Goal: Task Accomplishment & Management: Complete application form

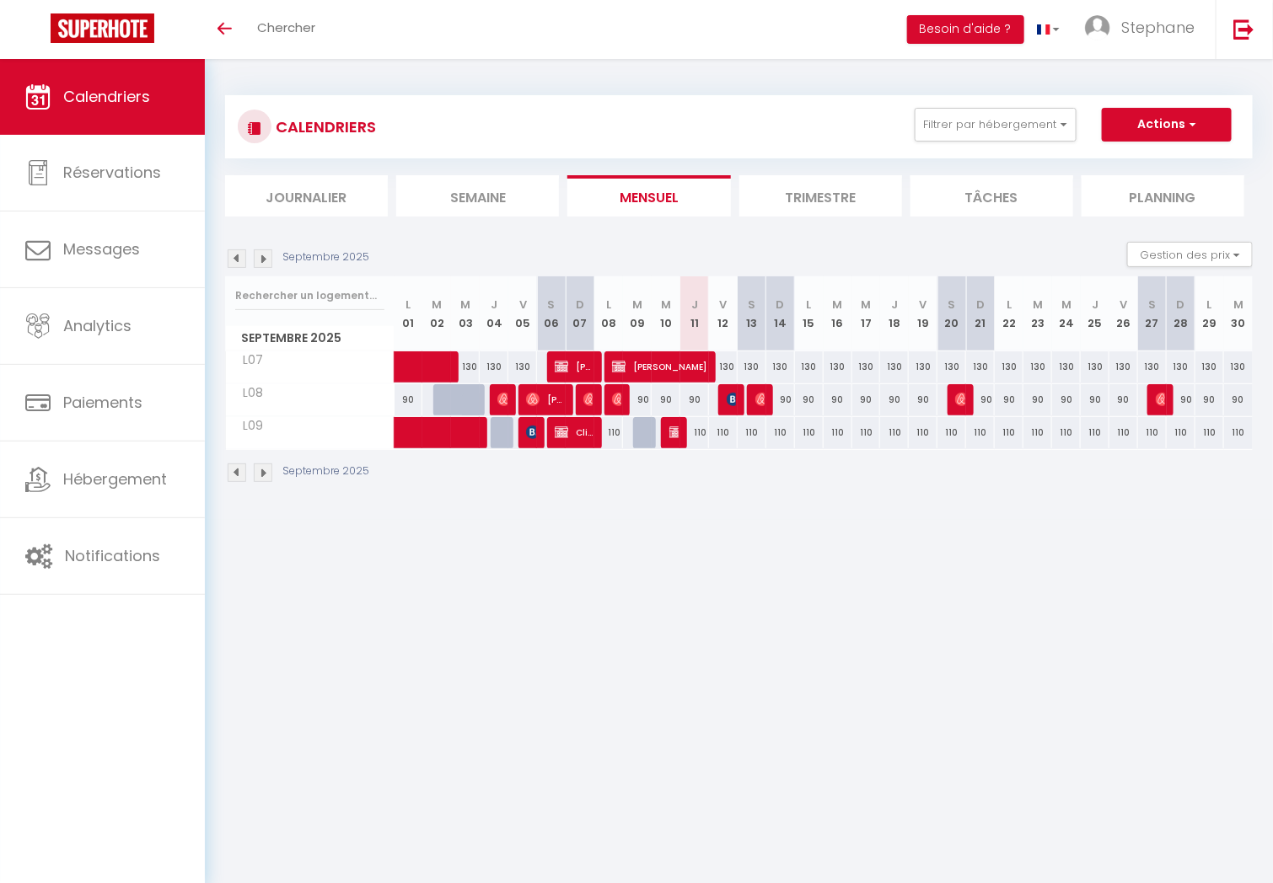
click at [699, 426] on div "110" at bounding box center [694, 432] width 29 height 31
type input "110"
type input "Jeu 11 Septembre 2025"
type input "Ven 12 Septembre 2025"
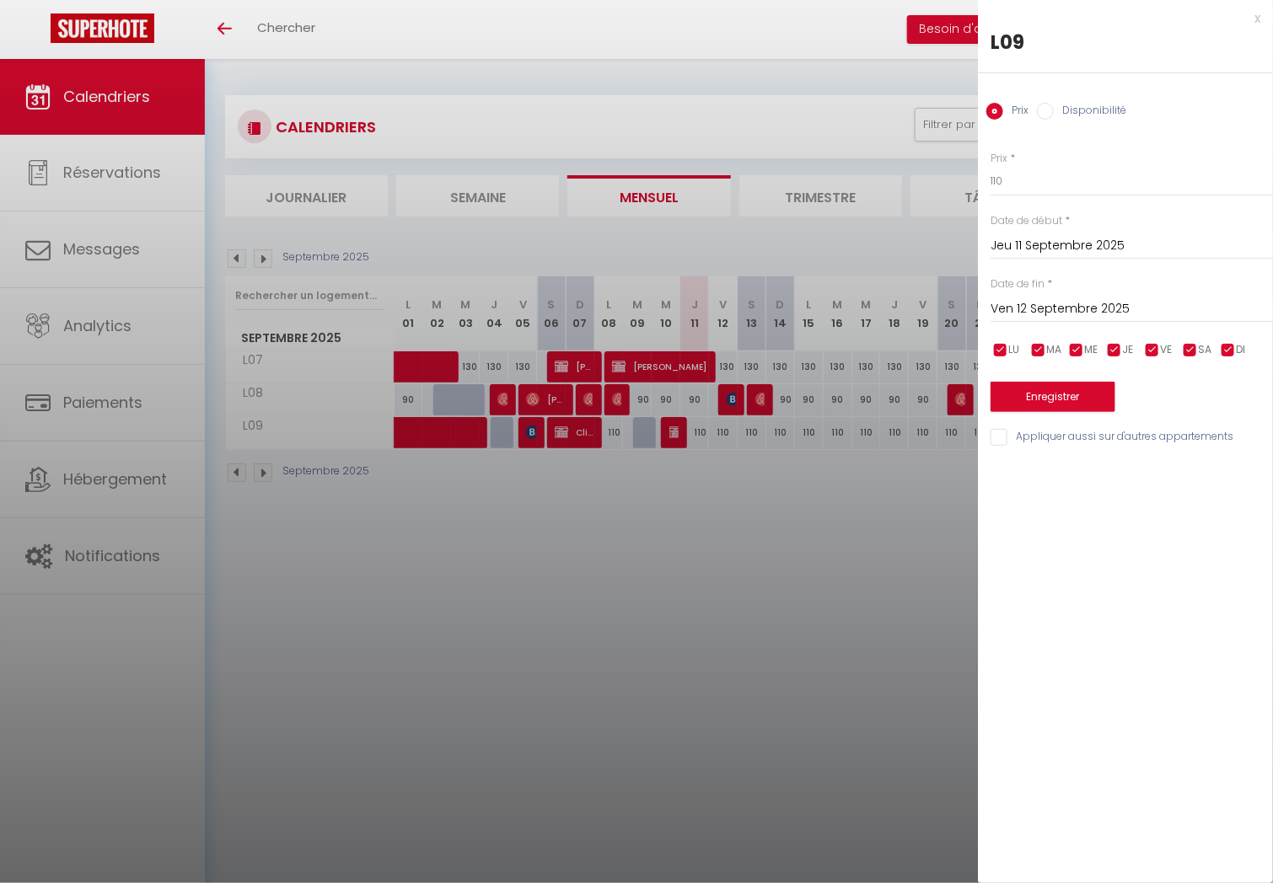
click at [699, 426] on div at bounding box center [636, 441] width 1273 height 883
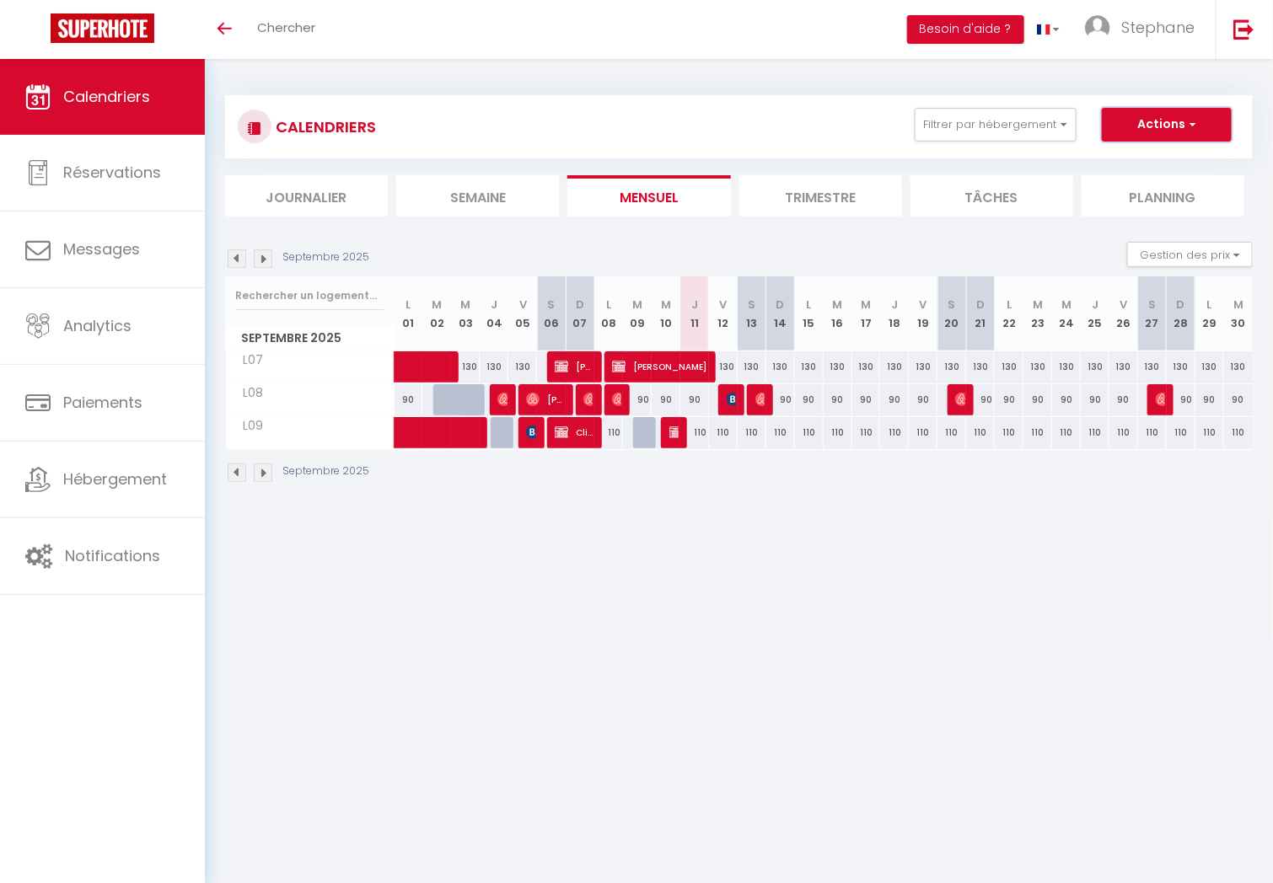
click at [1178, 131] on button "Actions" at bounding box center [1167, 125] width 130 height 34
click at [1171, 151] on link "Nouvelle réservation" at bounding box center [1148, 163] width 147 height 25
select select
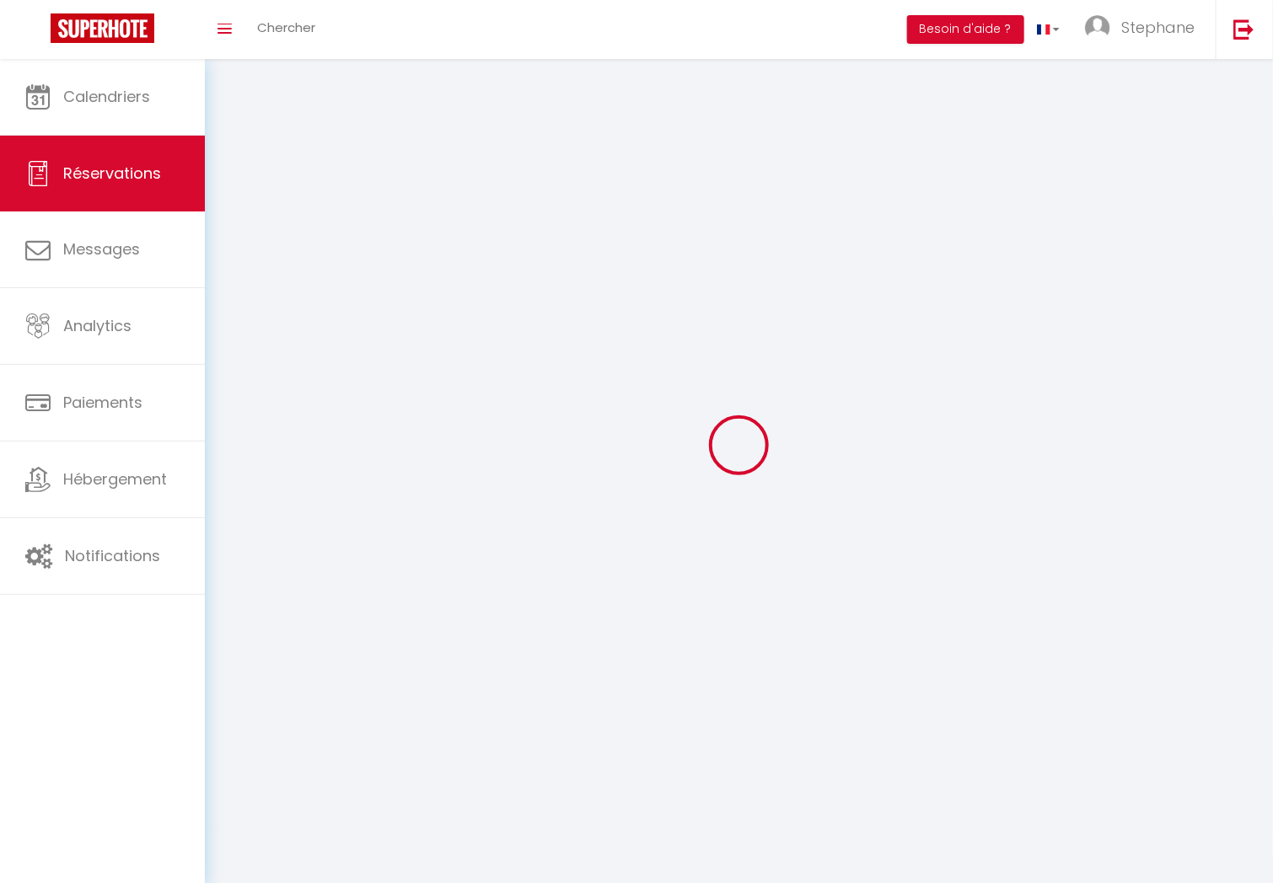
select select
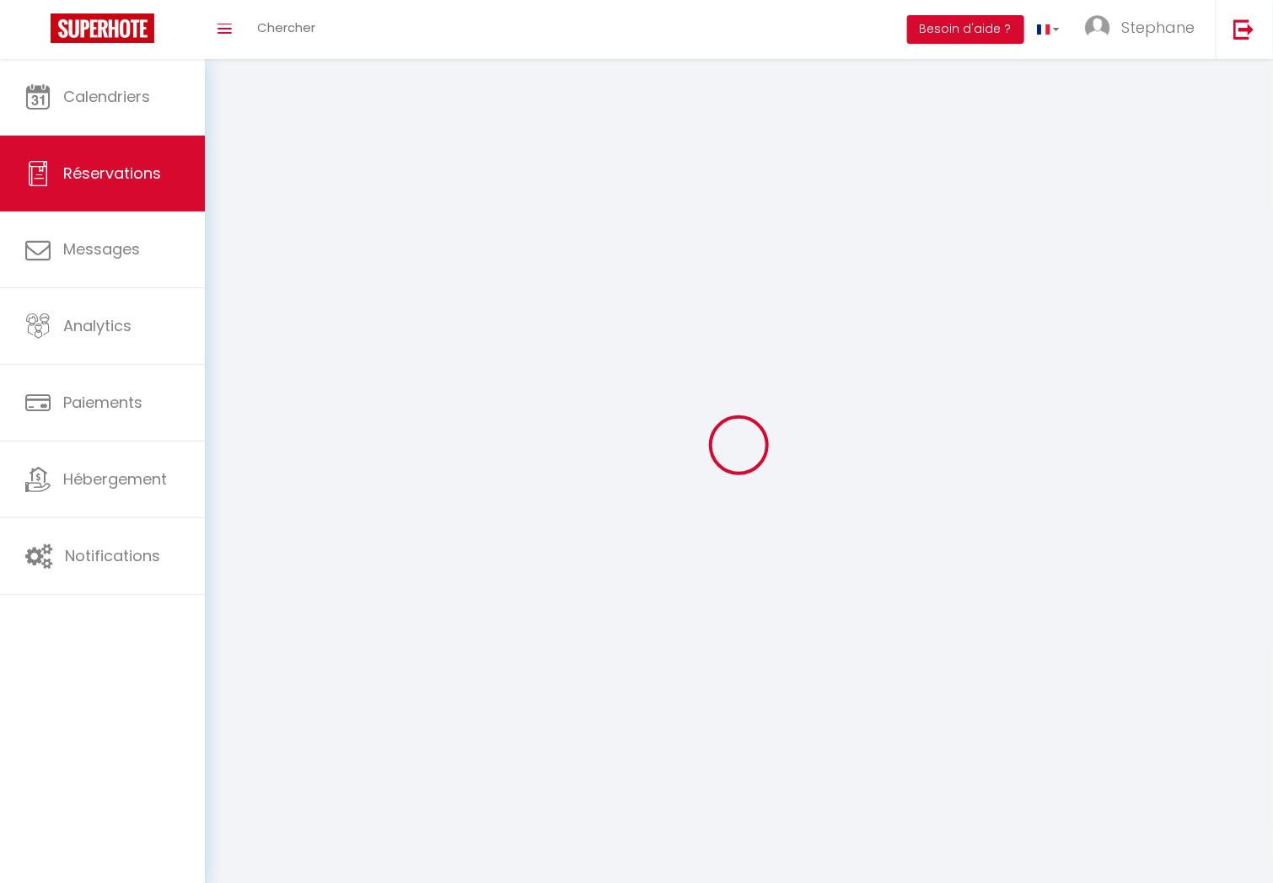
select select
checkbox input "false"
select select
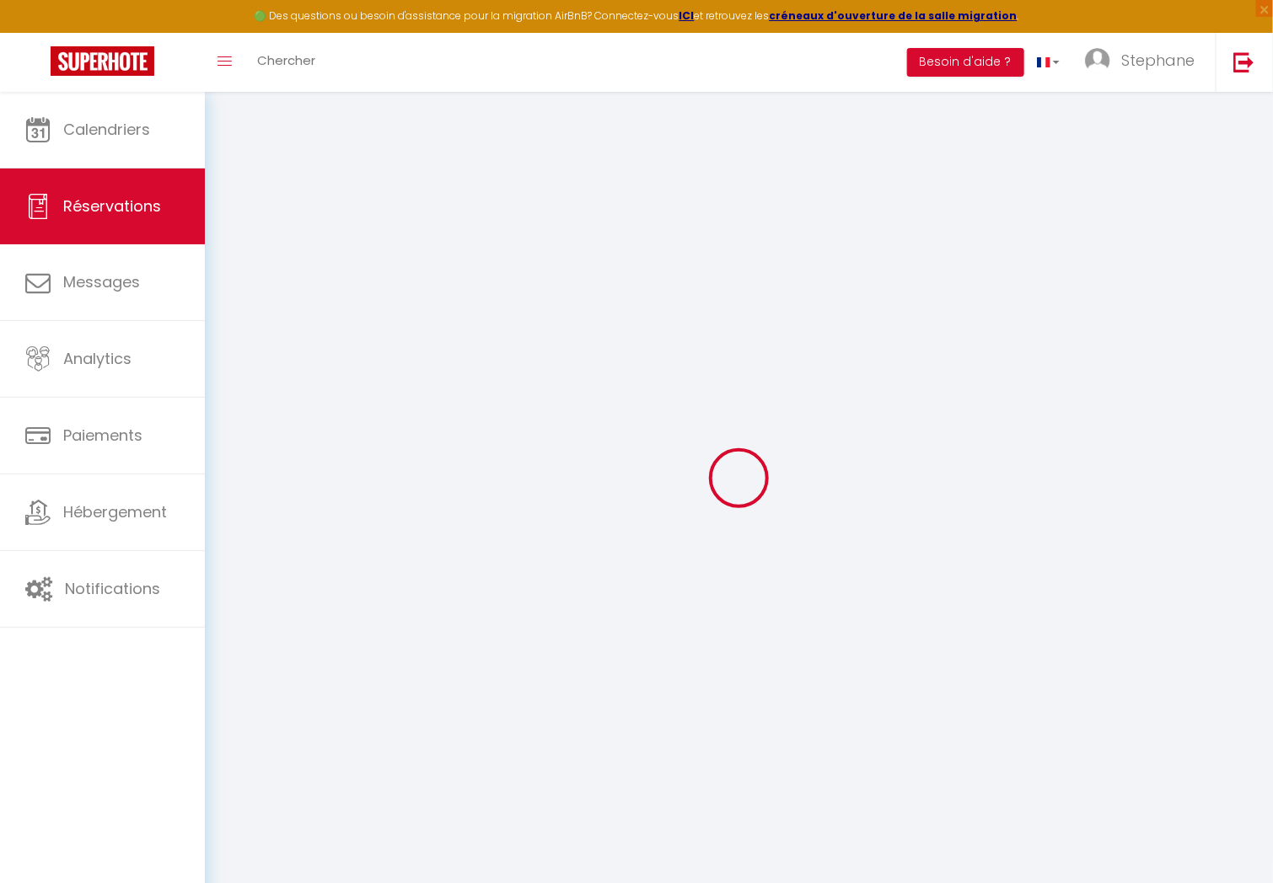
select select
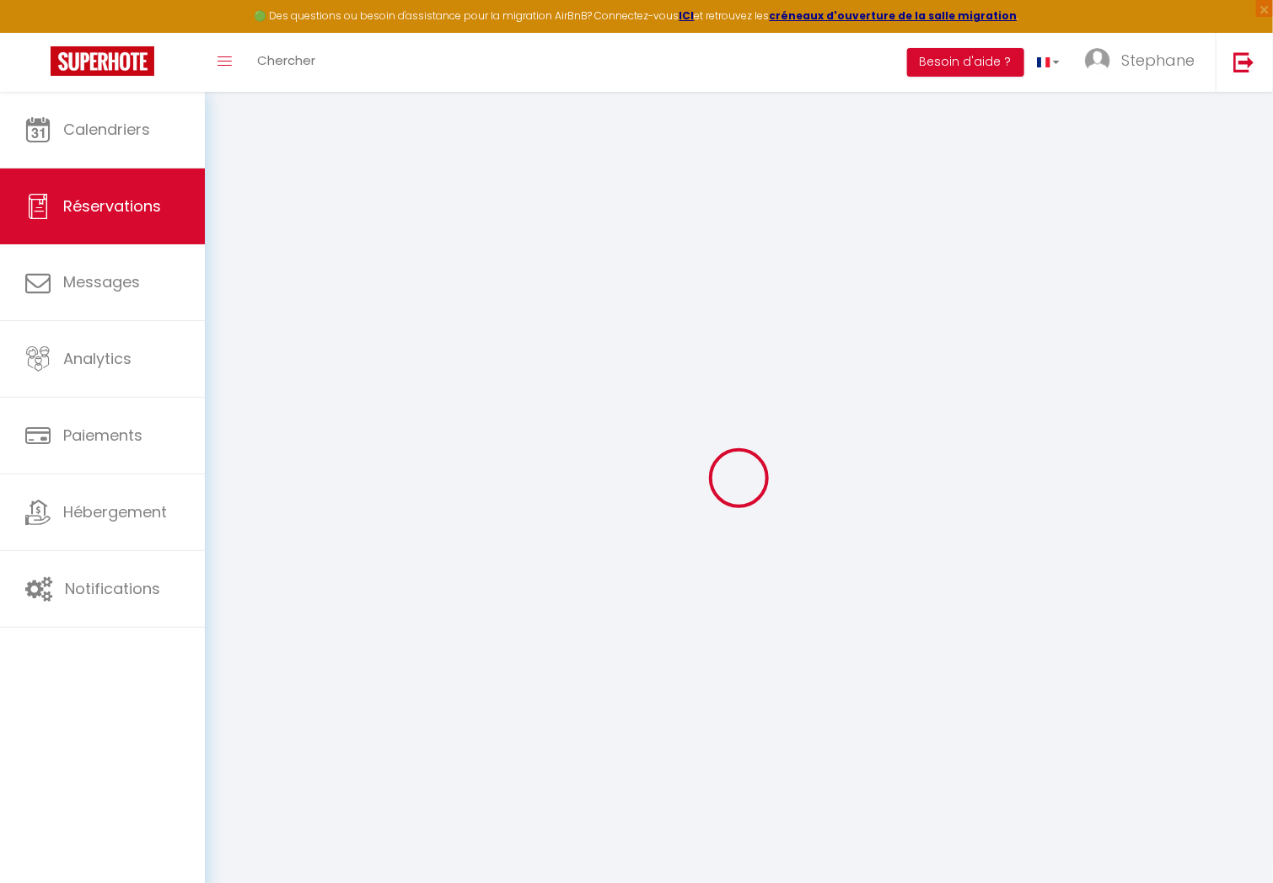
select select
checkbox input "false"
select select
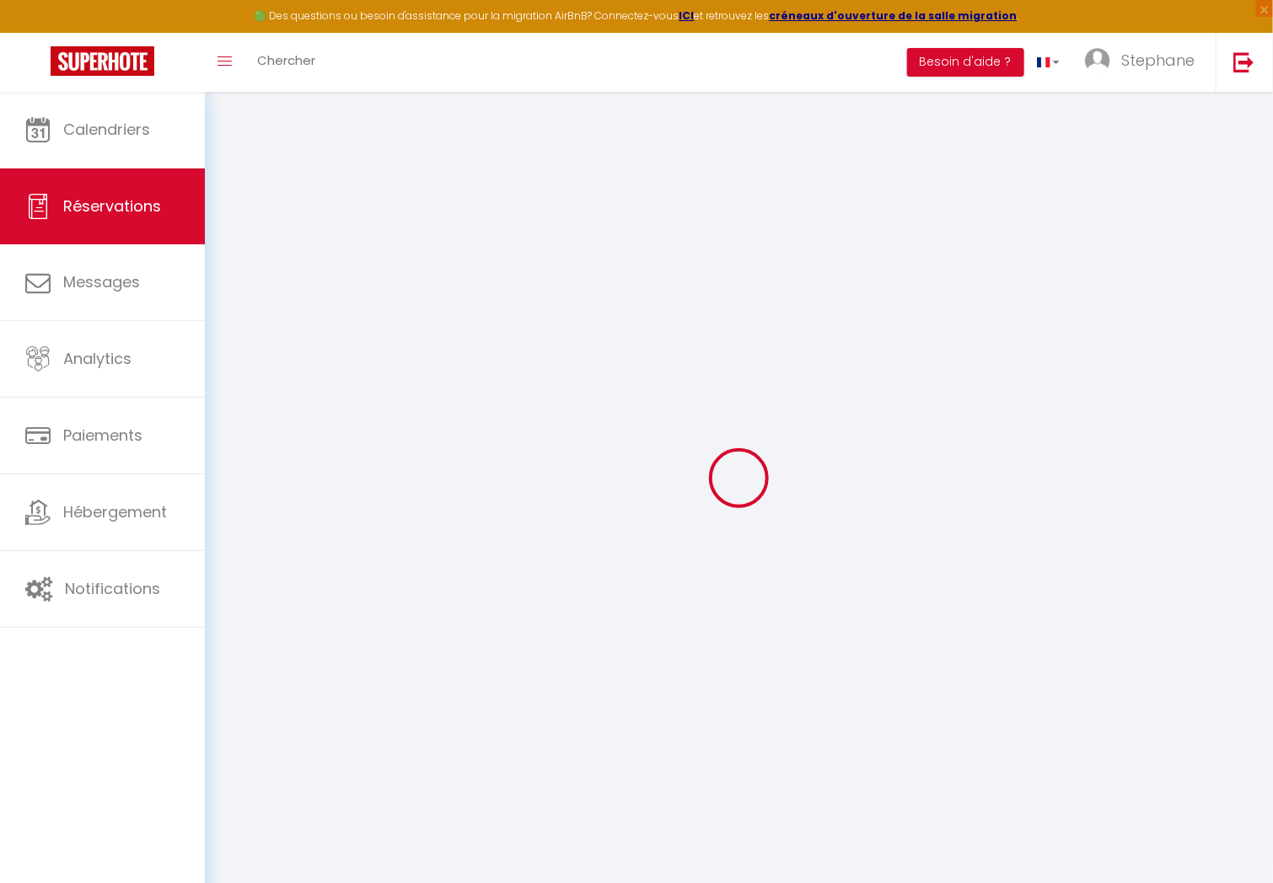
select select
checkbox input "false"
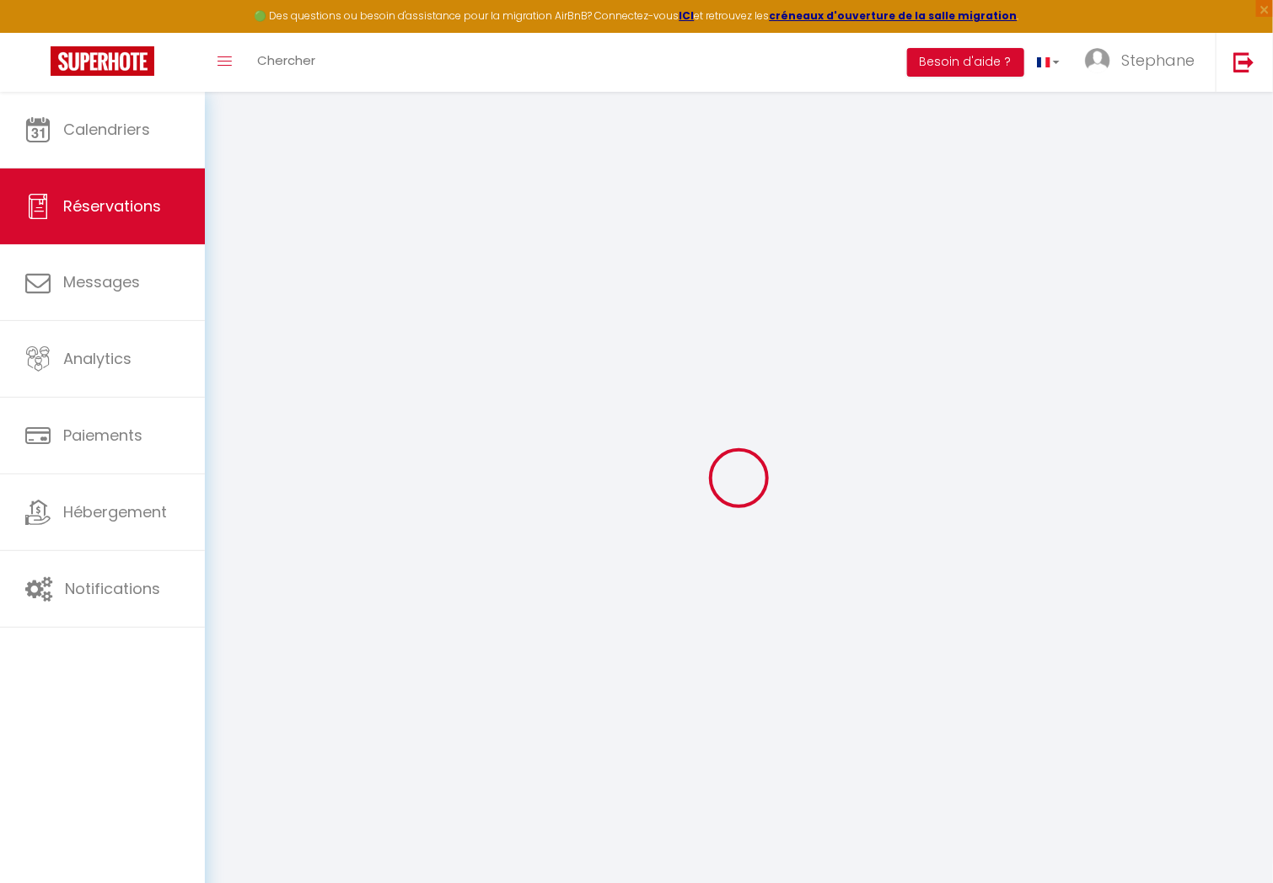
select select
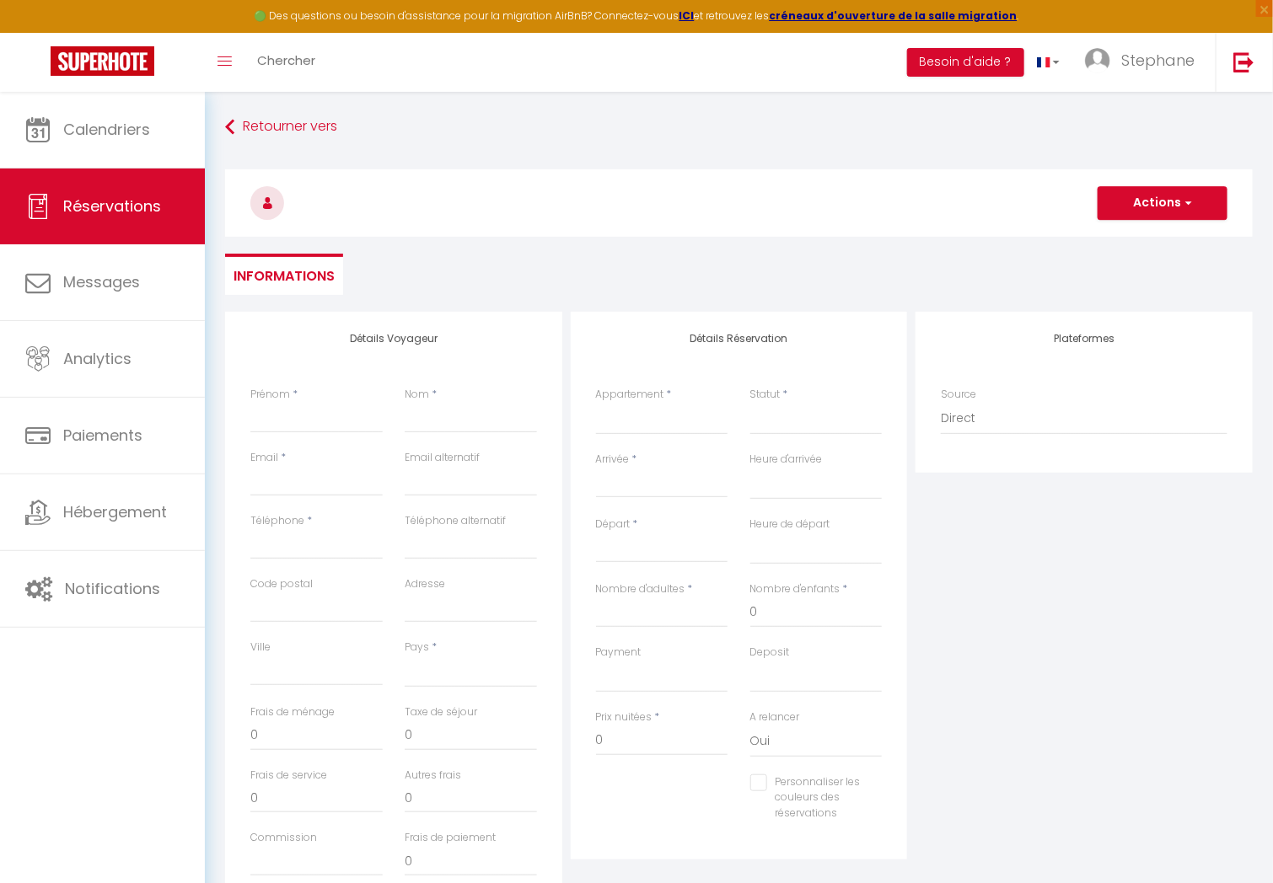
select select
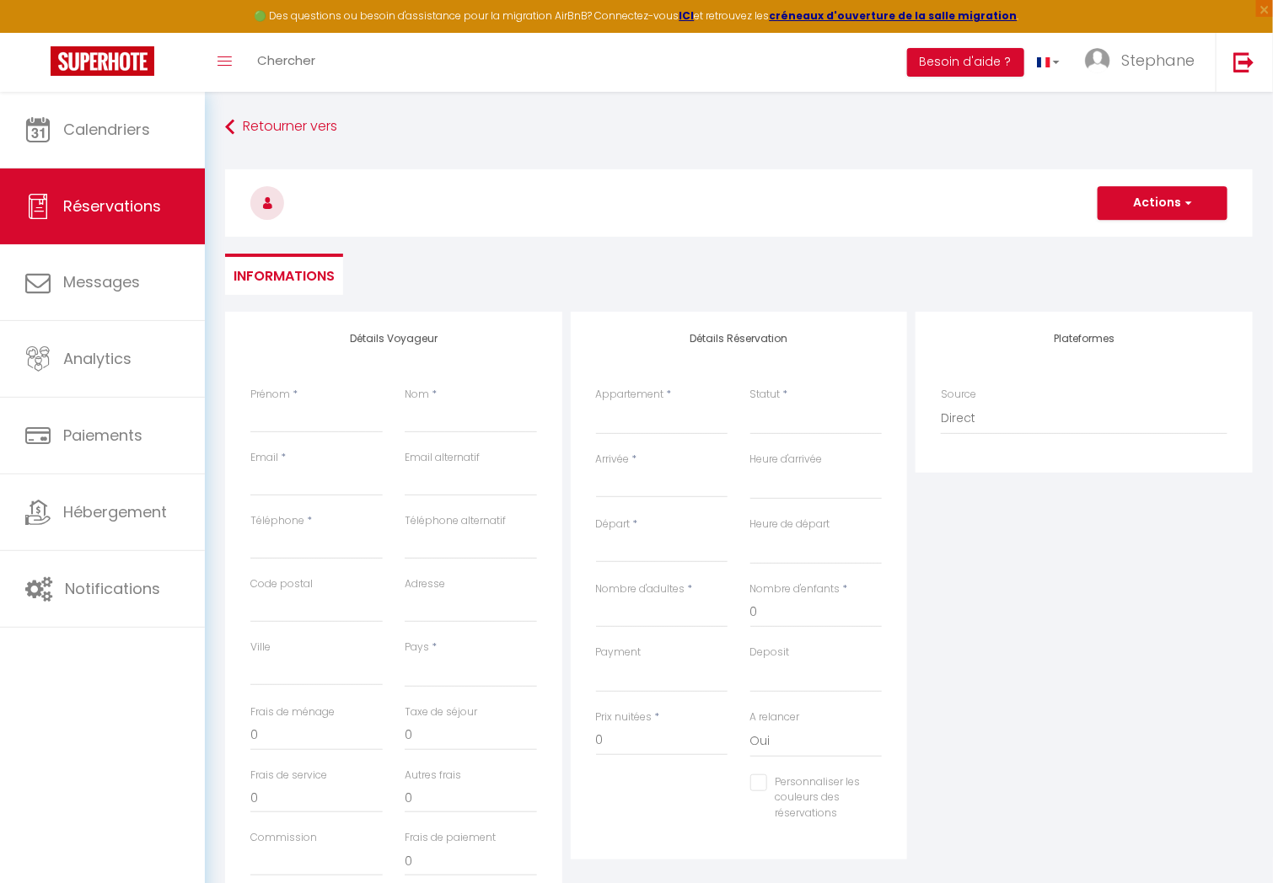
checkbox input "false"
select select
click at [313, 426] on input "Prénom" at bounding box center [316, 418] width 132 height 30
click at [482, 178] on h3 at bounding box center [738, 202] width 1027 height 67
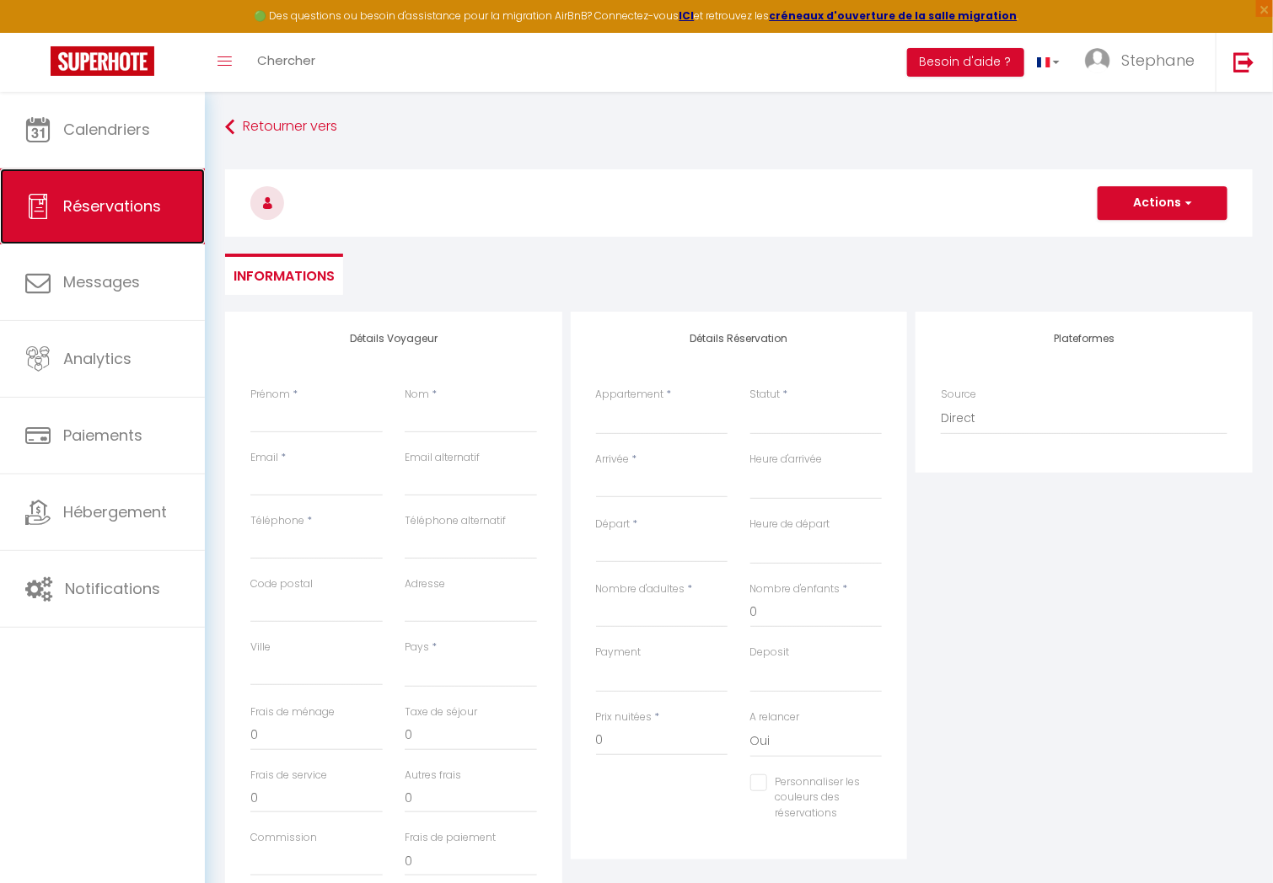
click at [148, 190] on link "Réservations" at bounding box center [102, 207] width 205 height 76
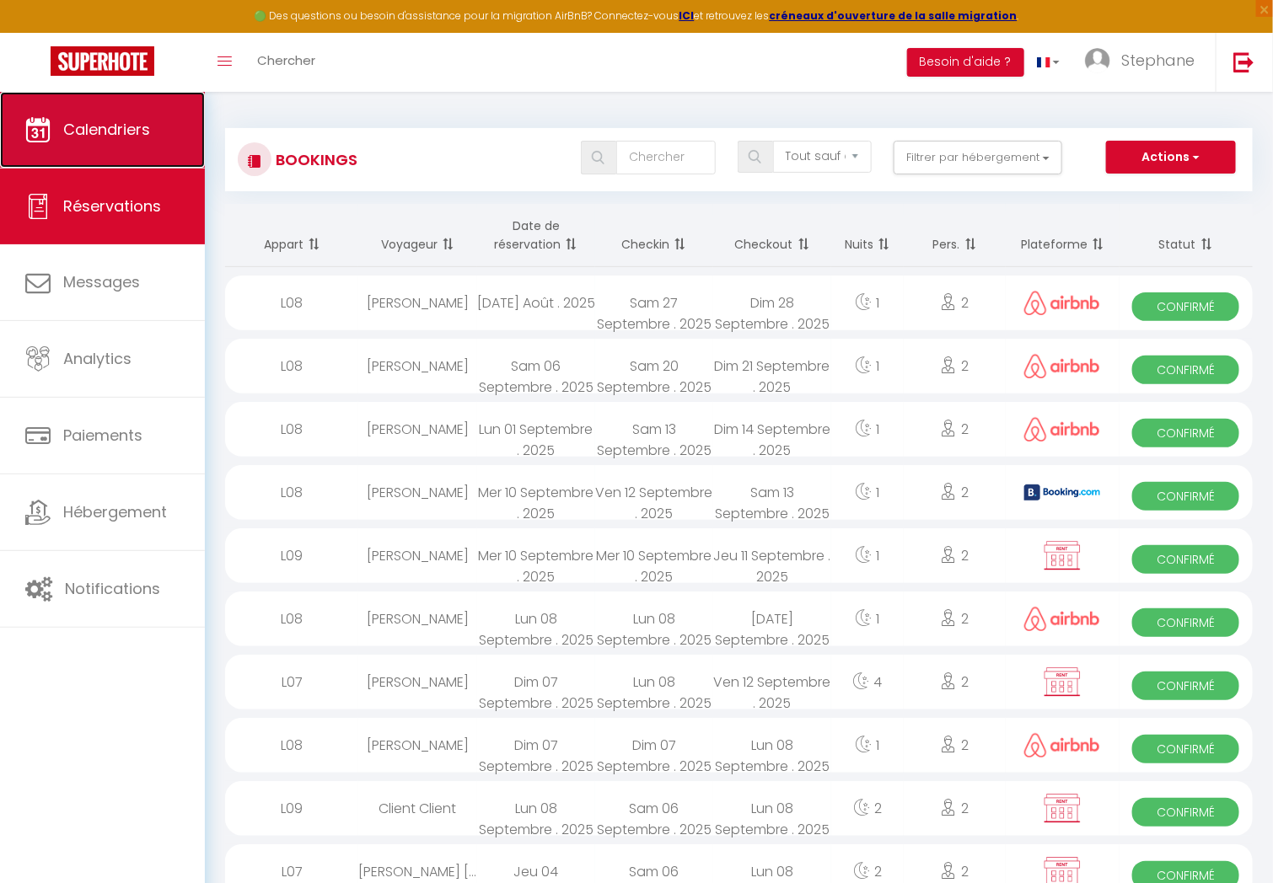
click at [114, 144] on link "Calendriers" at bounding box center [102, 130] width 205 height 76
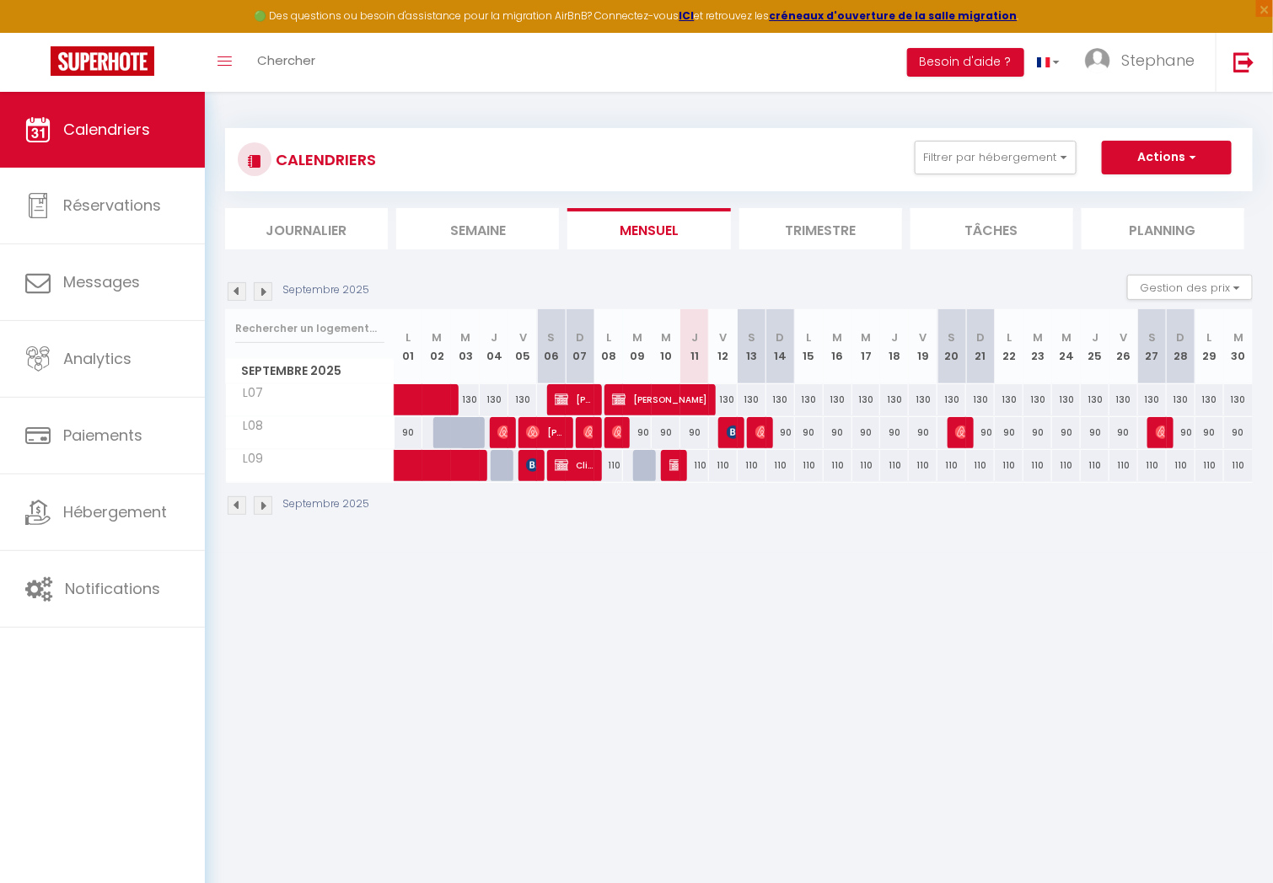
click at [700, 469] on div "110" at bounding box center [694, 465] width 29 height 31
type input "110"
type input "Jeu 11 Septembre 2025"
type input "Ven 12 Septembre 2025"
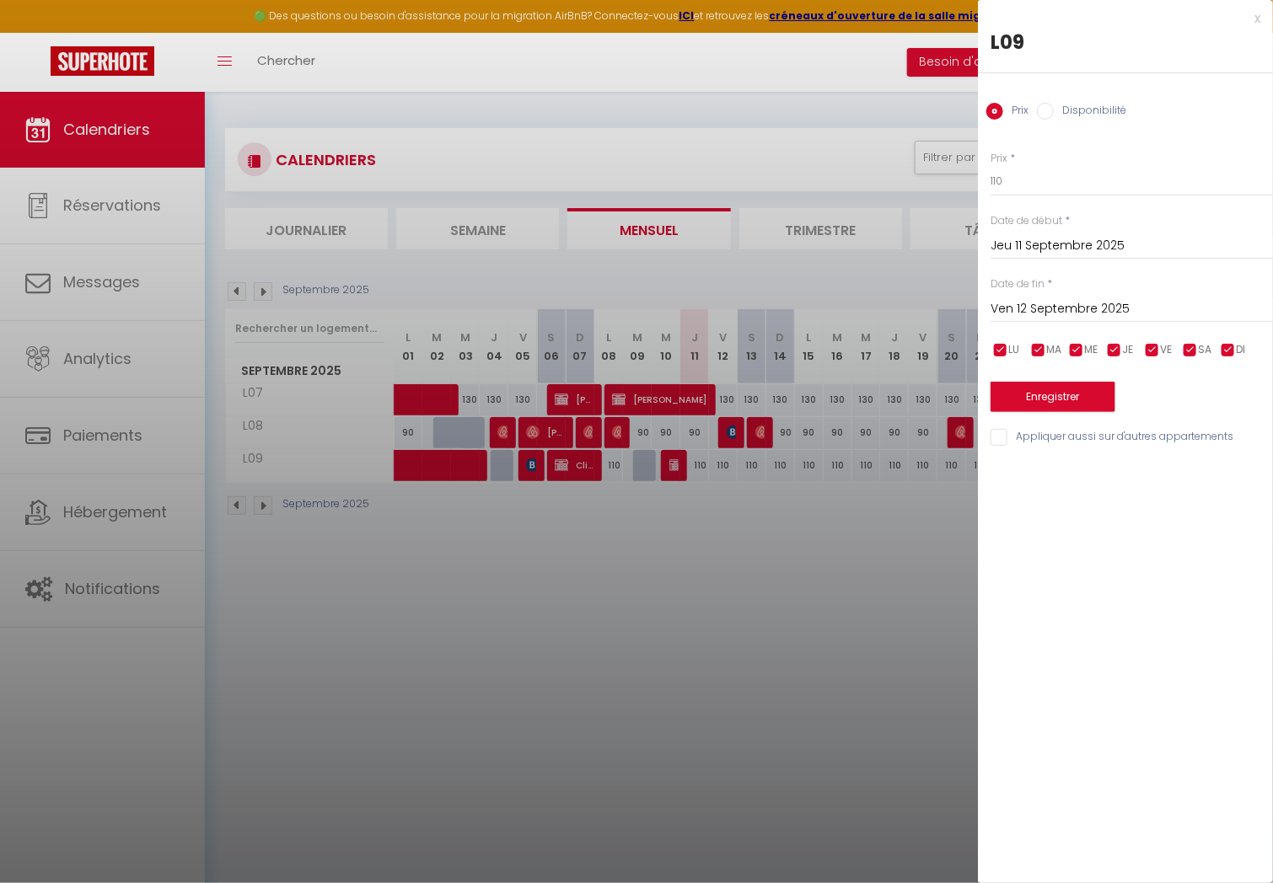
click at [1048, 116] on input "Disponibilité" at bounding box center [1045, 111] width 17 height 17
radio input "true"
radio input "false"
click at [1048, 315] on input "Ven 12 Septembre 2025" at bounding box center [1131, 311] width 282 height 22
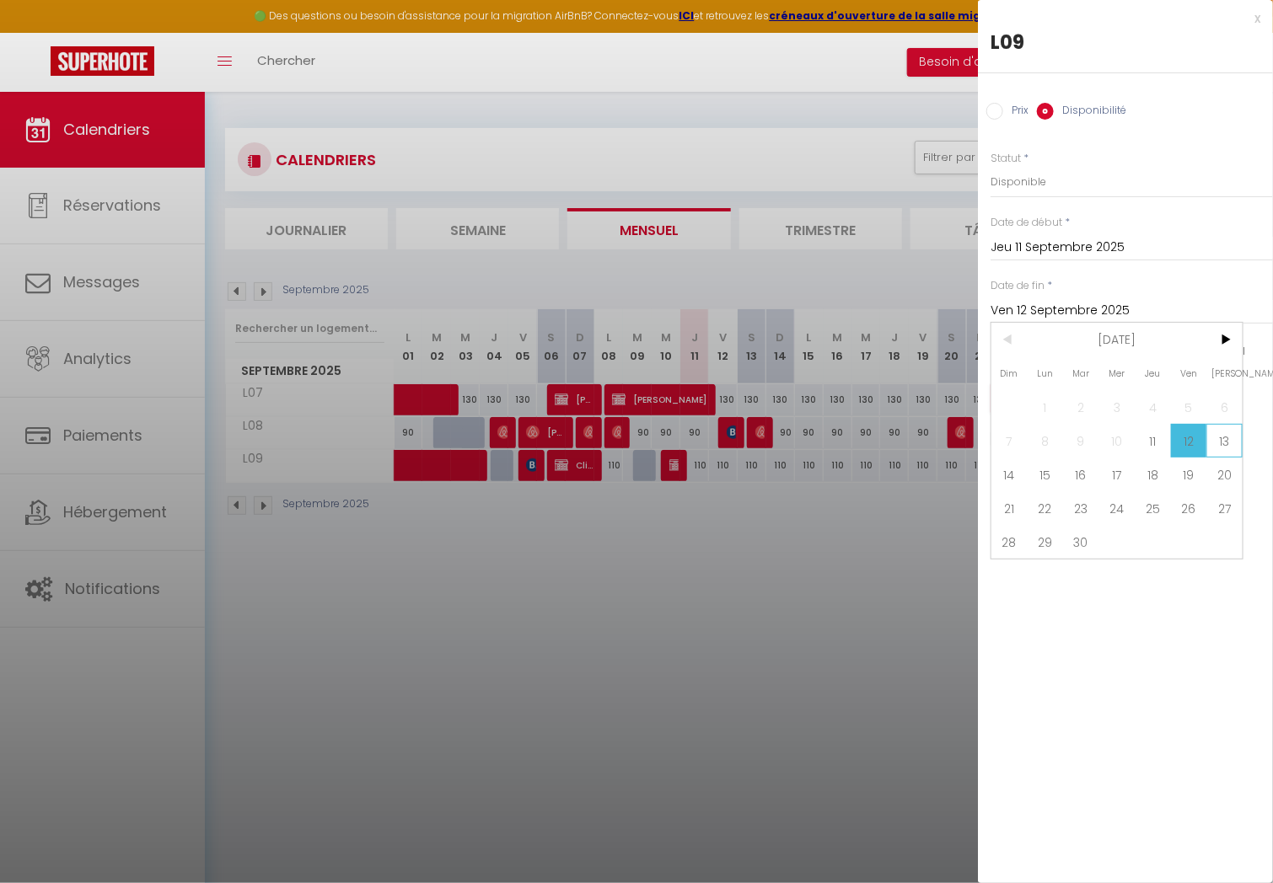
click at [1231, 442] on span "13" at bounding box center [1224, 441] width 36 height 34
type input "Sam 13 Septembre 2025"
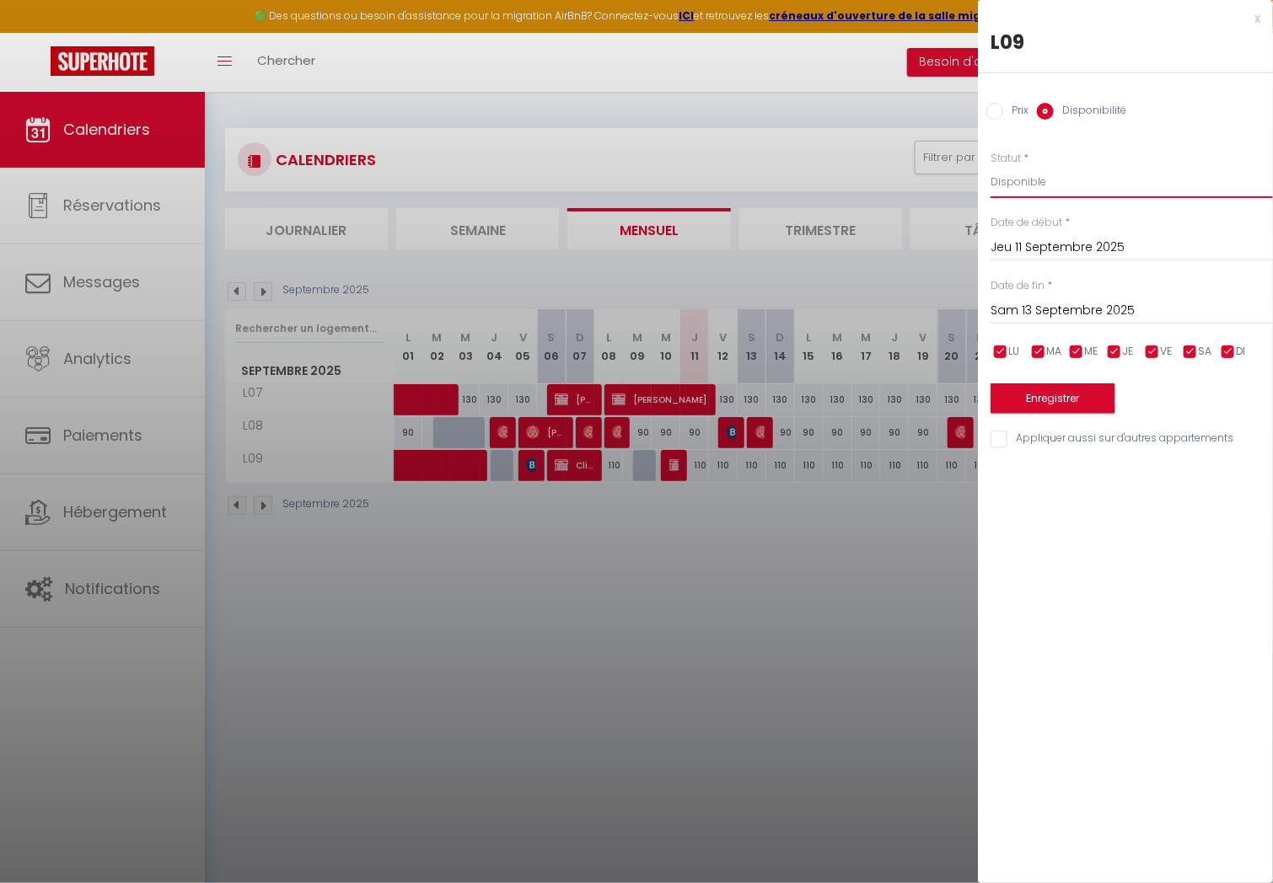
click at [1050, 190] on select "Disponible Indisponible" at bounding box center [1131, 182] width 282 height 32
select select "0"
click at [990, 166] on select "Disponible Indisponible" at bounding box center [1131, 182] width 282 height 32
click at [1049, 408] on button "Enregistrer" at bounding box center [1052, 398] width 125 height 30
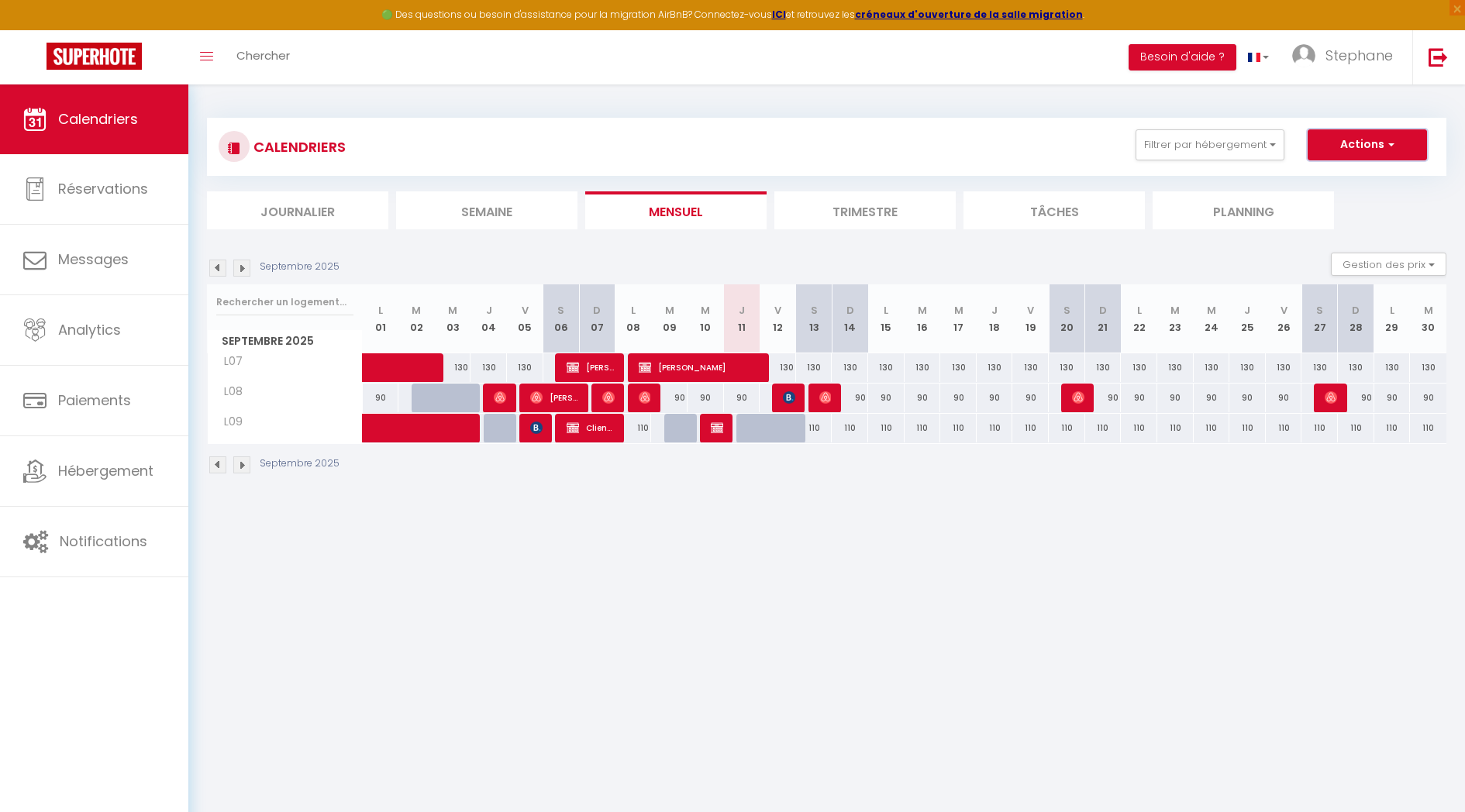
click at [1170, 145] on button "Actions" at bounding box center [1368, 145] width 120 height 31
click at [1170, 175] on link "Nouvelle réservation" at bounding box center [1351, 180] width 135 height 23
select select
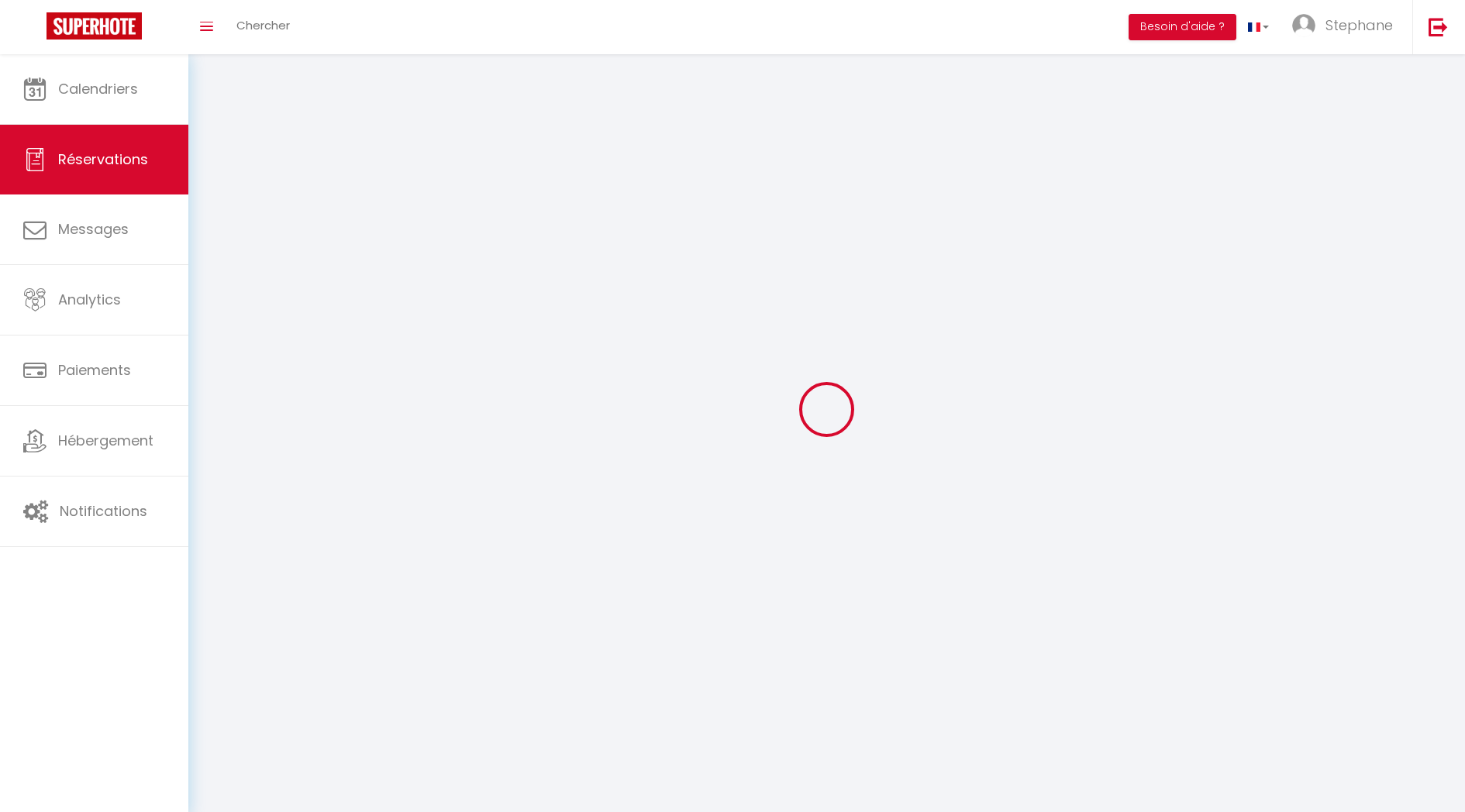
select select
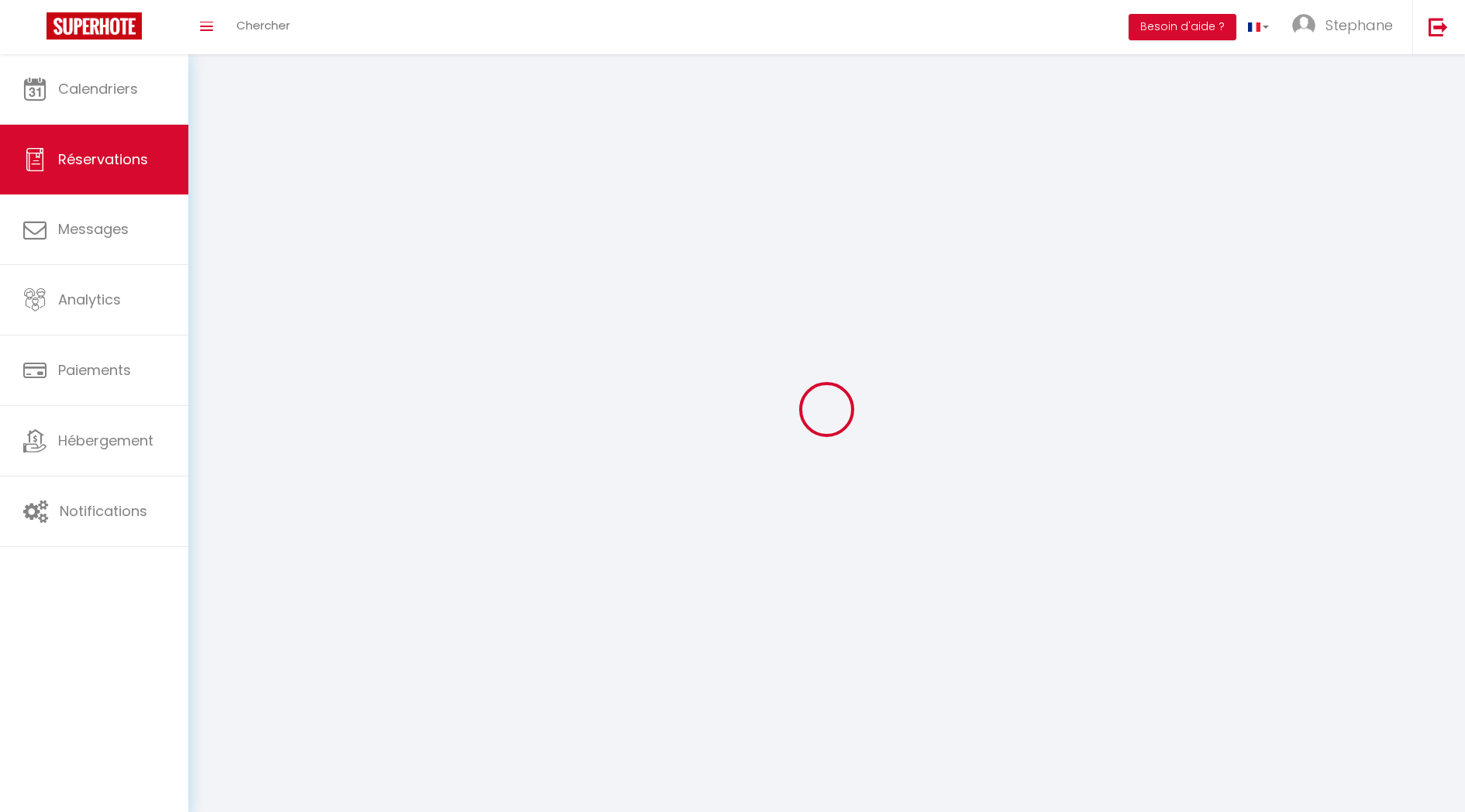
select select
checkbox input "false"
select select
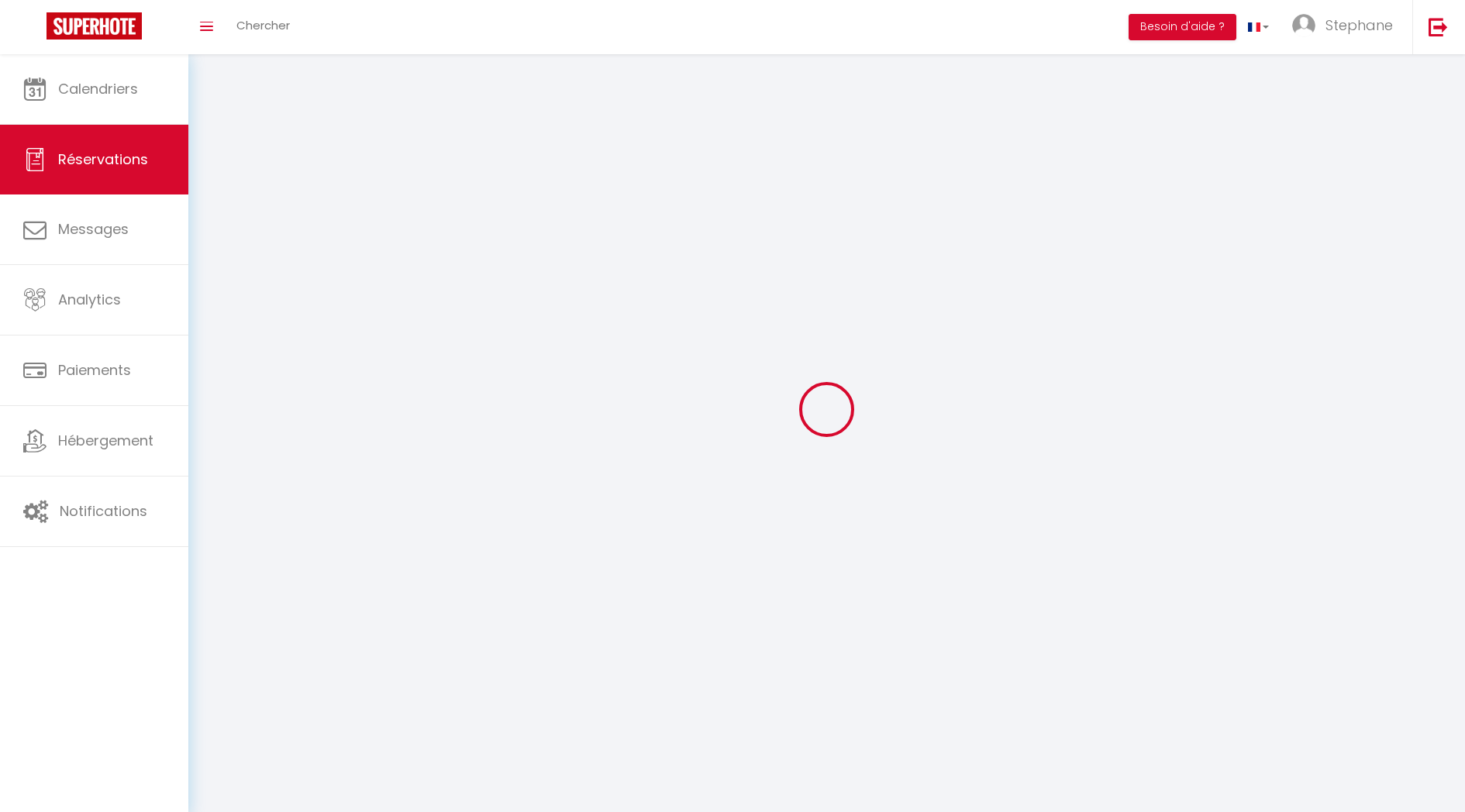
select select
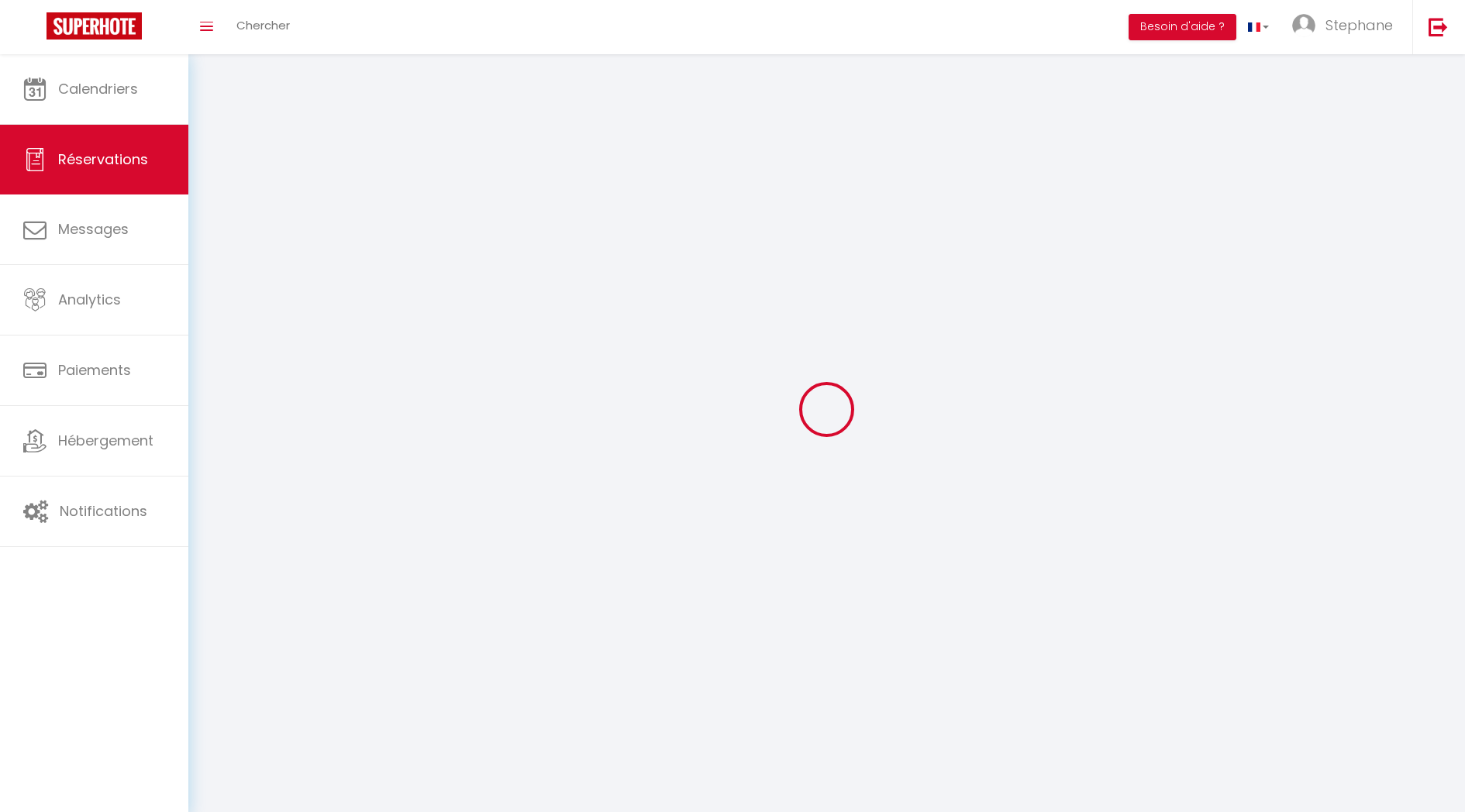
checkbox input "false"
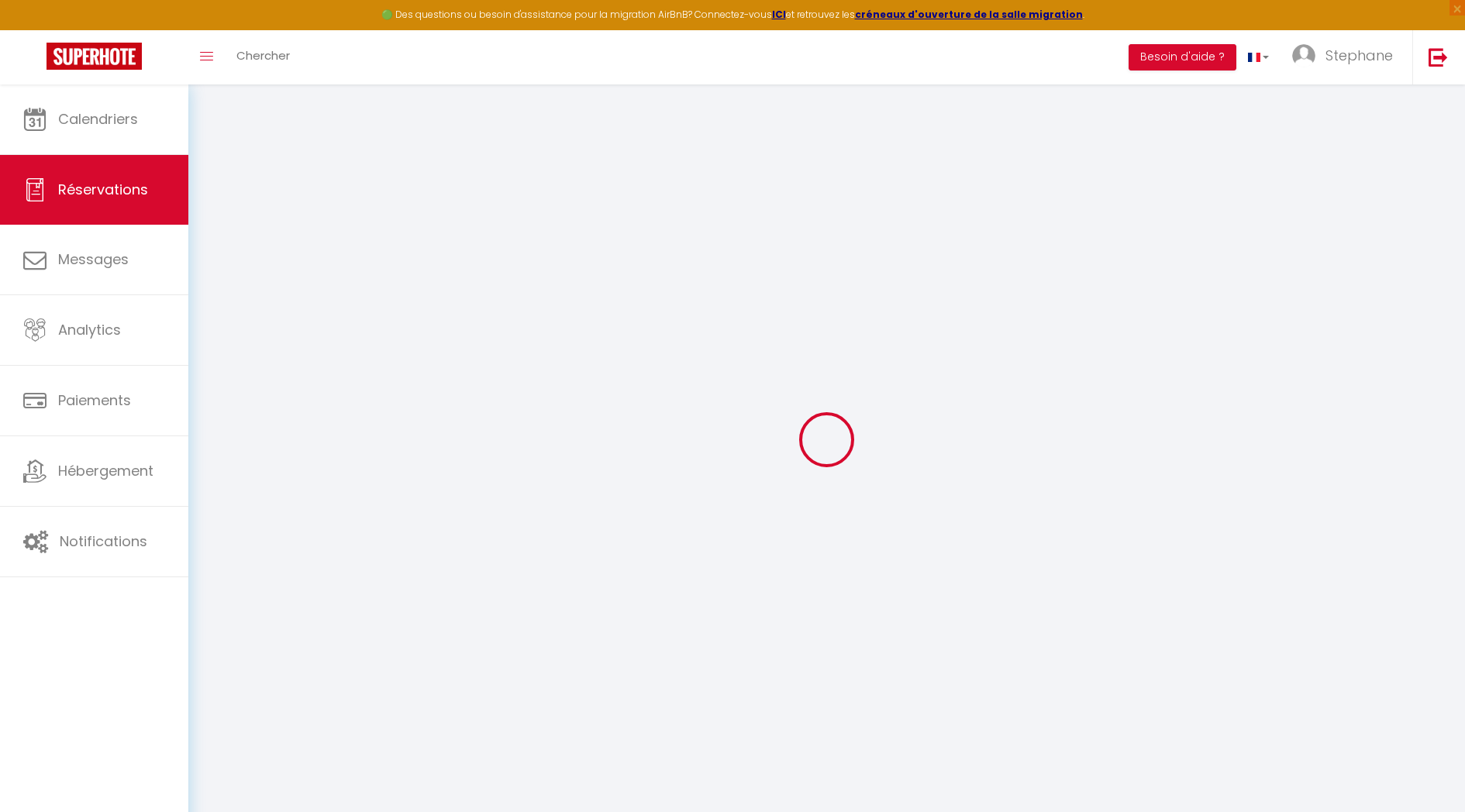
select select
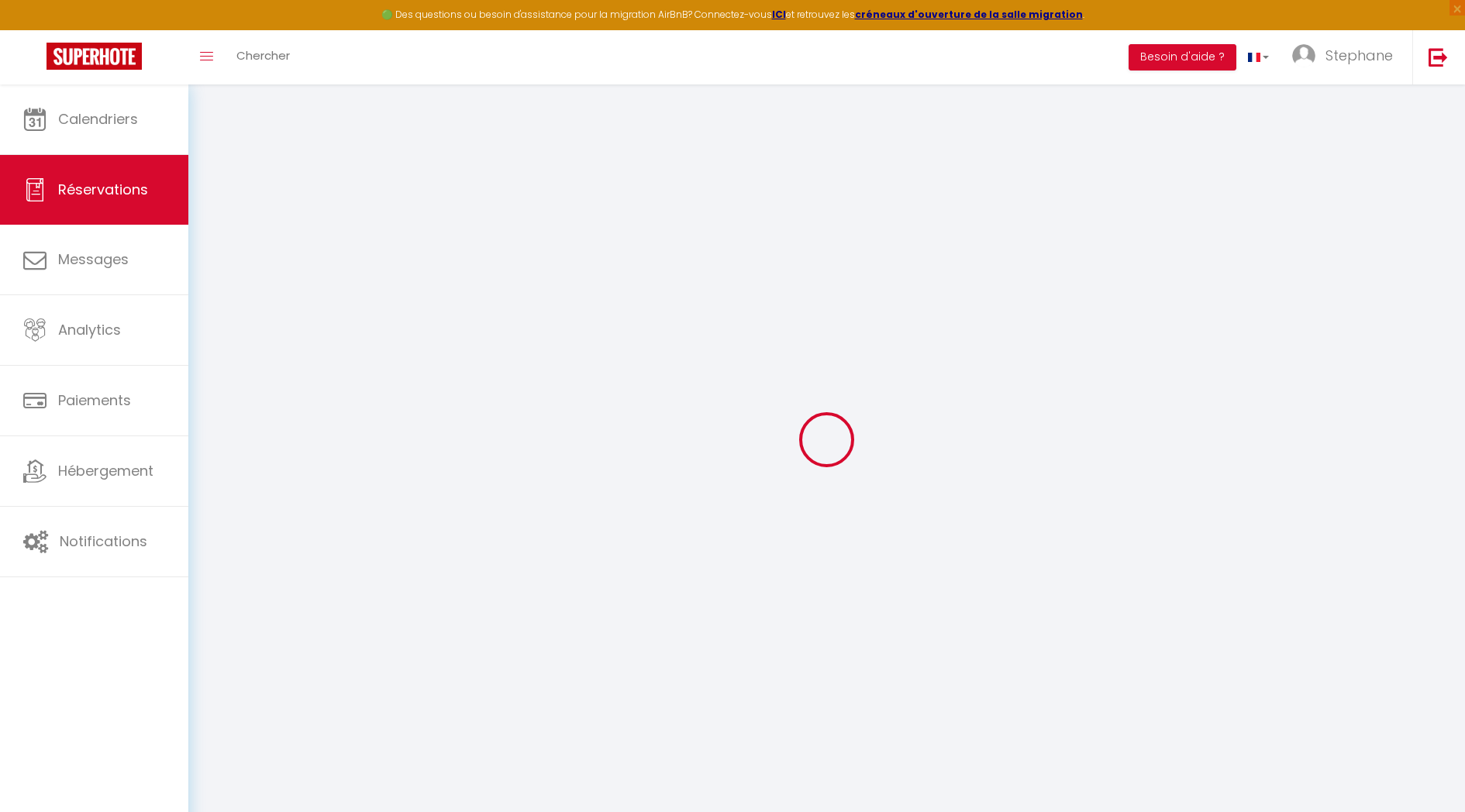
select select
checkbox input "false"
select select
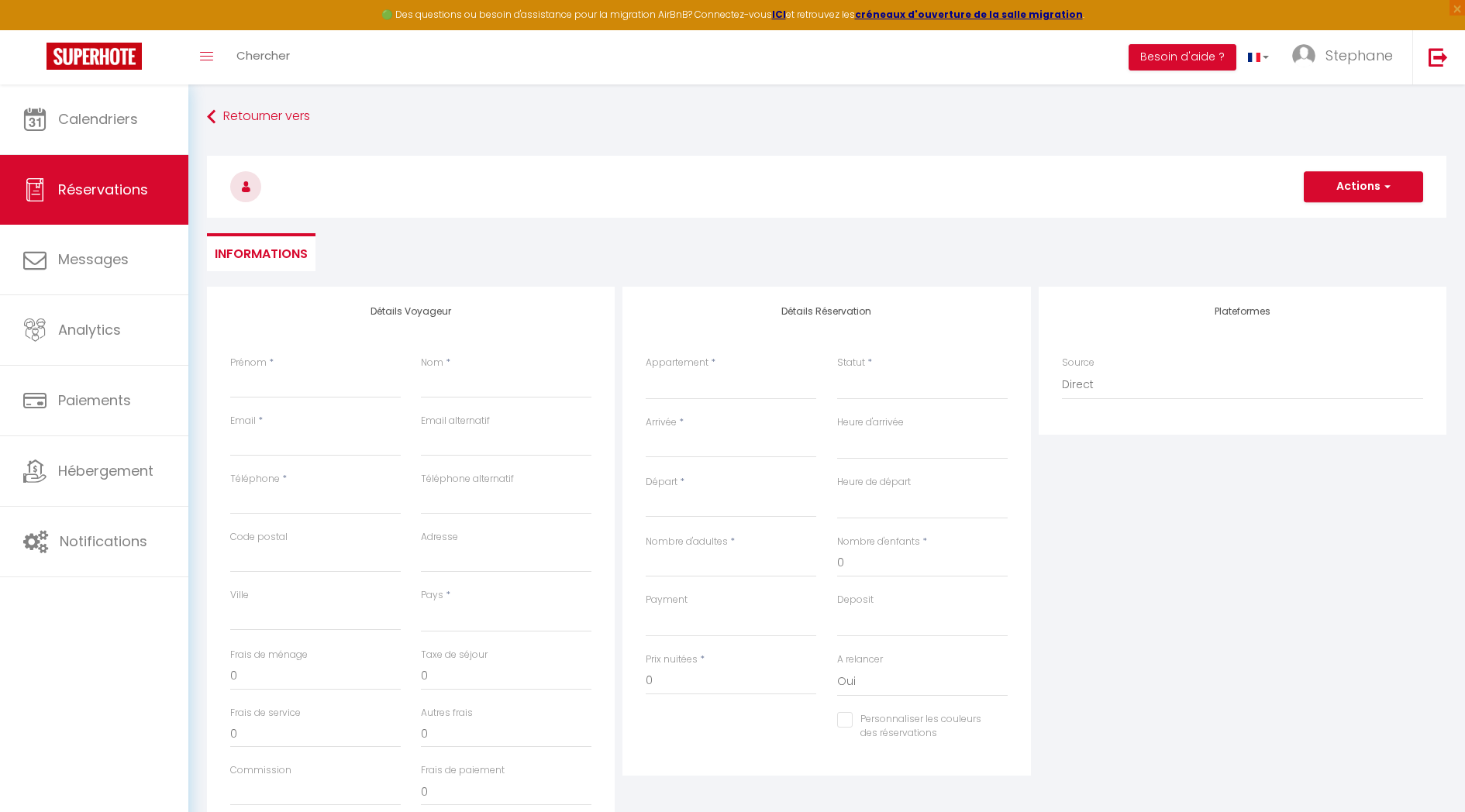
select select
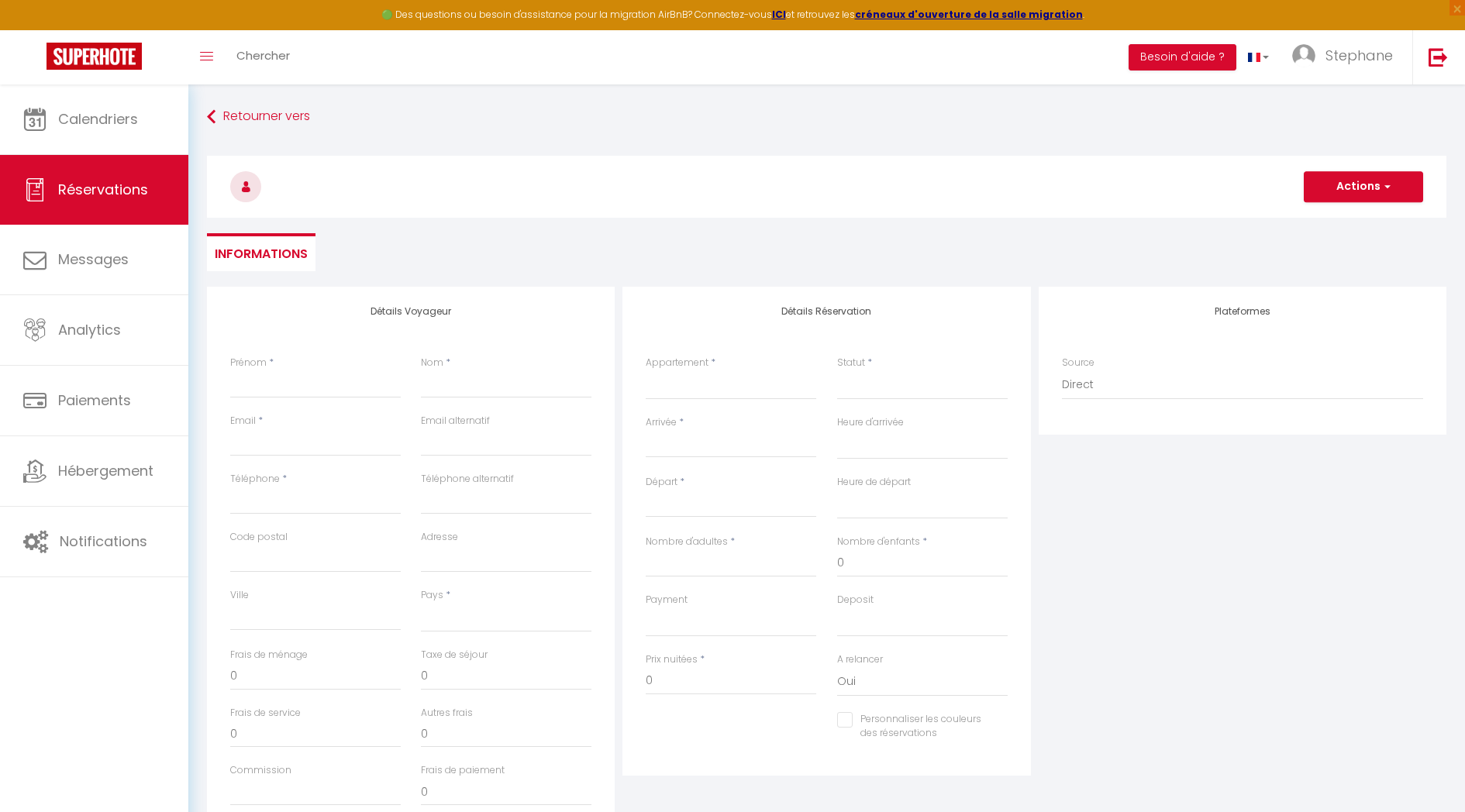
checkbox input "false"
select select
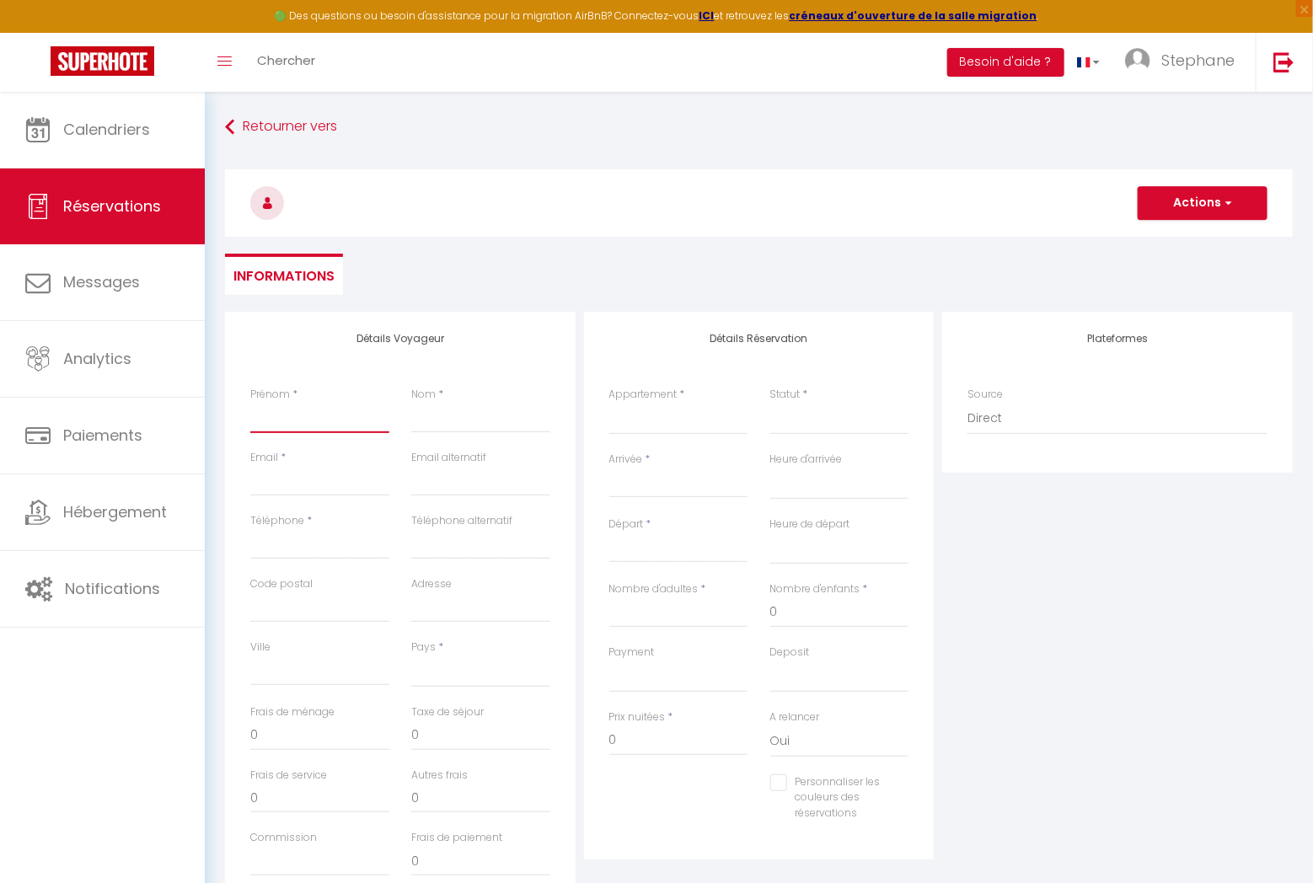
click at [276, 414] on input "Prénom" at bounding box center [319, 418] width 139 height 30
type input "K"
select select
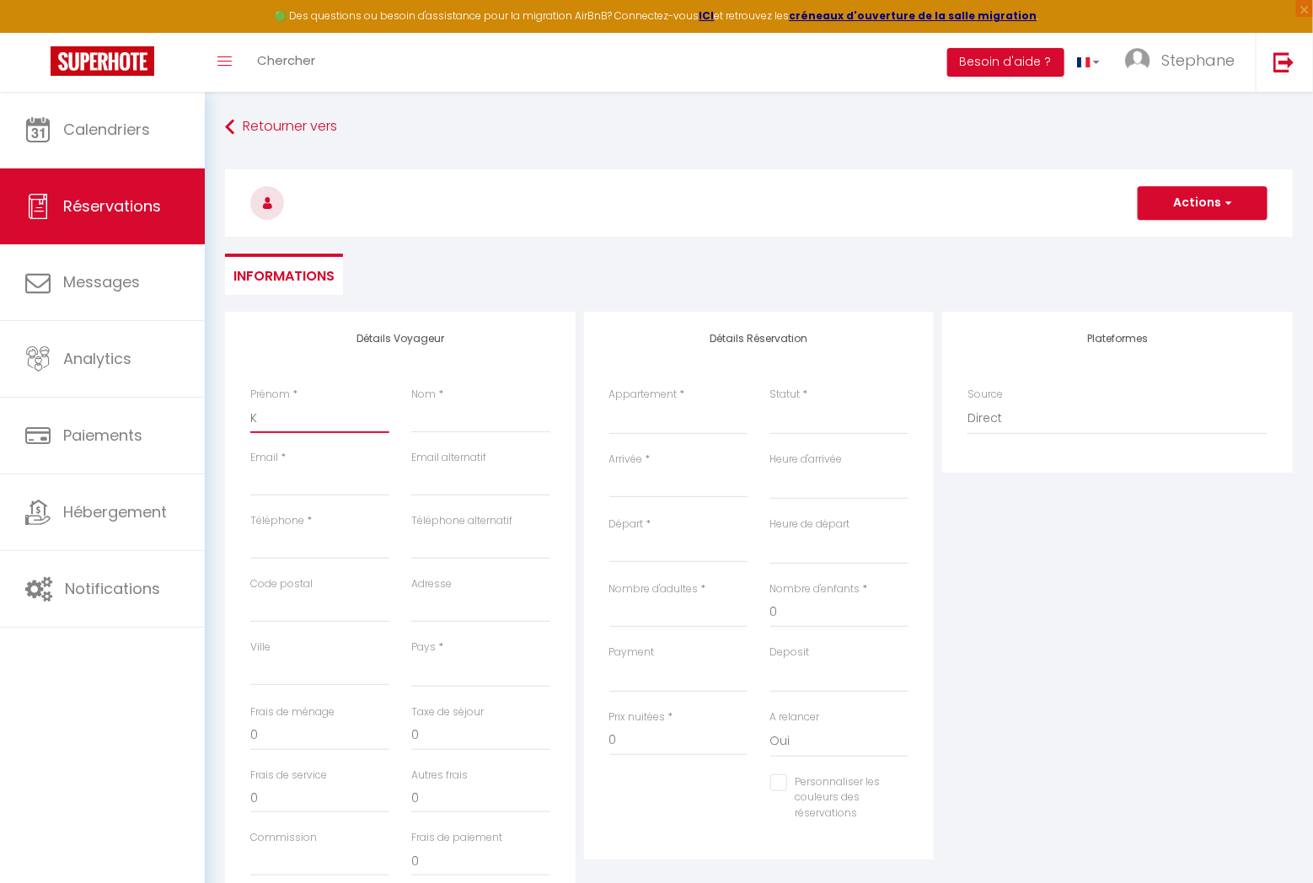
select select
checkbox input "false"
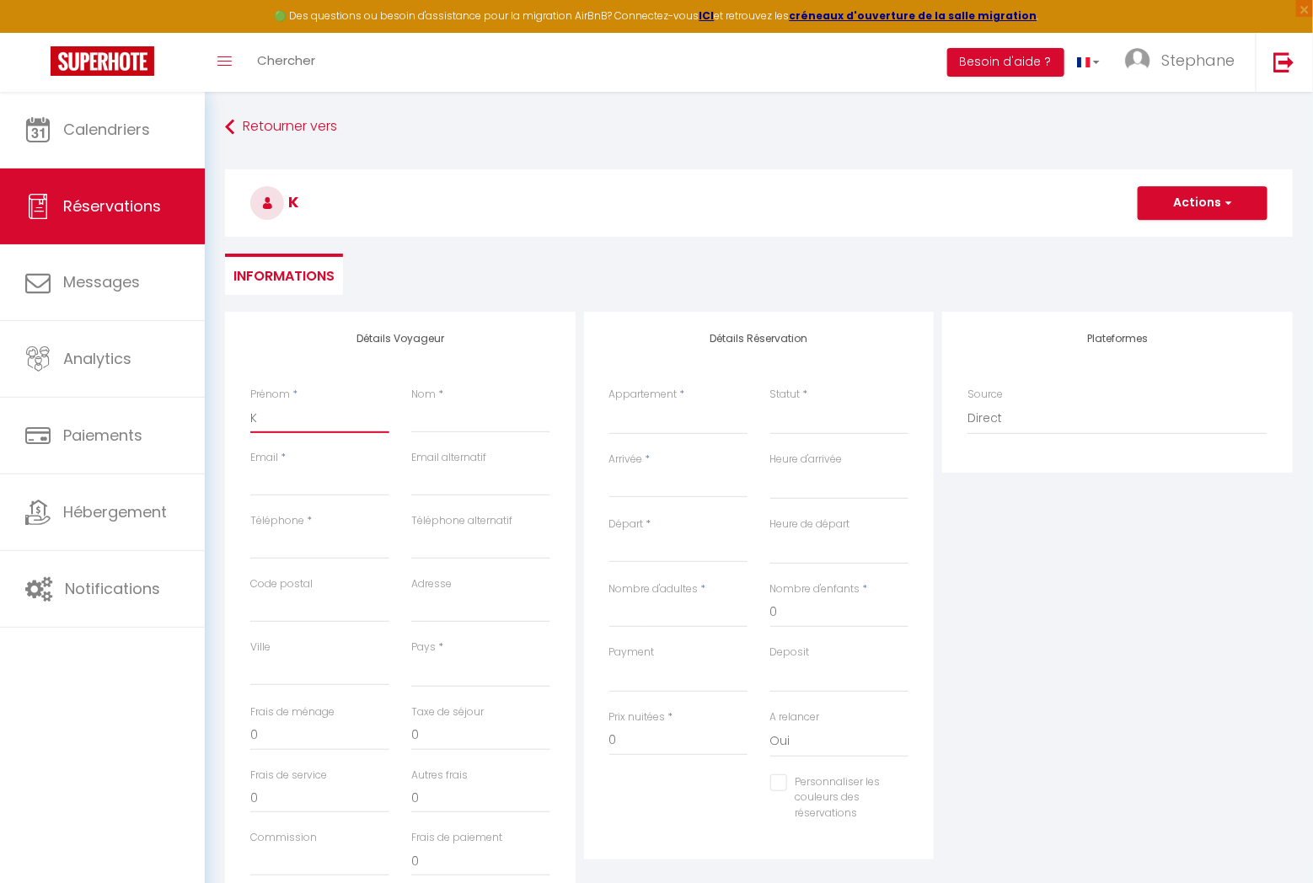
type input "Ka"
select select
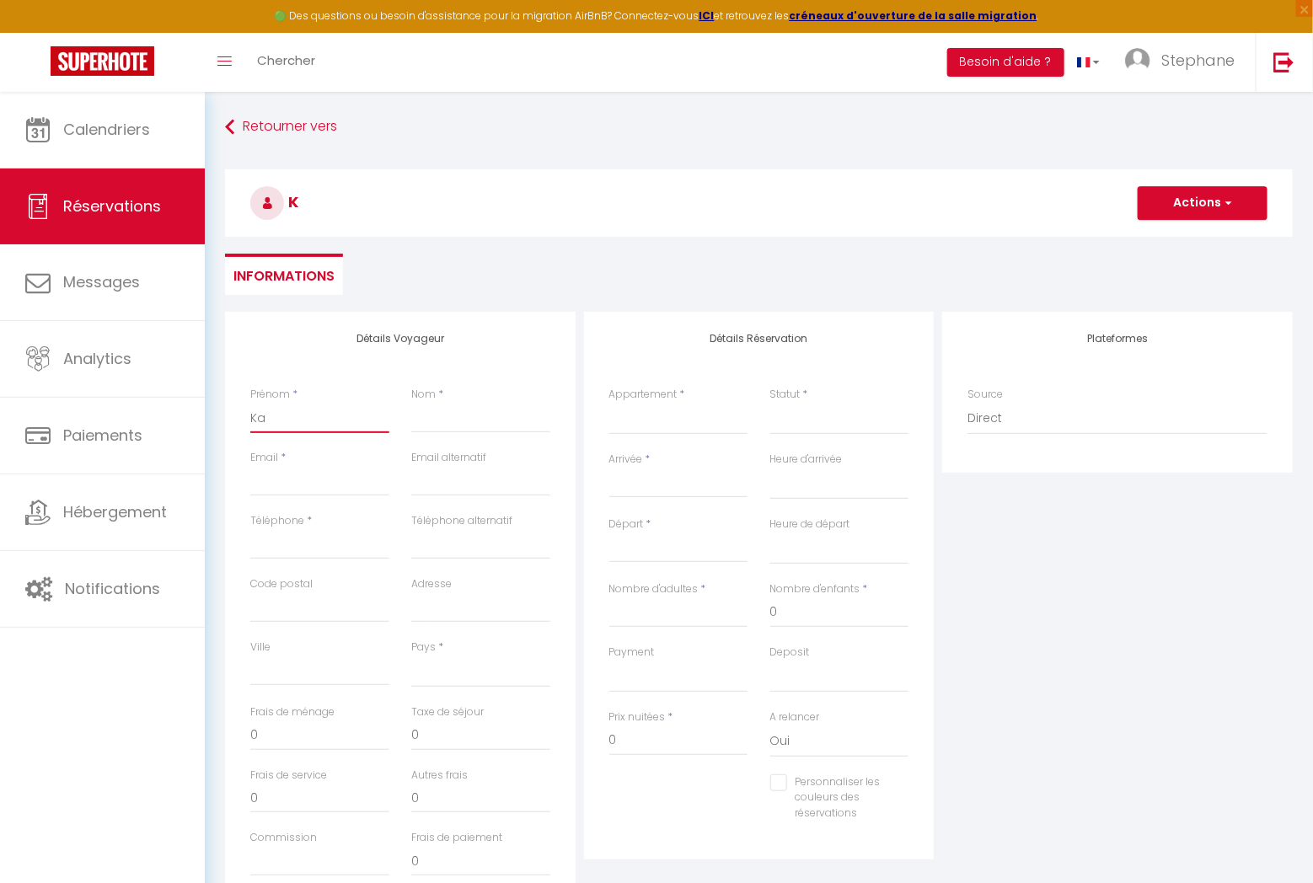
select select
checkbox input "false"
type input "Kar"
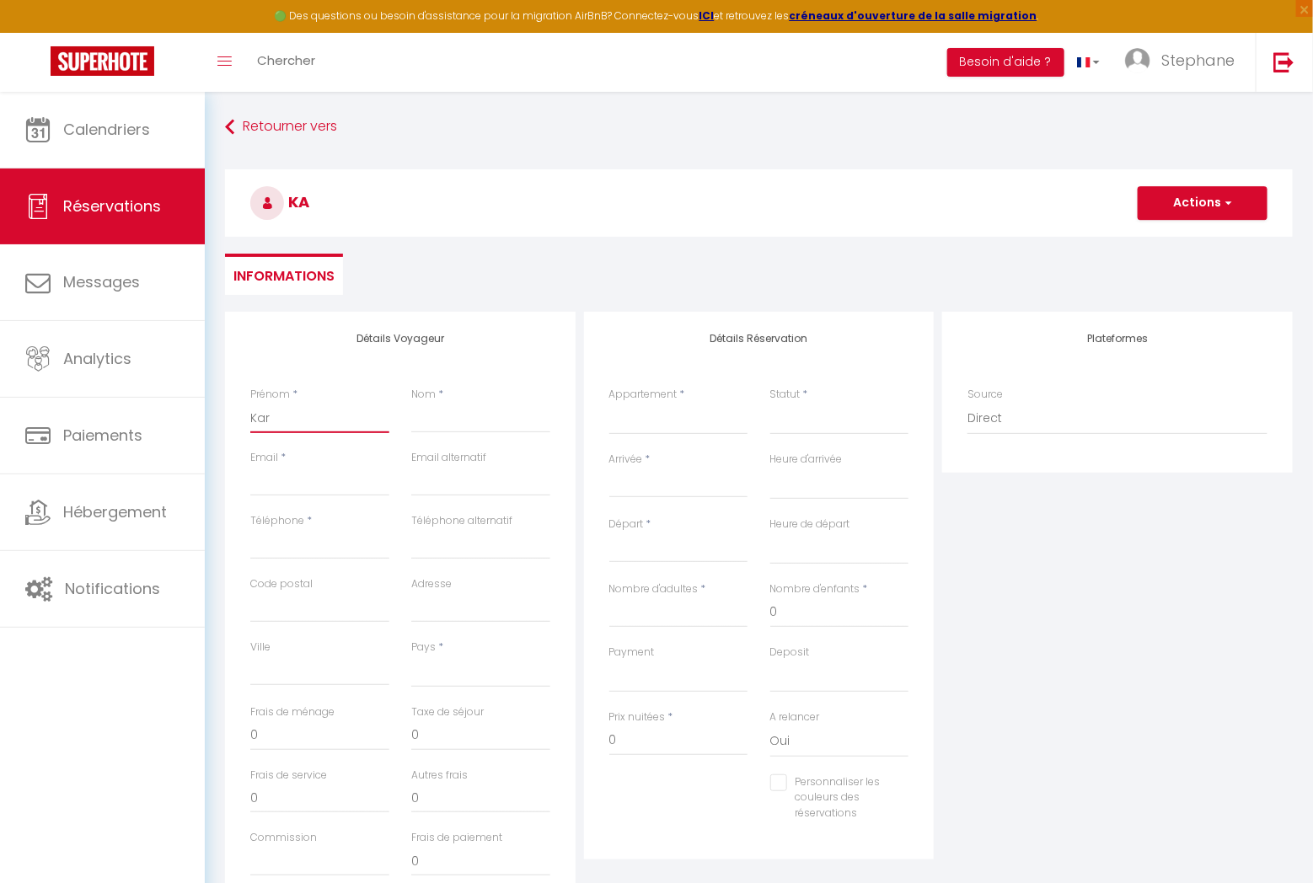
select select
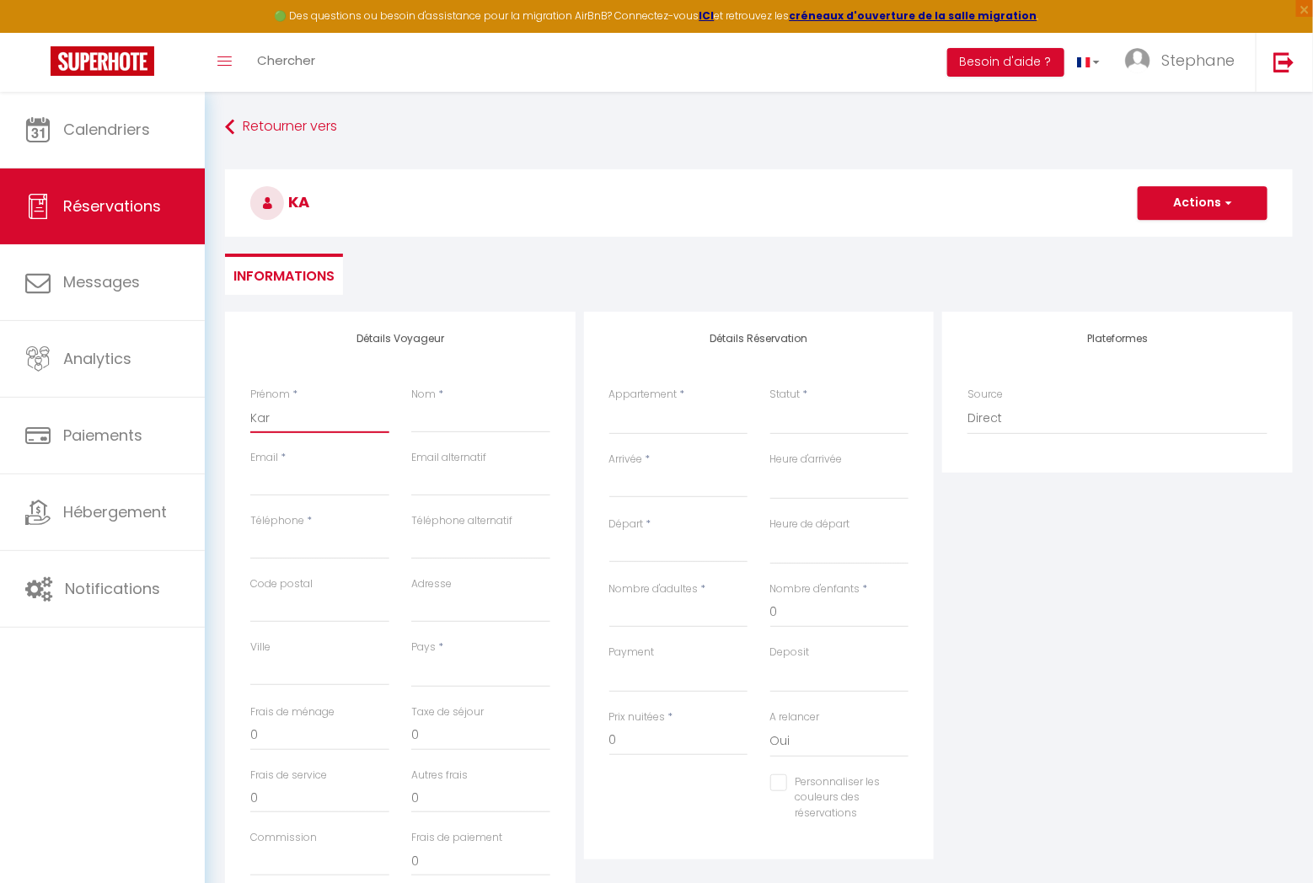
select select
checkbox input "false"
type input "[PERSON_NAME]"
select select
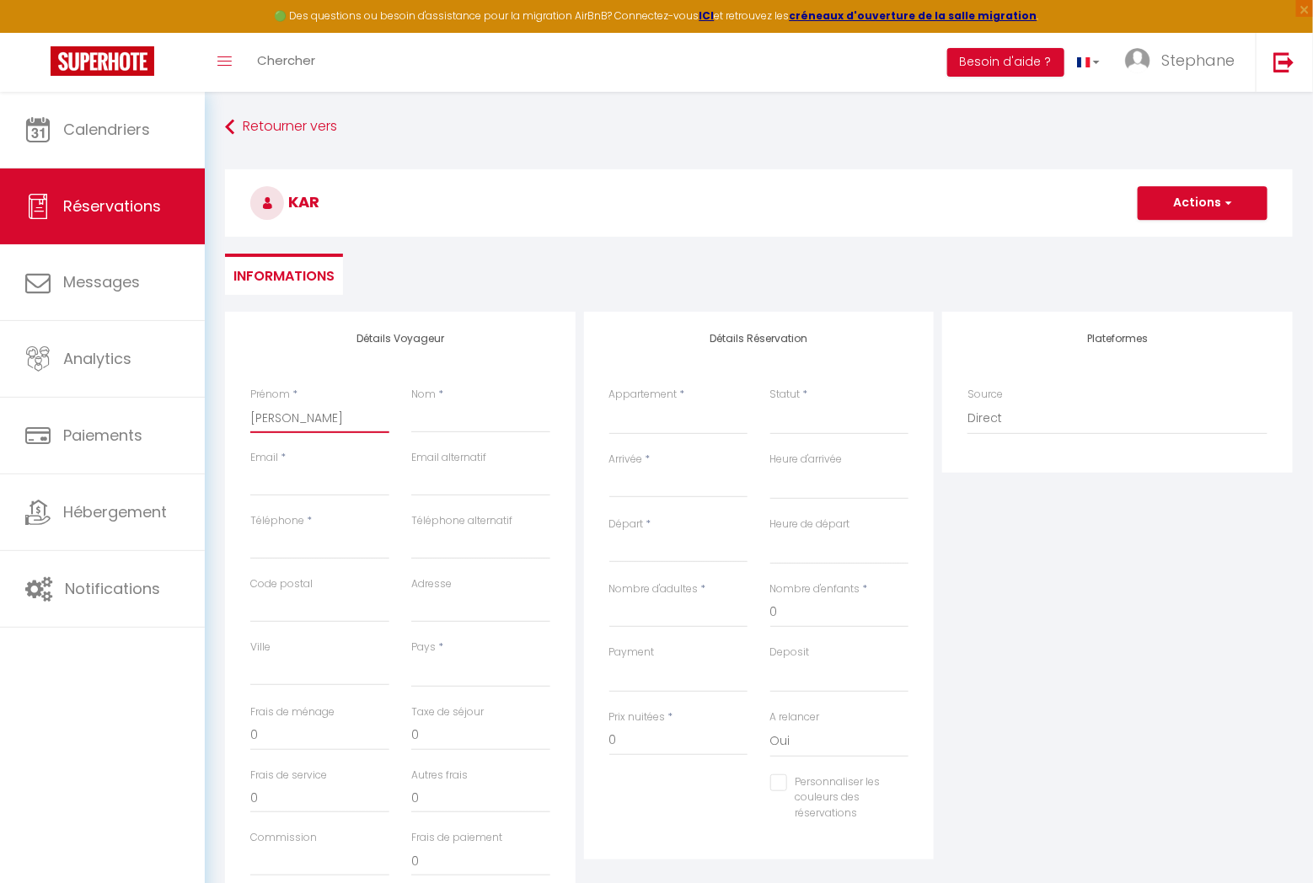
select select
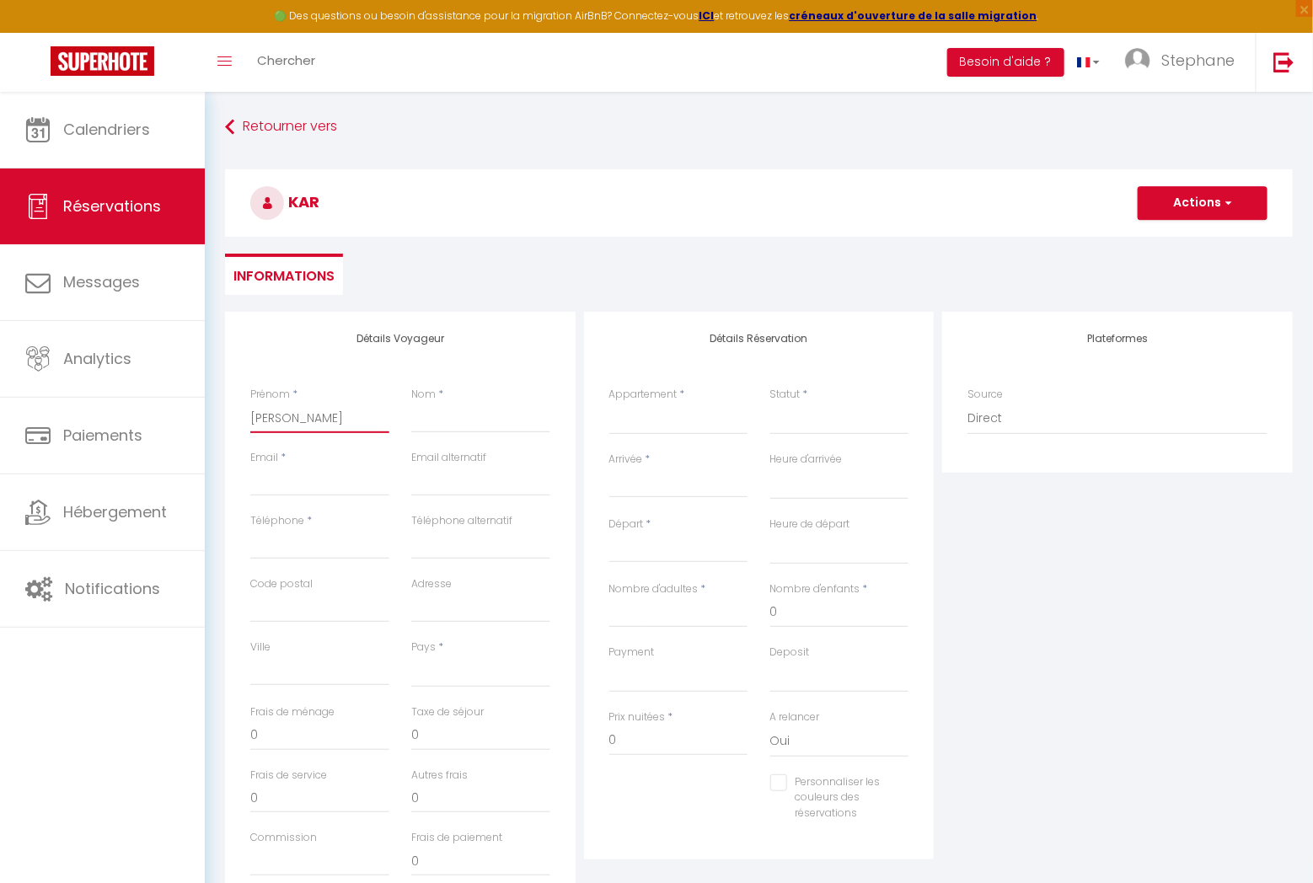
select select
checkbox input "false"
type input "[PERSON_NAME]"
select select
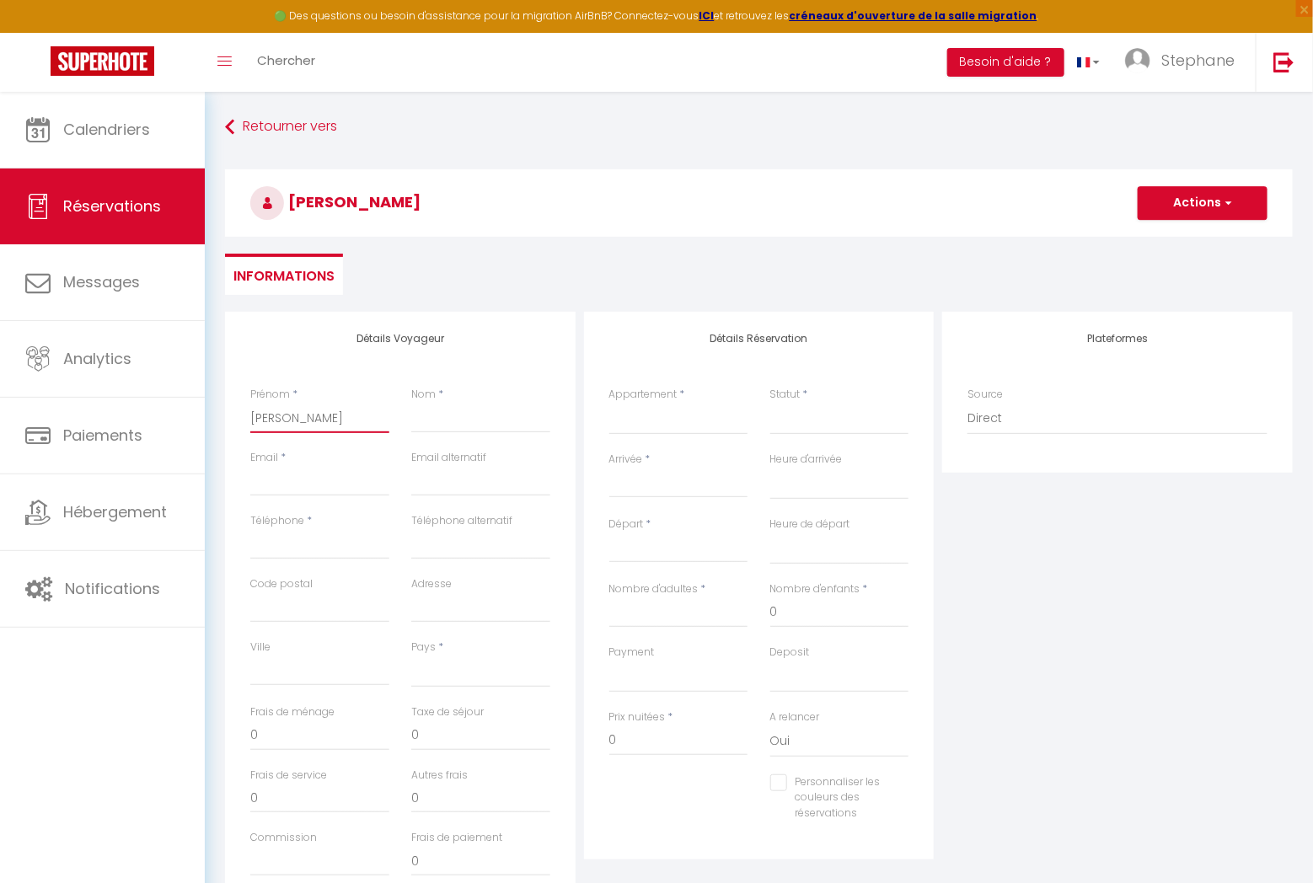
select select
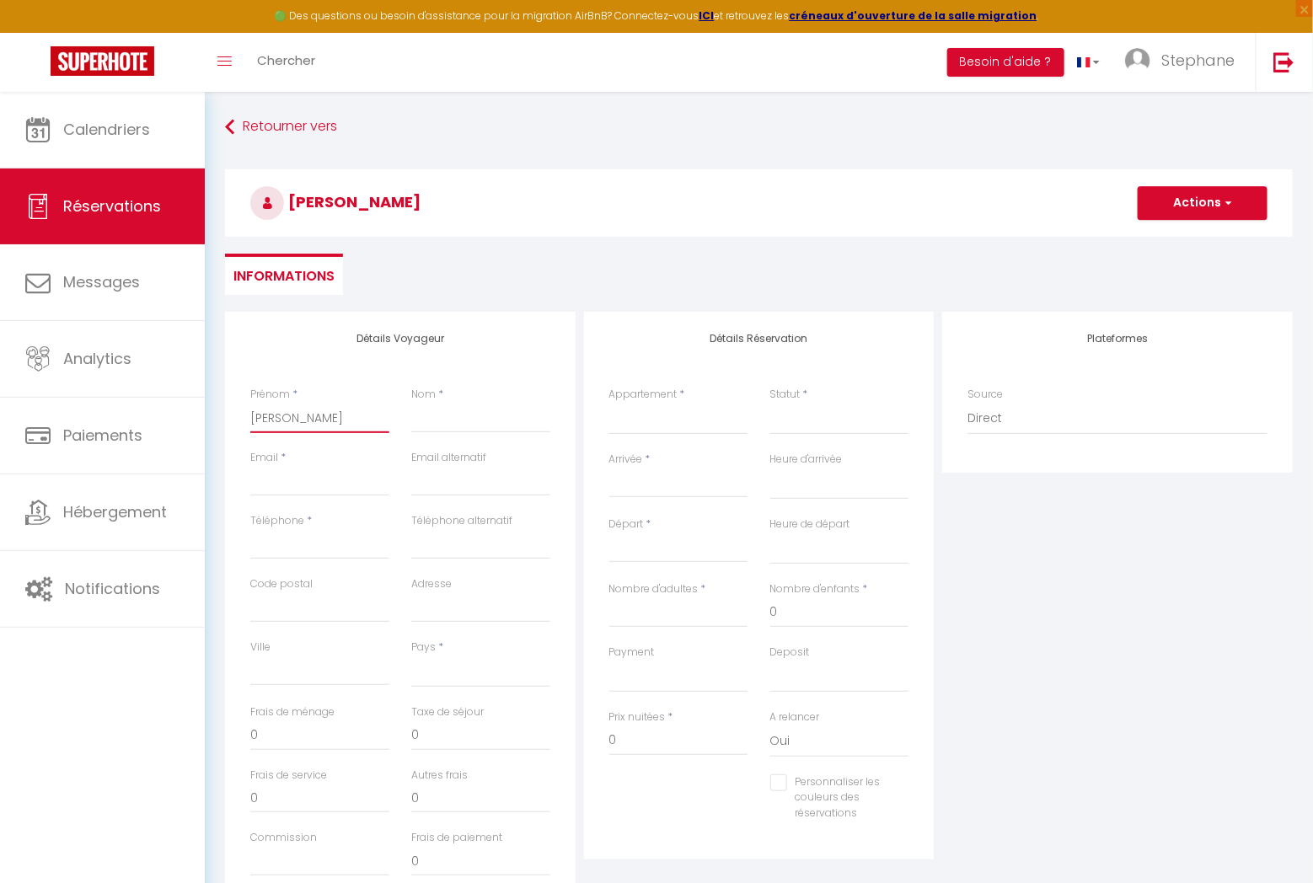
checkbox input "false"
type input "Karina"
select select
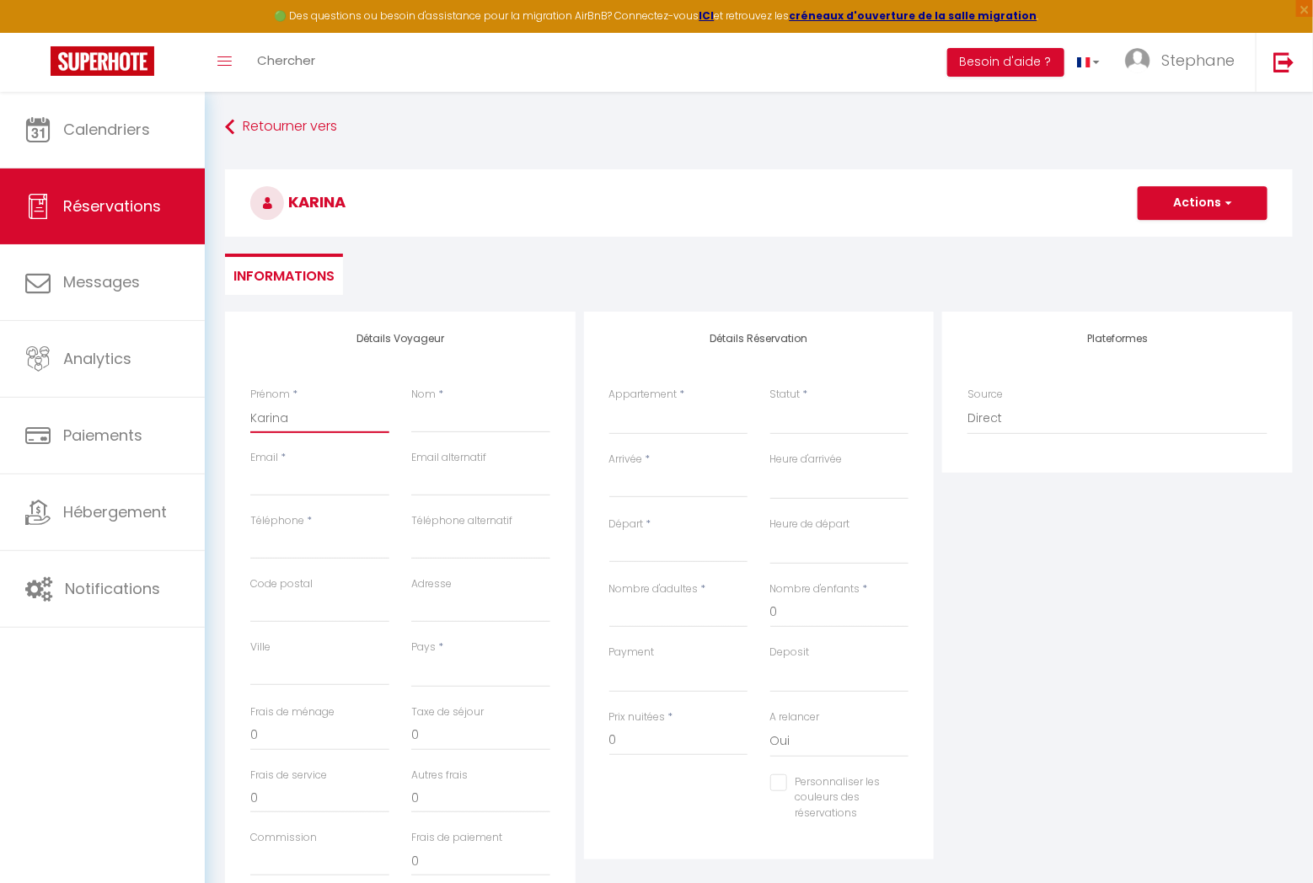
select select
checkbox input "false"
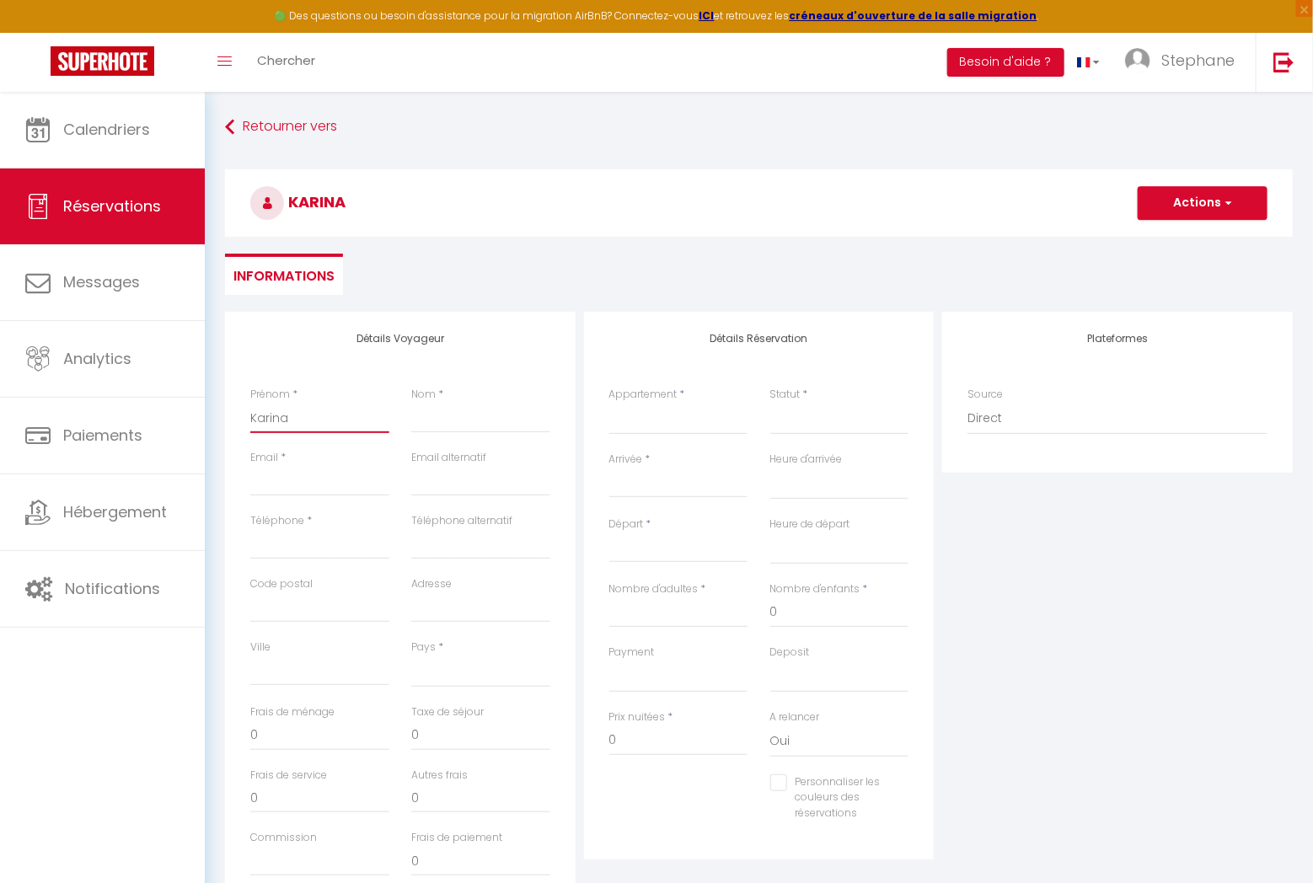
type input "Karina"
type input "D"
select select
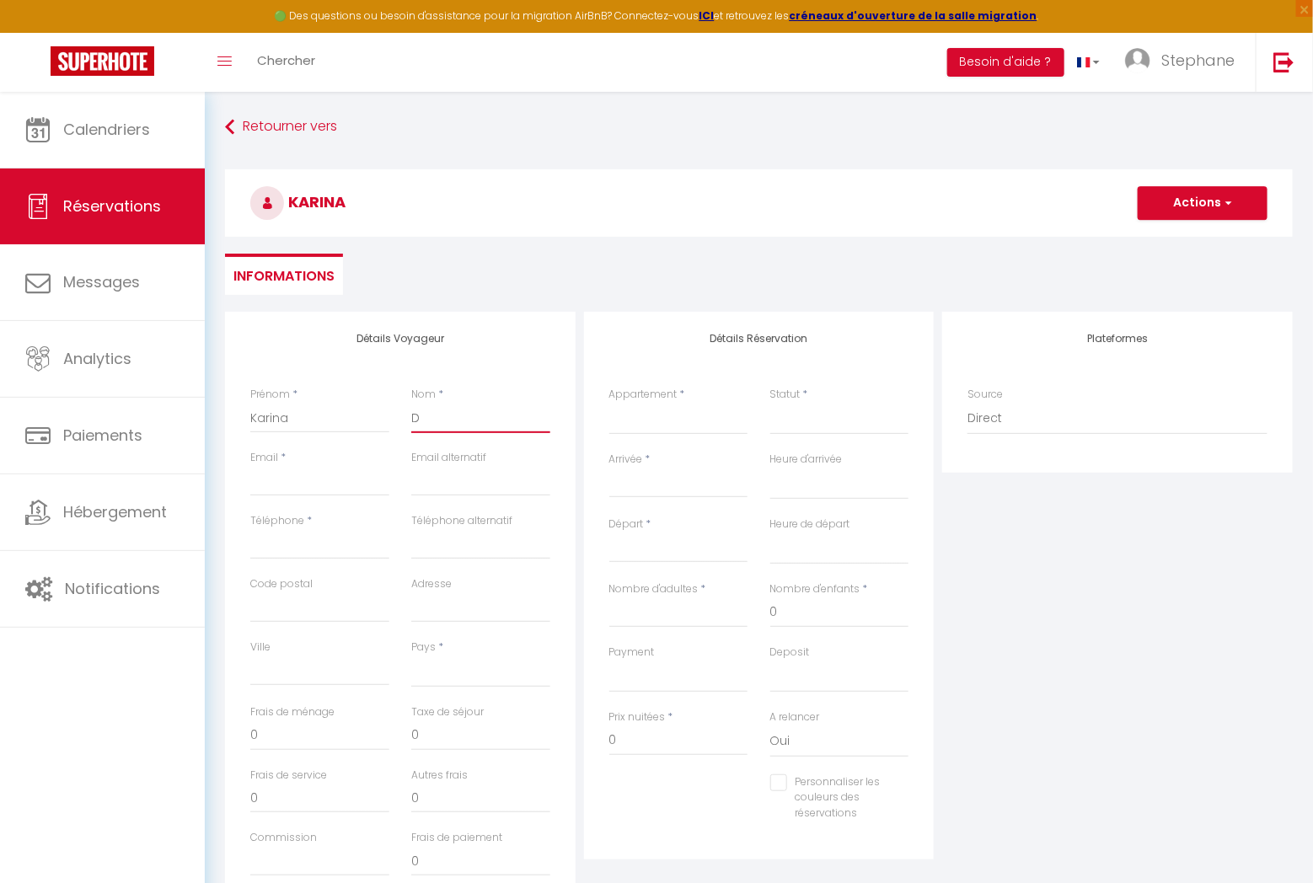
select select
checkbox input "false"
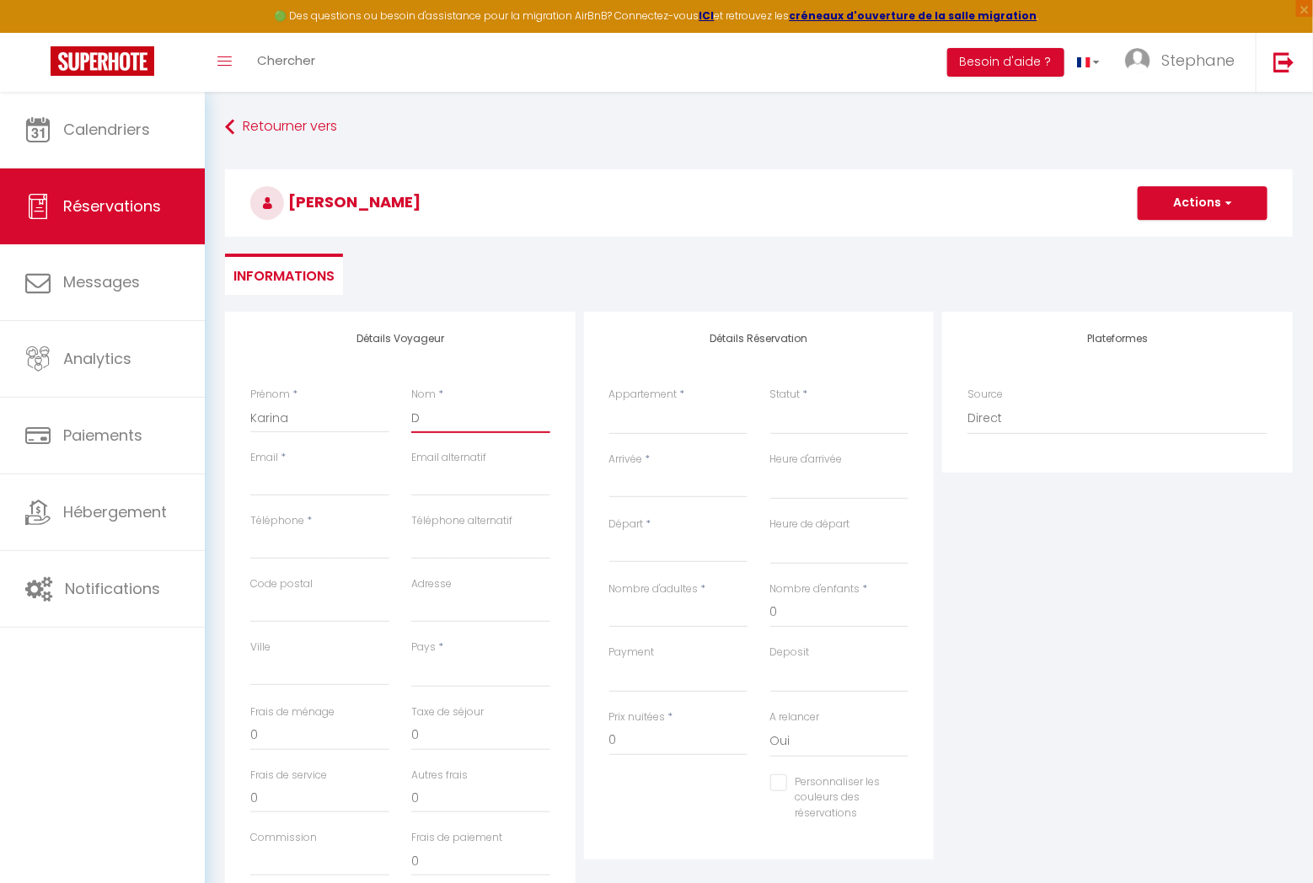
type input "Du"
select select
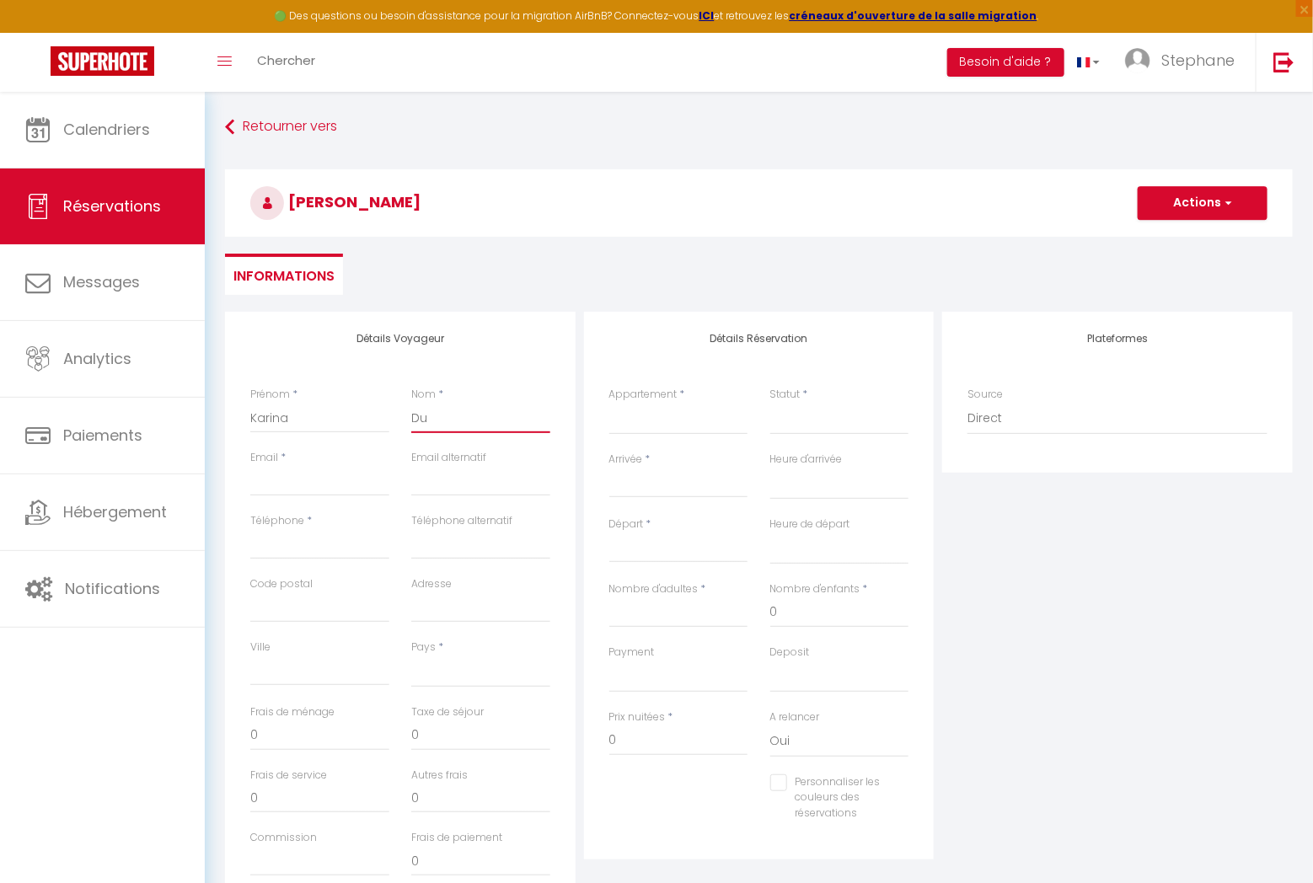
select select
checkbox input "false"
type input "Dua"
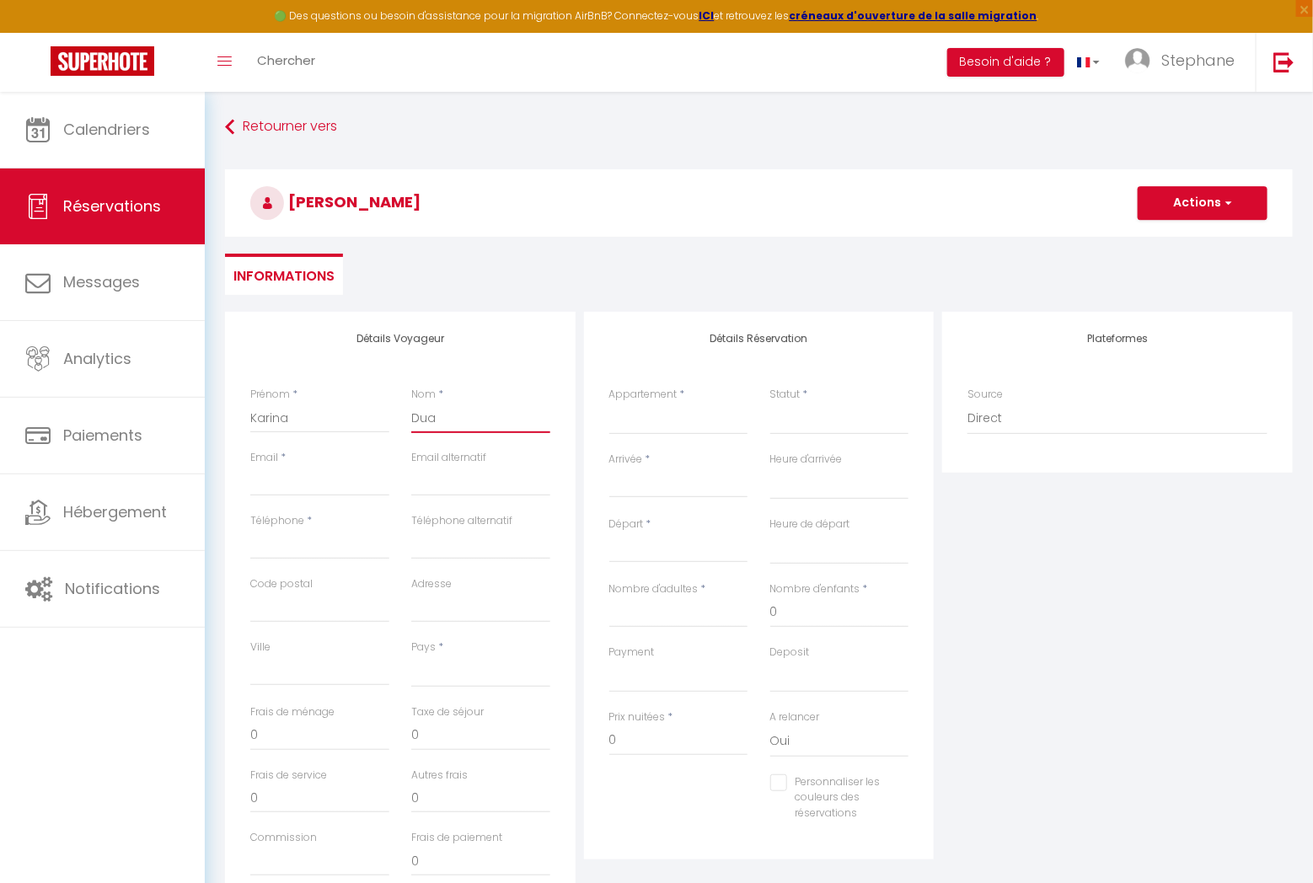
select select
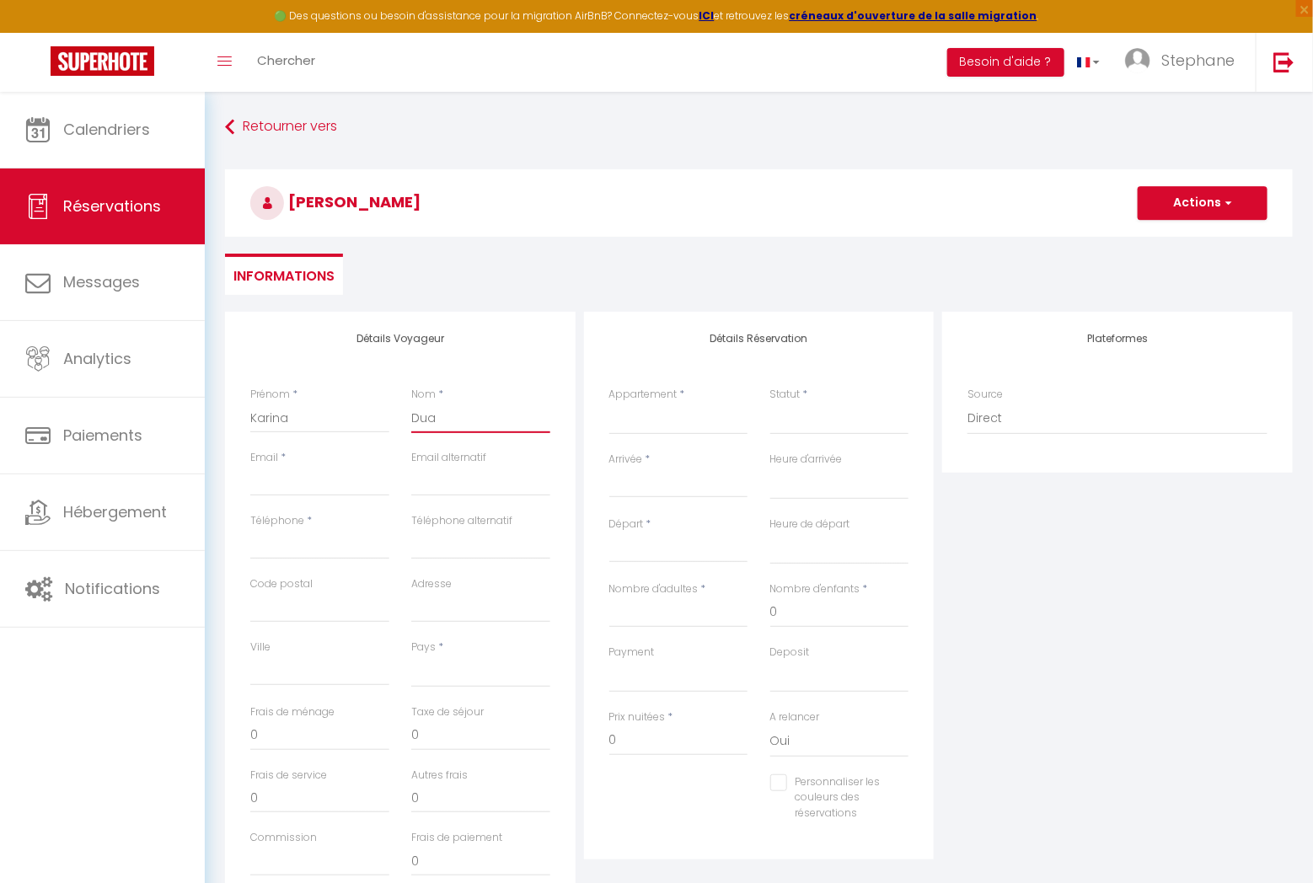
select select
checkbox input "false"
type input "Duar"
select select
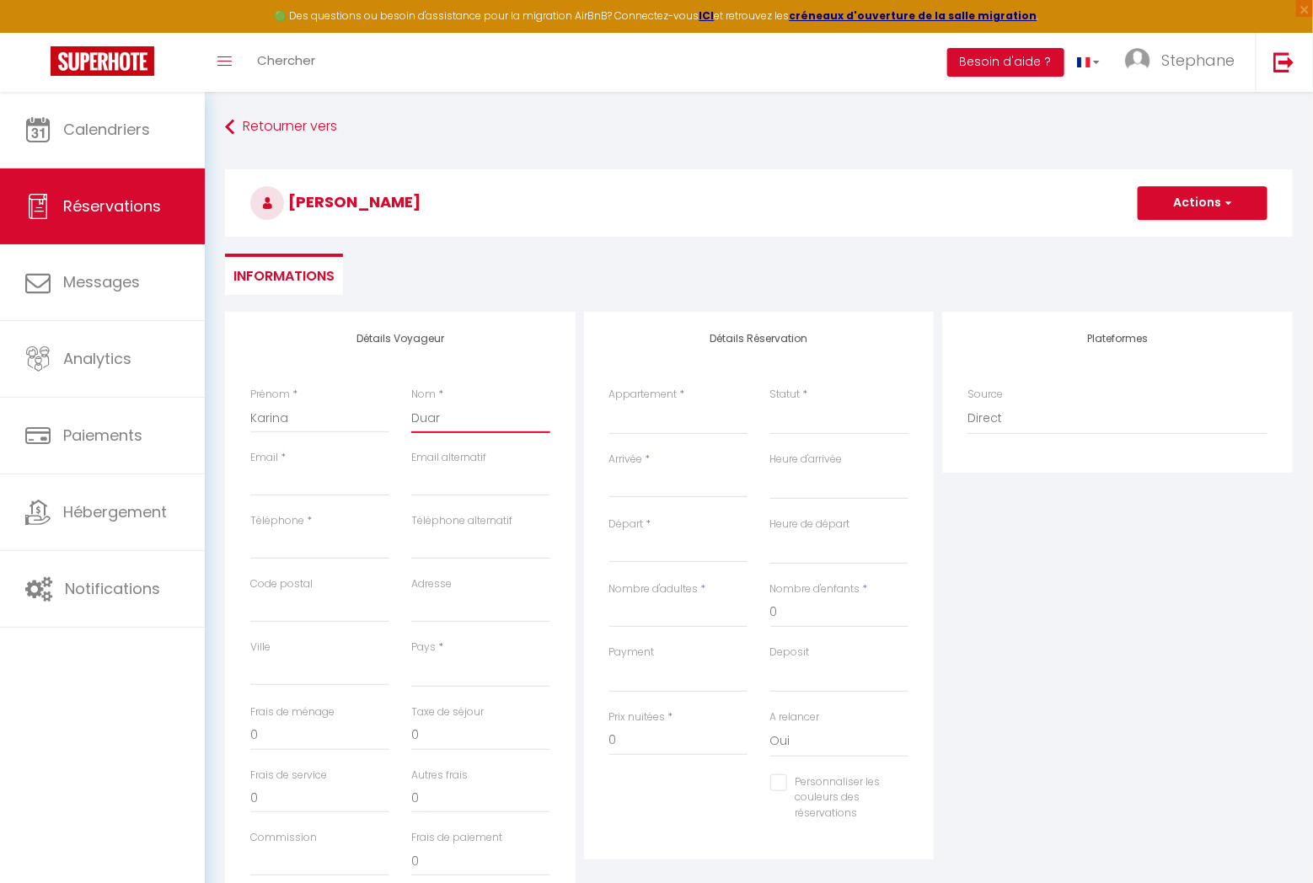
select select
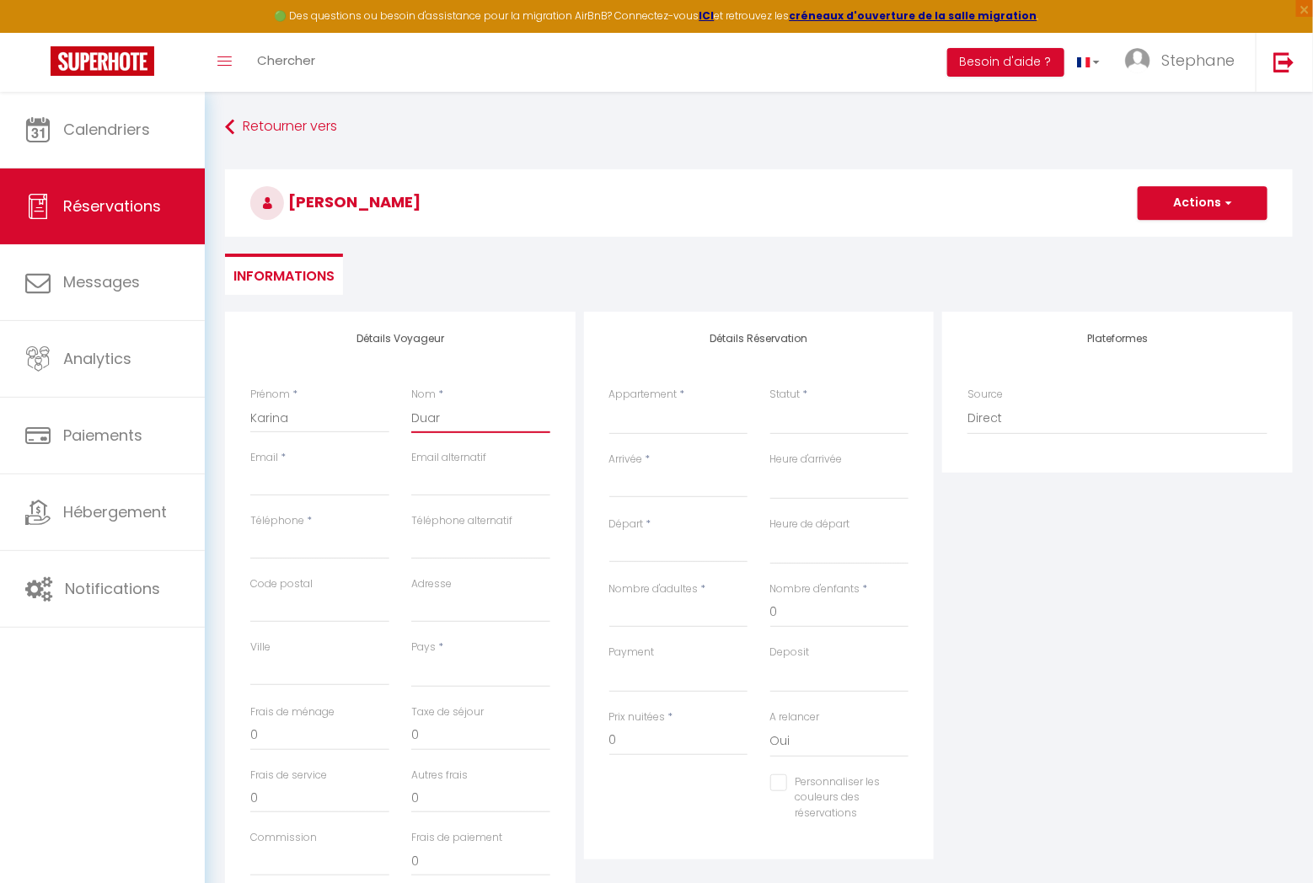
select select
checkbox input "false"
type input "Duart"
select select
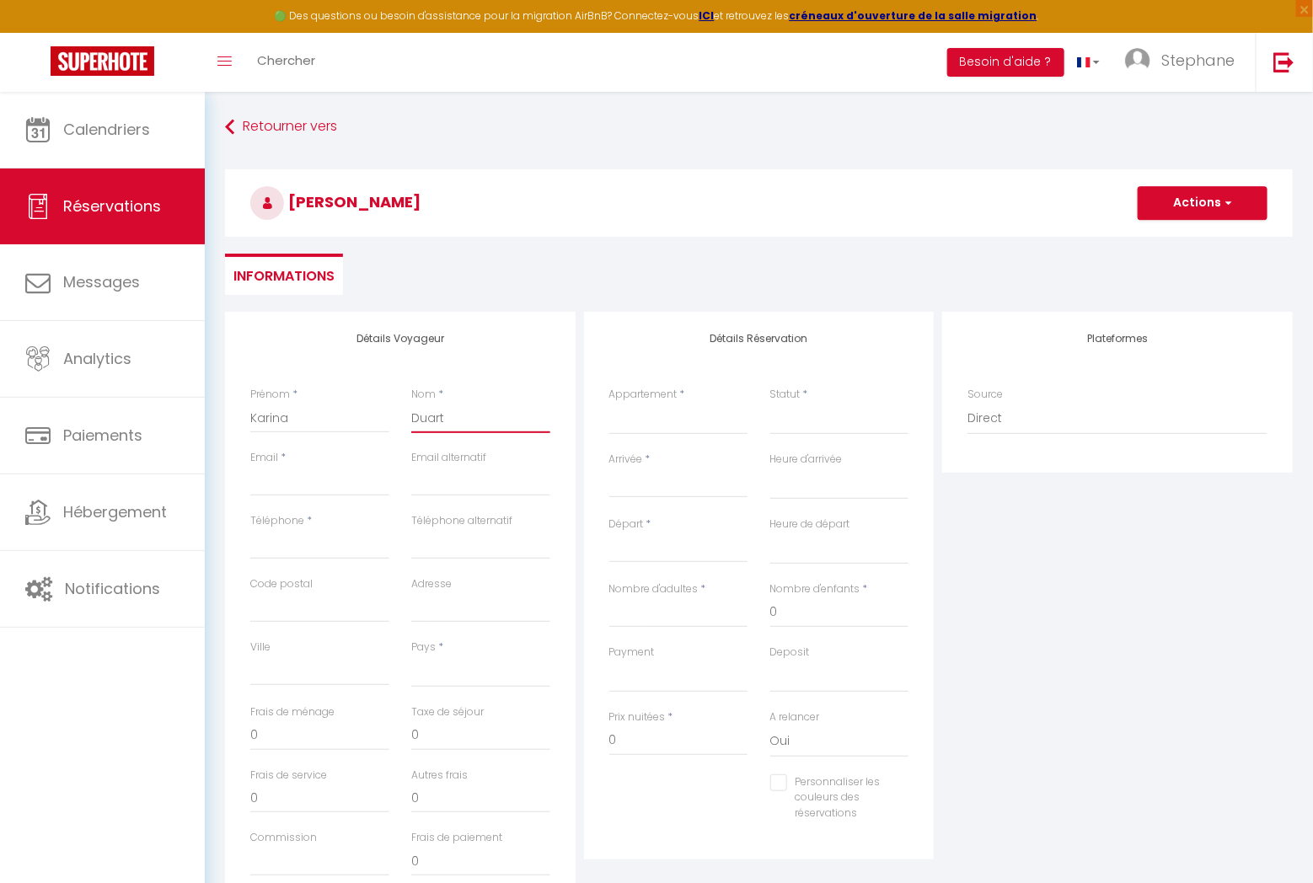
select select
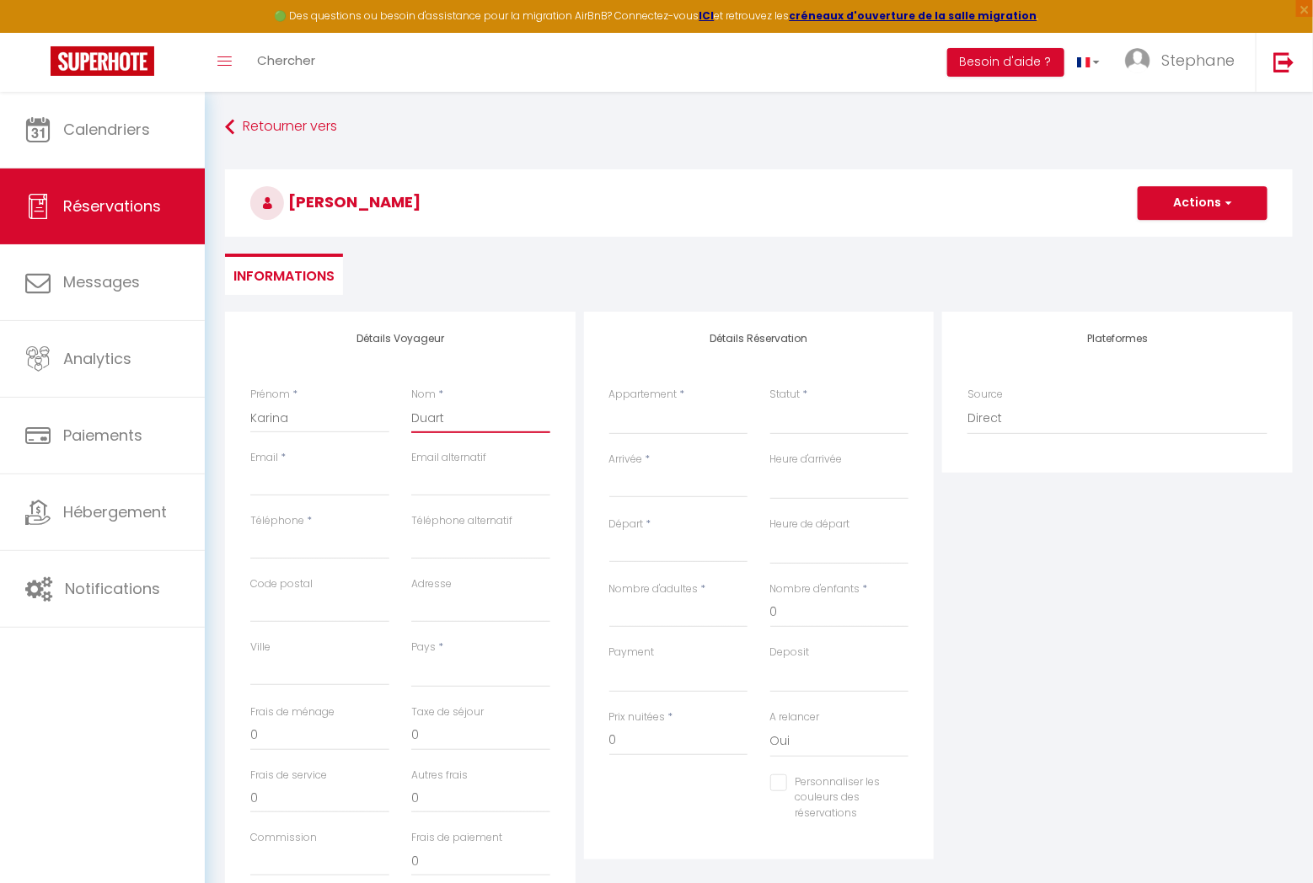
checkbox input "false"
type input "[PERSON_NAME]"
select select
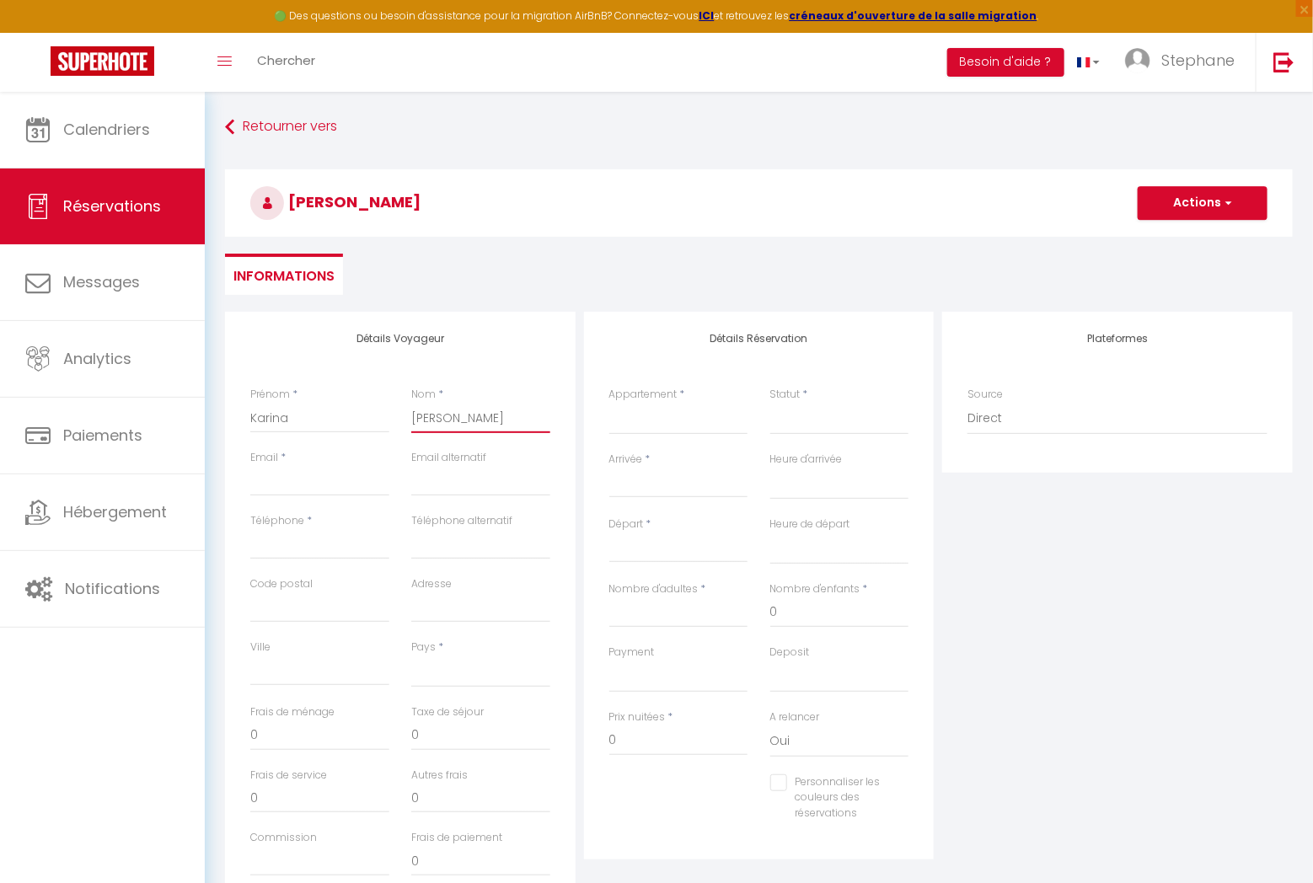
select select
checkbox input "false"
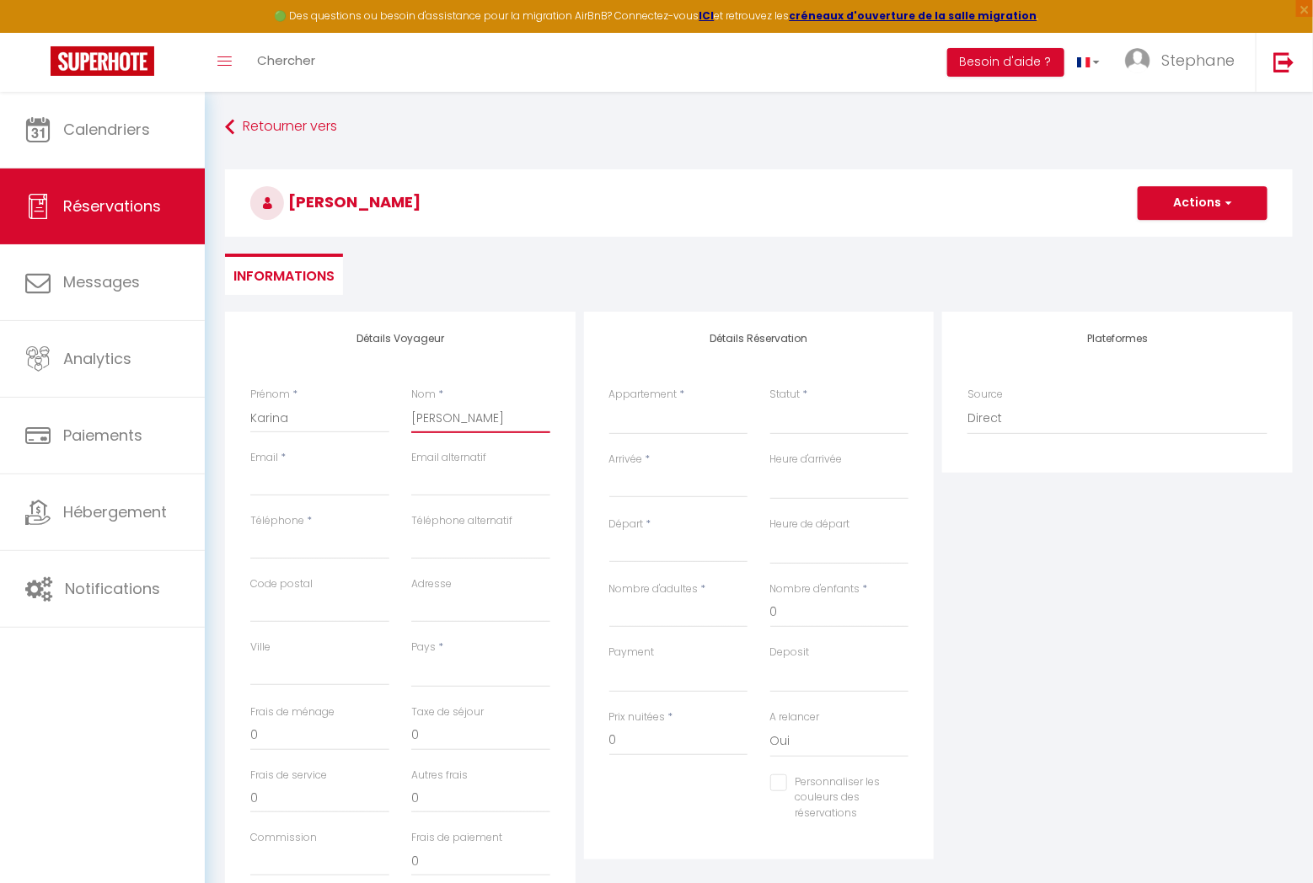
type input "[PERSON_NAME]"
click at [260, 490] on input "Email client" at bounding box center [319, 481] width 139 height 30
type input "a"
select select
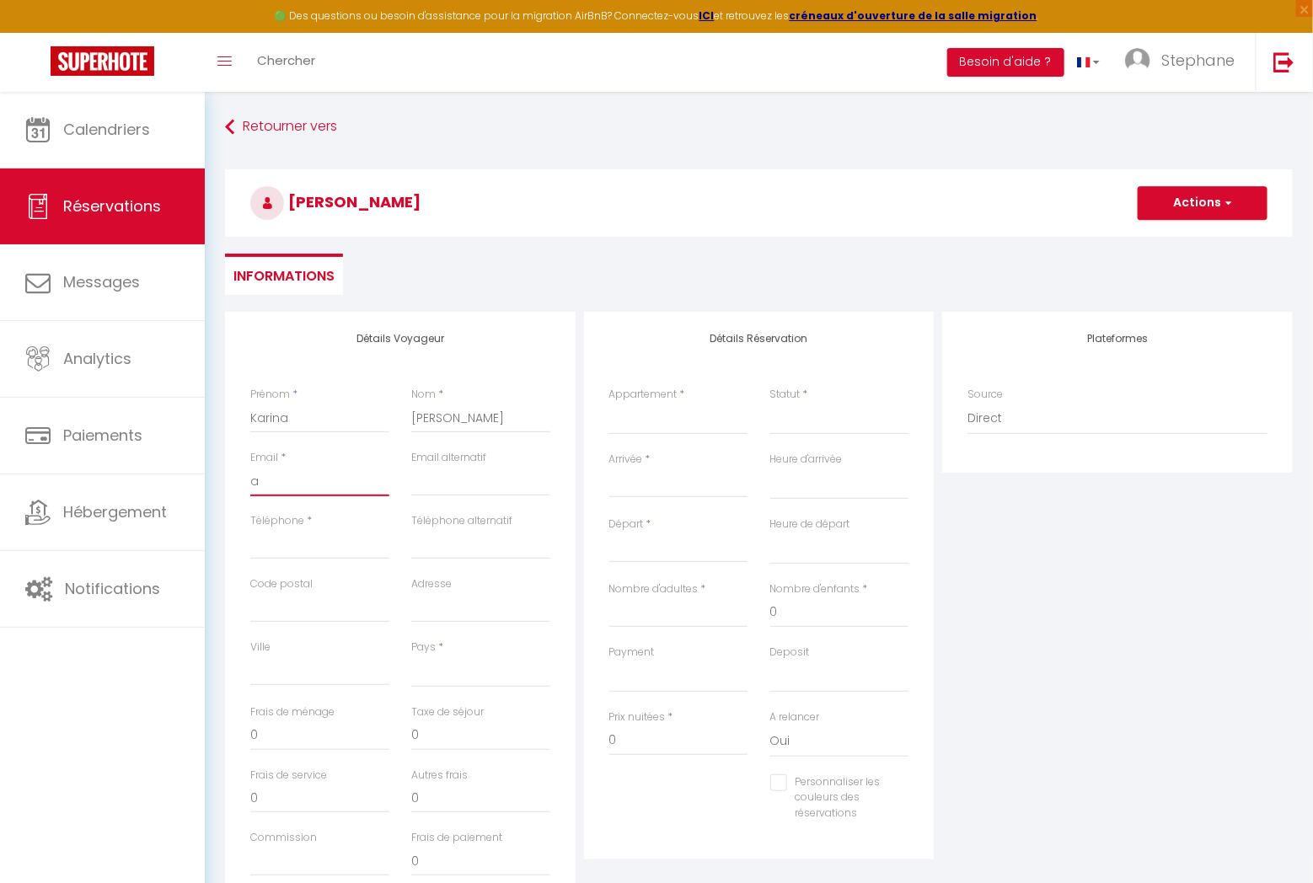
select select
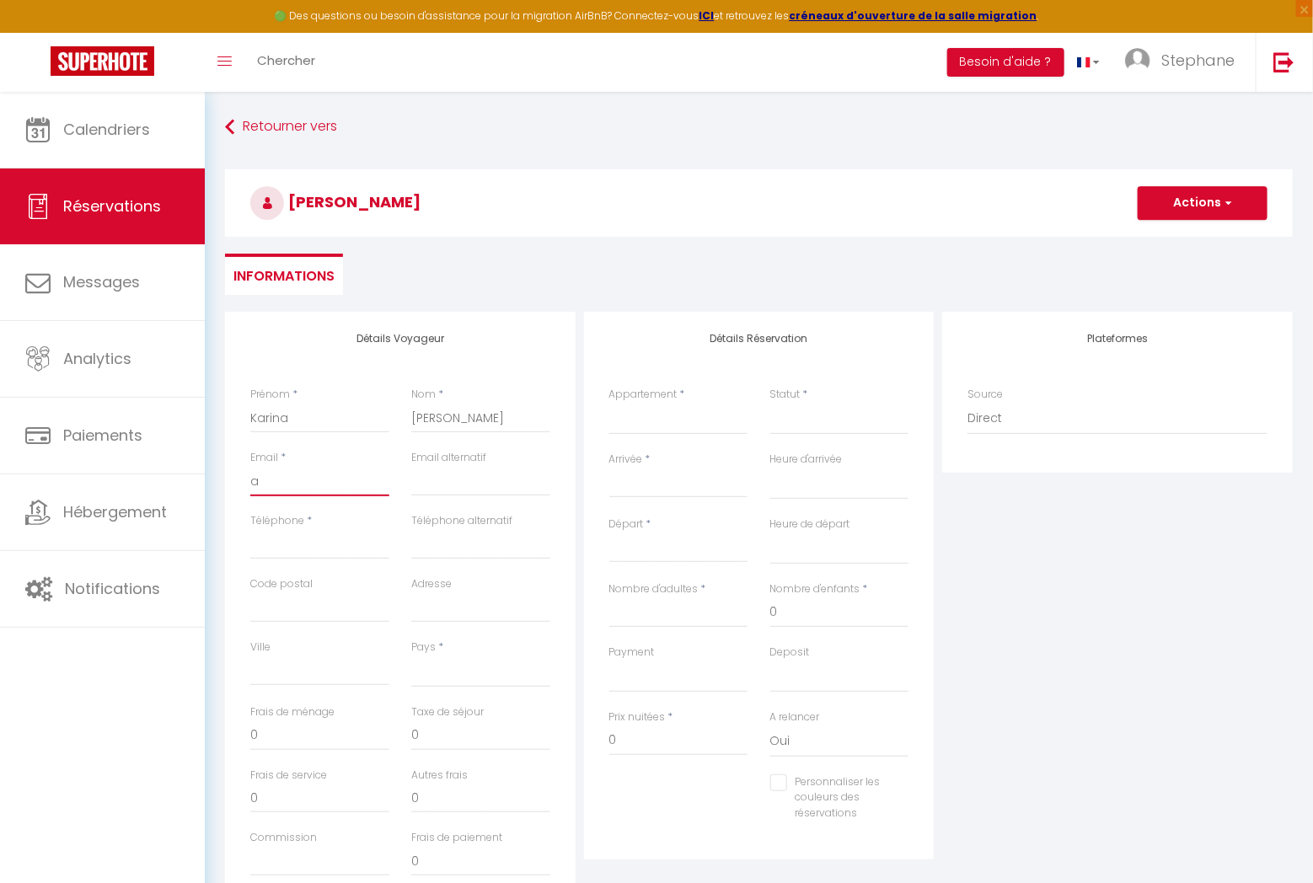
checkbox input "false"
type input "a@"
click at [268, 525] on label "Téléphone" at bounding box center [277, 521] width 54 height 16
click at [268, 529] on input "Téléphone" at bounding box center [319, 544] width 139 height 30
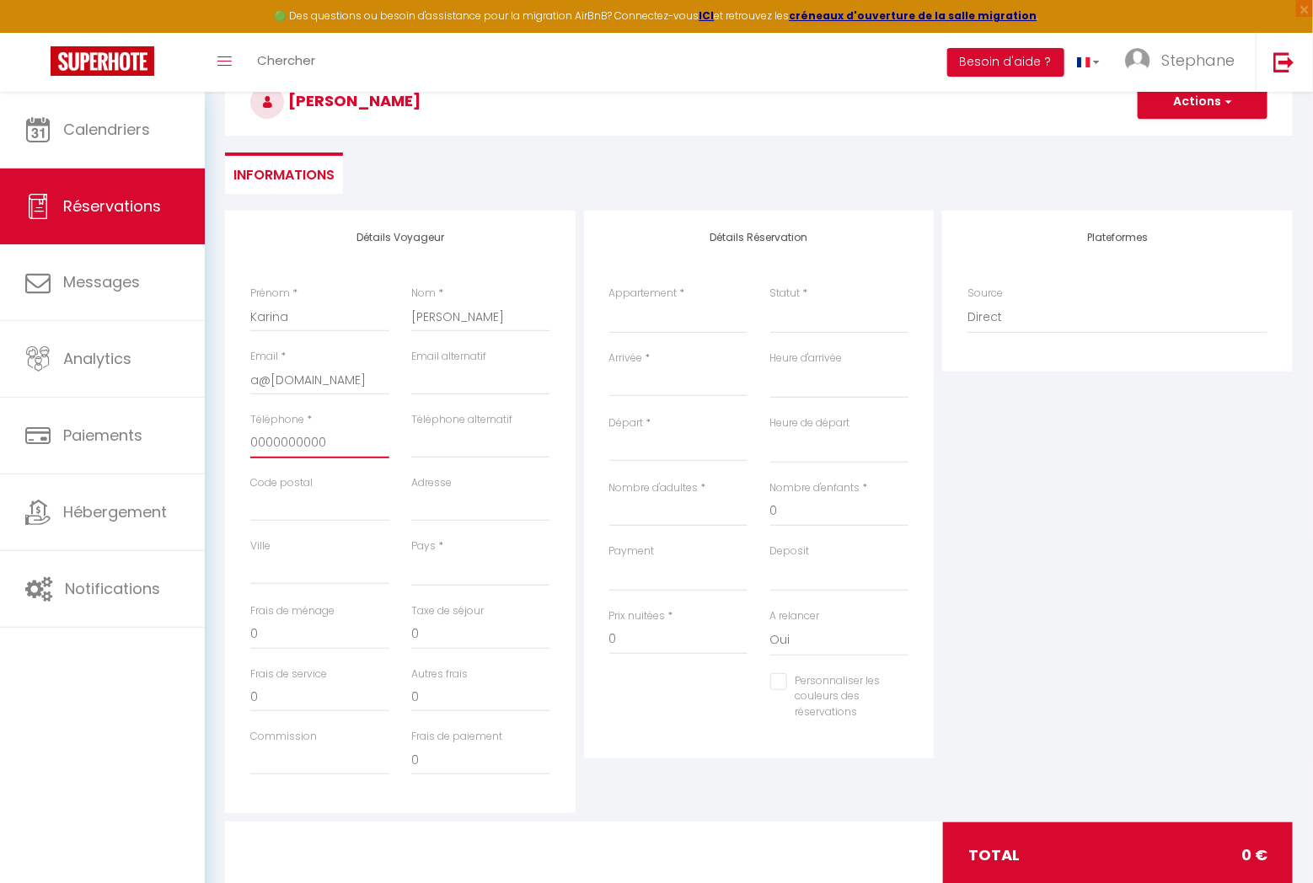
scroll to position [145, 0]
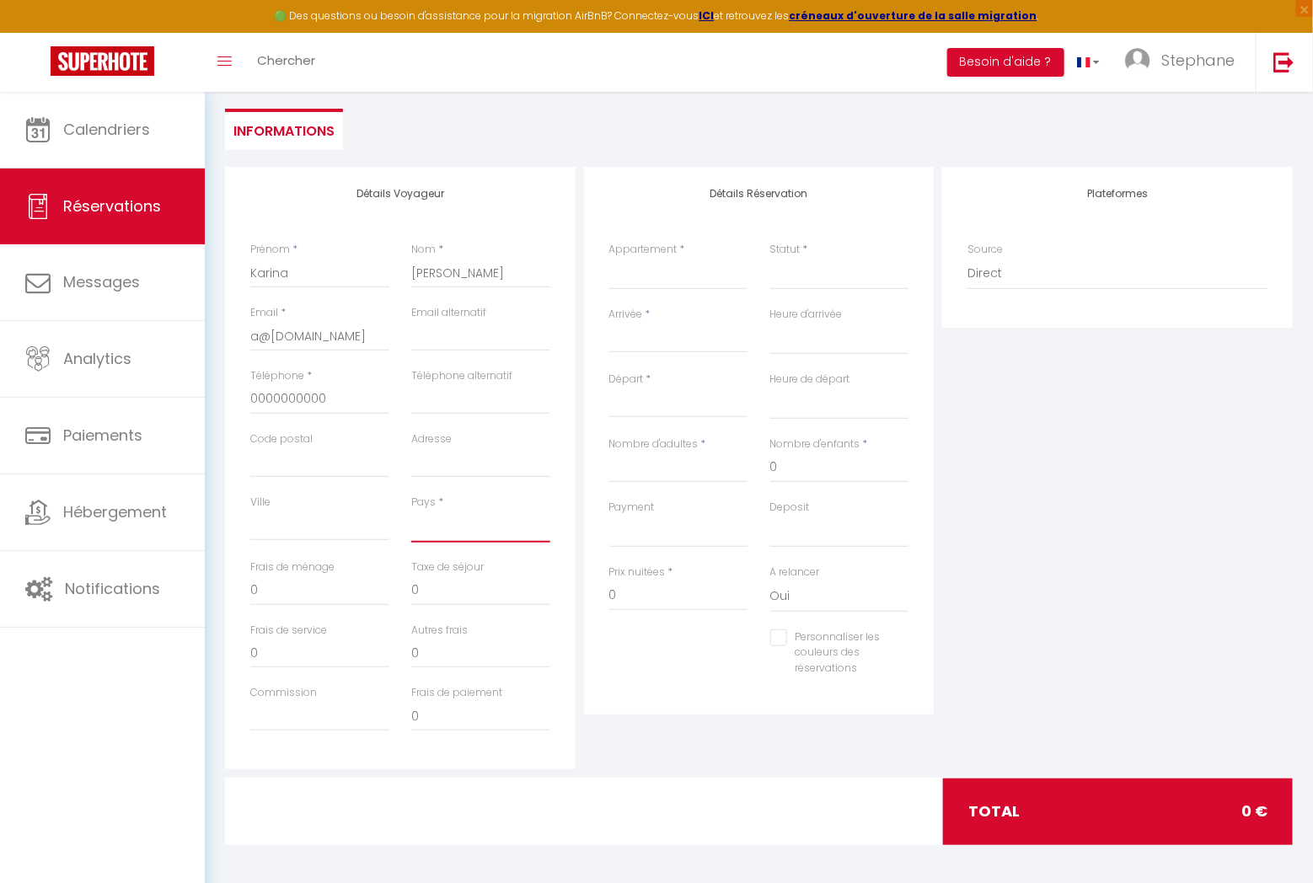
click at [451, 530] on select "[GEOGRAPHIC_DATA] [GEOGRAPHIC_DATA] [GEOGRAPHIC_DATA] [GEOGRAPHIC_DATA] [GEOGRA…" at bounding box center [480, 527] width 139 height 32
click at [411, 511] on select "[GEOGRAPHIC_DATA] [GEOGRAPHIC_DATA] [GEOGRAPHIC_DATA] [GEOGRAPHIC_DATA] [GEOGRA…" at bounding box center [480, 527] width 139 height 32
click at [322, 587] on input "0" at bounding box center [319, 591] width 139 height 30
click at [660, 266] on select "L07 L08 L09" at bounding box center [678, 274] width 139 height 32
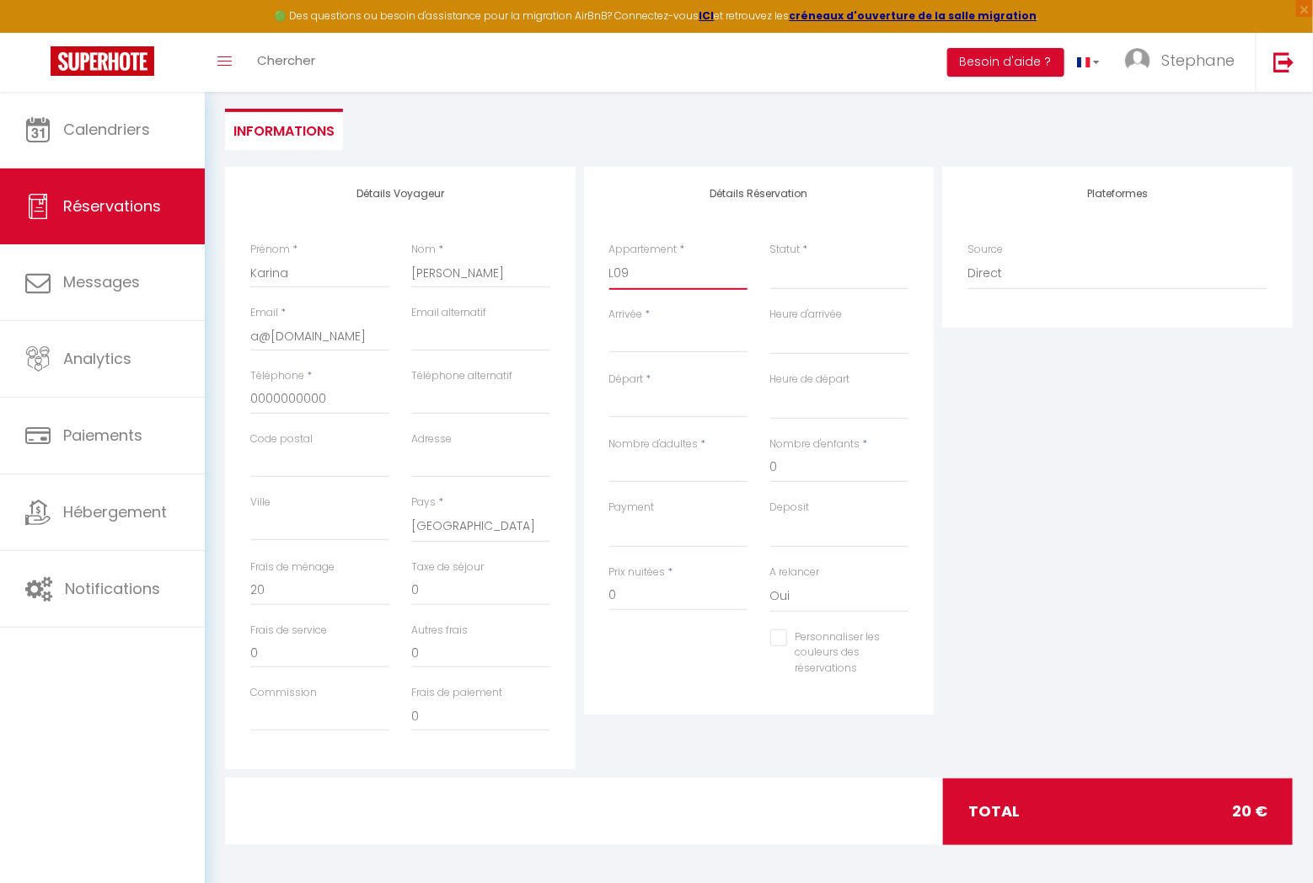
click at [609, 258] on select "L07 L08 L09" at bounding box center [678, 274] width 139 height 32
click at [817, 269] on select "Confirmé Non Confirmé [PERSON_NAME] par le voyageur No Show Request" at bounding box center [839, 274] width 139 height 32
click at [770, 258] on select "Confirmé Non Confirmé [PERSON_NAME] par le voyageur No Show Request" at bounding box center [839, 274] width 139 height 32
click at [670, 336] on input "Arrivée" at bounding box center [678, 340] width 139 height 22
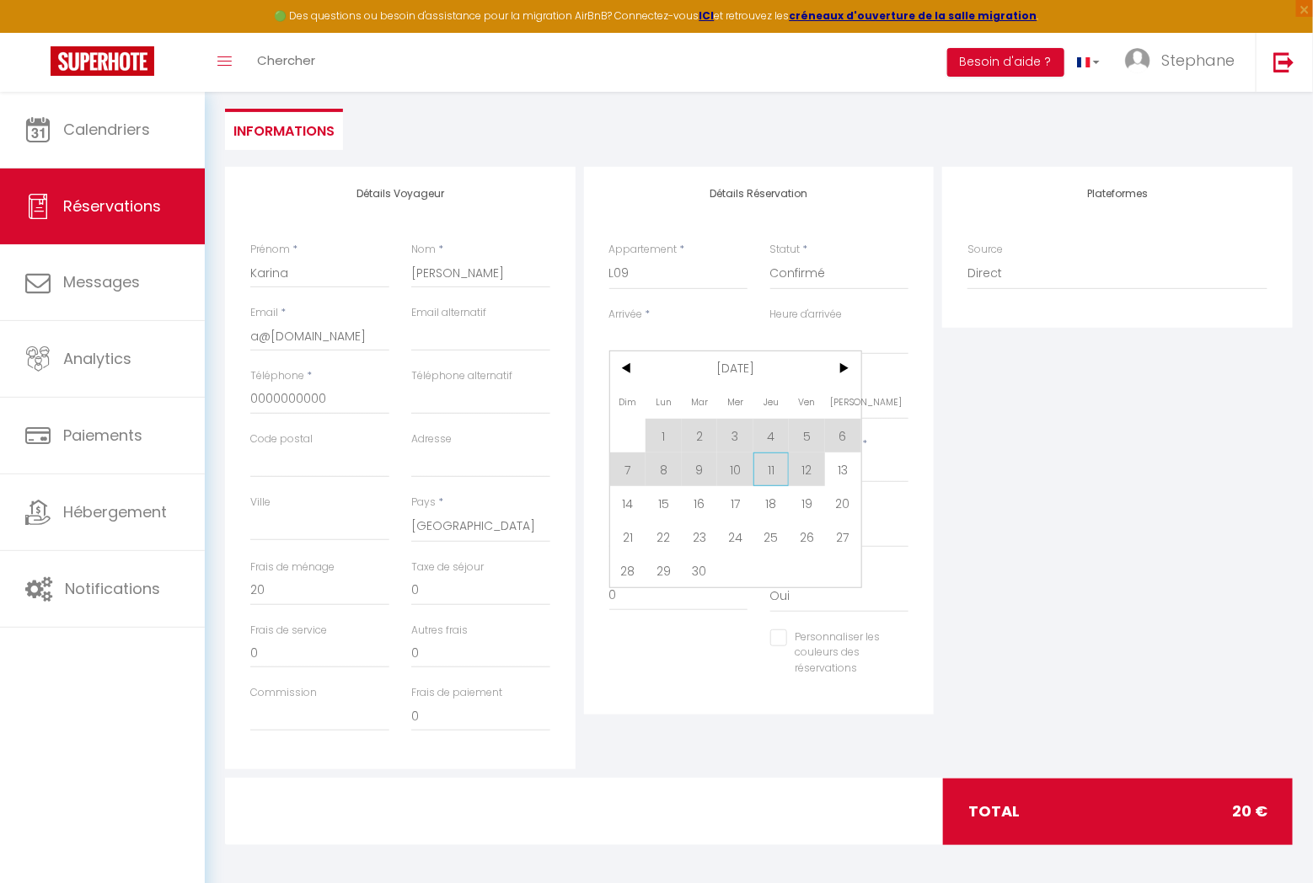
click at [769, 470] on span "11" at bounding box center [772, 470] width 36 height 34
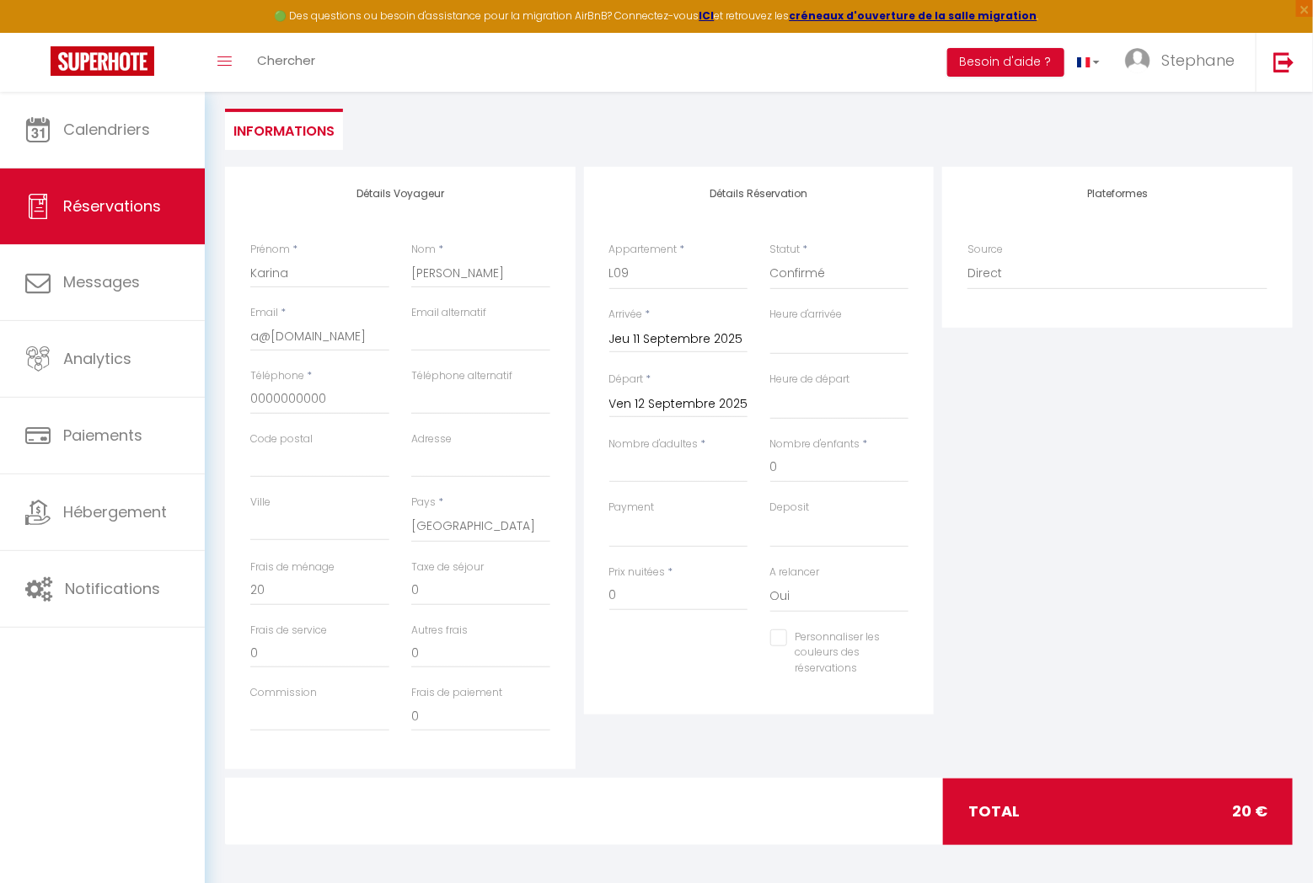
click at [769, 471] on div "Nombre d'enfants * 0" at bounding box center [839, 468] width 161 height 63
click at [678, 410] on input "Ven 12 Septembre 2025" at bounding box center [678, 405] width 139 height 22
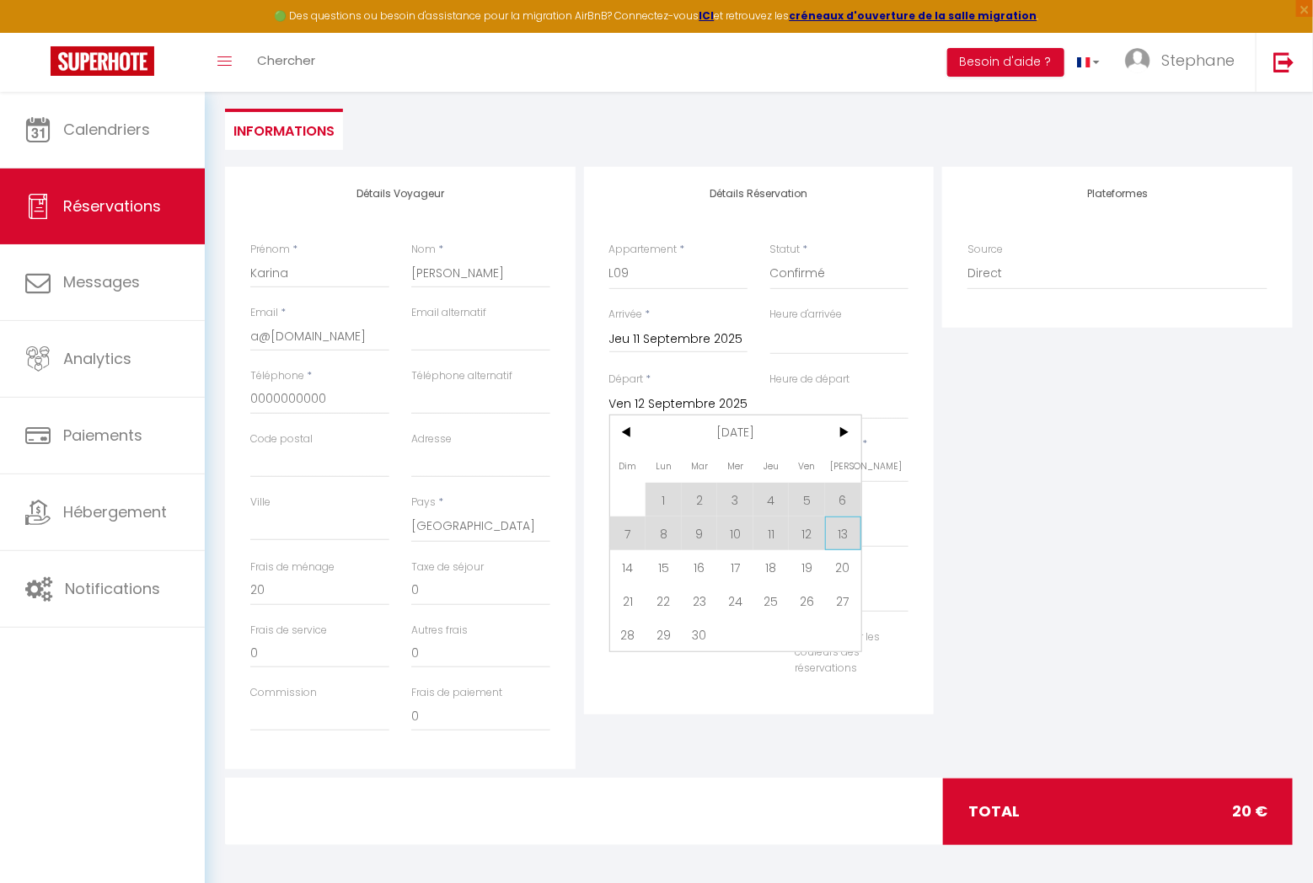
click at [840, 528] on span "13" at bounding box center [843, 534] width 36 height 34
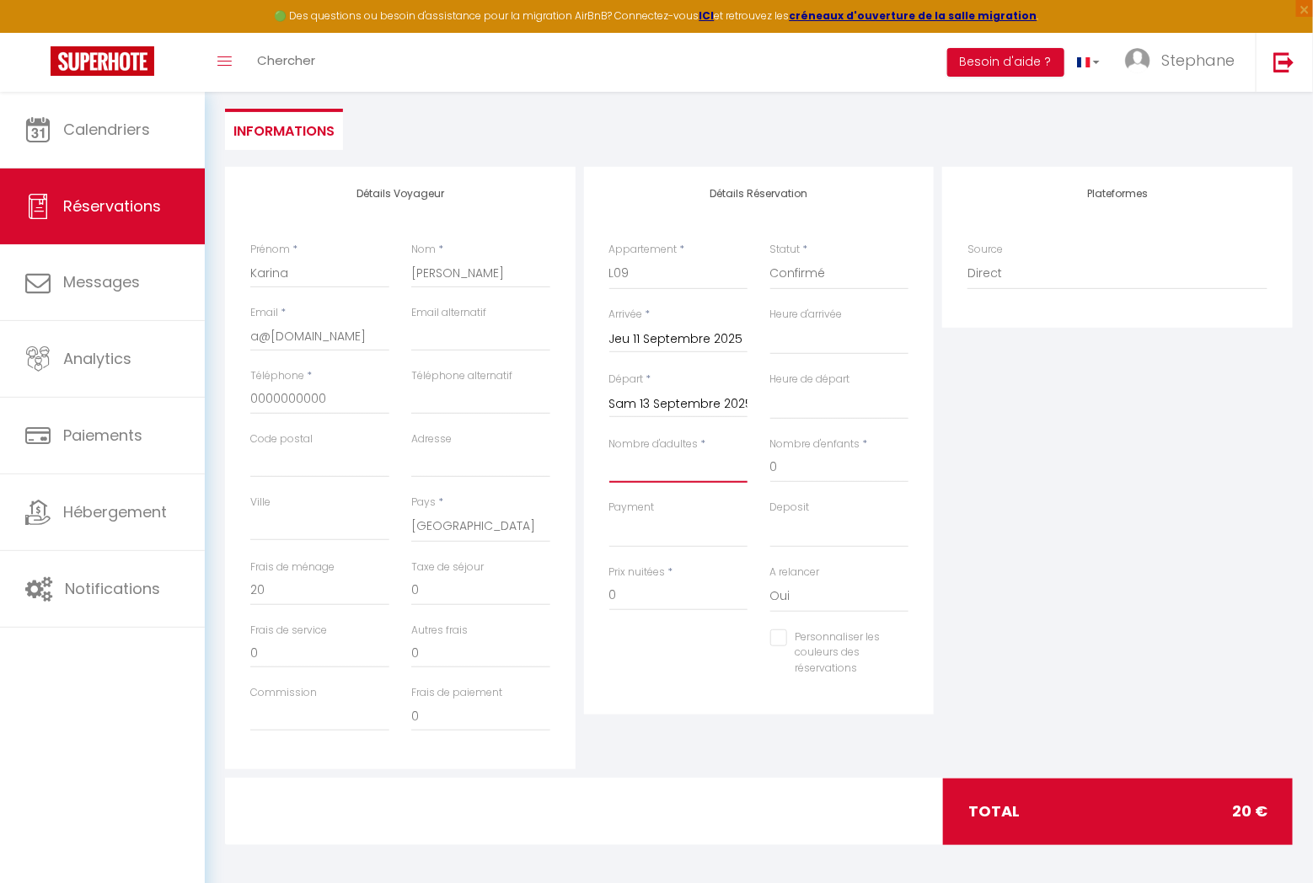
click at [669, 475] on input "Nombre d'adultes" at bounding box center [678, 468] width 139 height 30
click at [669, 531] on select "OK KO" at bounding box center [678, 532] width 139 height 32
click at [609, 516] on select "OK KO" at bounding box center [678, 532] width 139 height 32
click at [807, 525] on select "OK KO" at bounding box center [839, 532] width 139 height 32
click at [770, 516] on select "OK KO" at bounding box center [839, 532] width 139 height 32
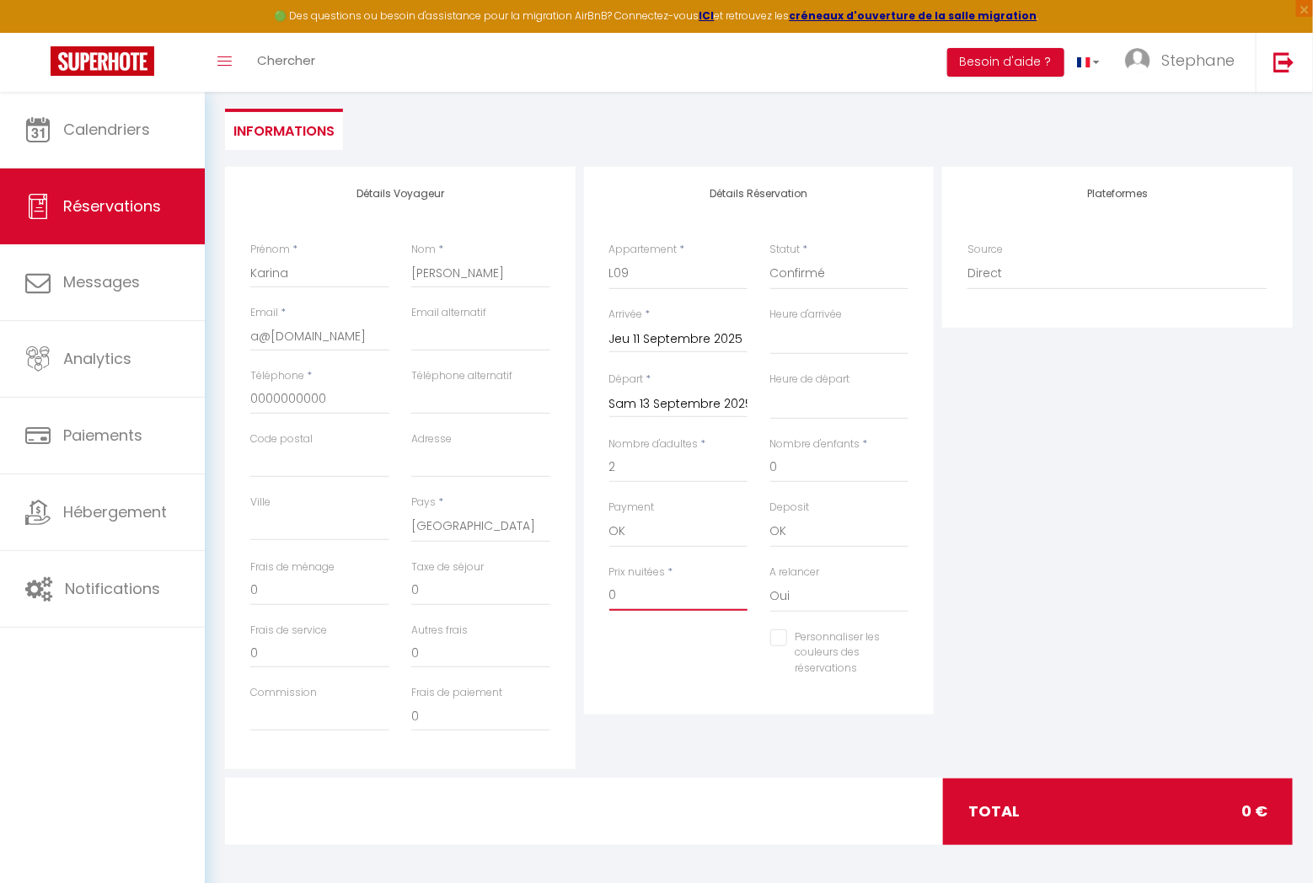
click at [674, 595] on input "0" at bounding box center [678, 596] width 139 height 30
click at [295, 599] on input "0" at bounding box center [319, 591] width 139 height 30
click at [680, 713] on div "Détails Réservation Appartement * L07 L08 L09 Statut * Confirmé Non Confirmé An…" at bounding box center [759, 441] width 351 height 548
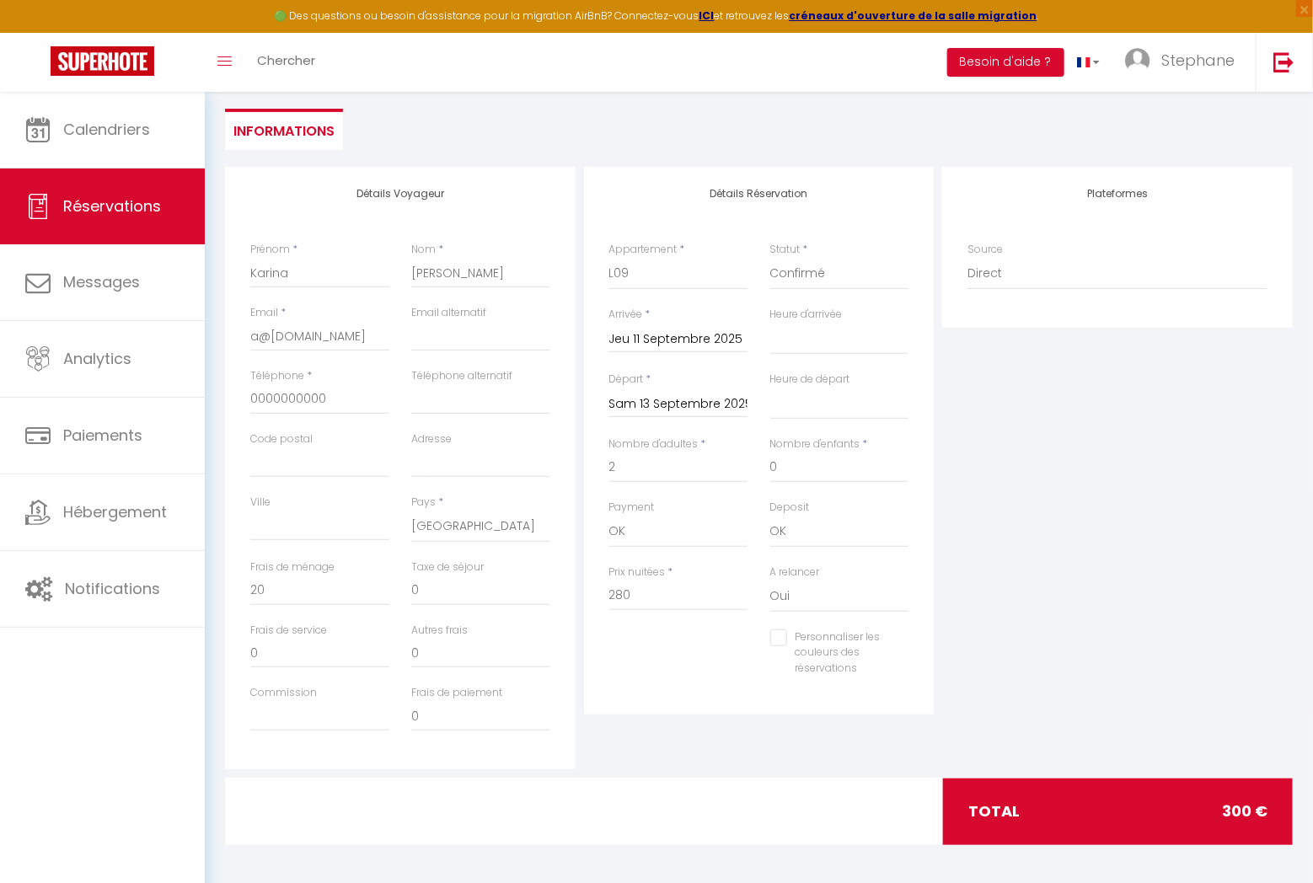
scroll to position [147, 0]
click at [1145, 805] on div "total 300 €" at bounding box center [1118, 809] width 350 height 66
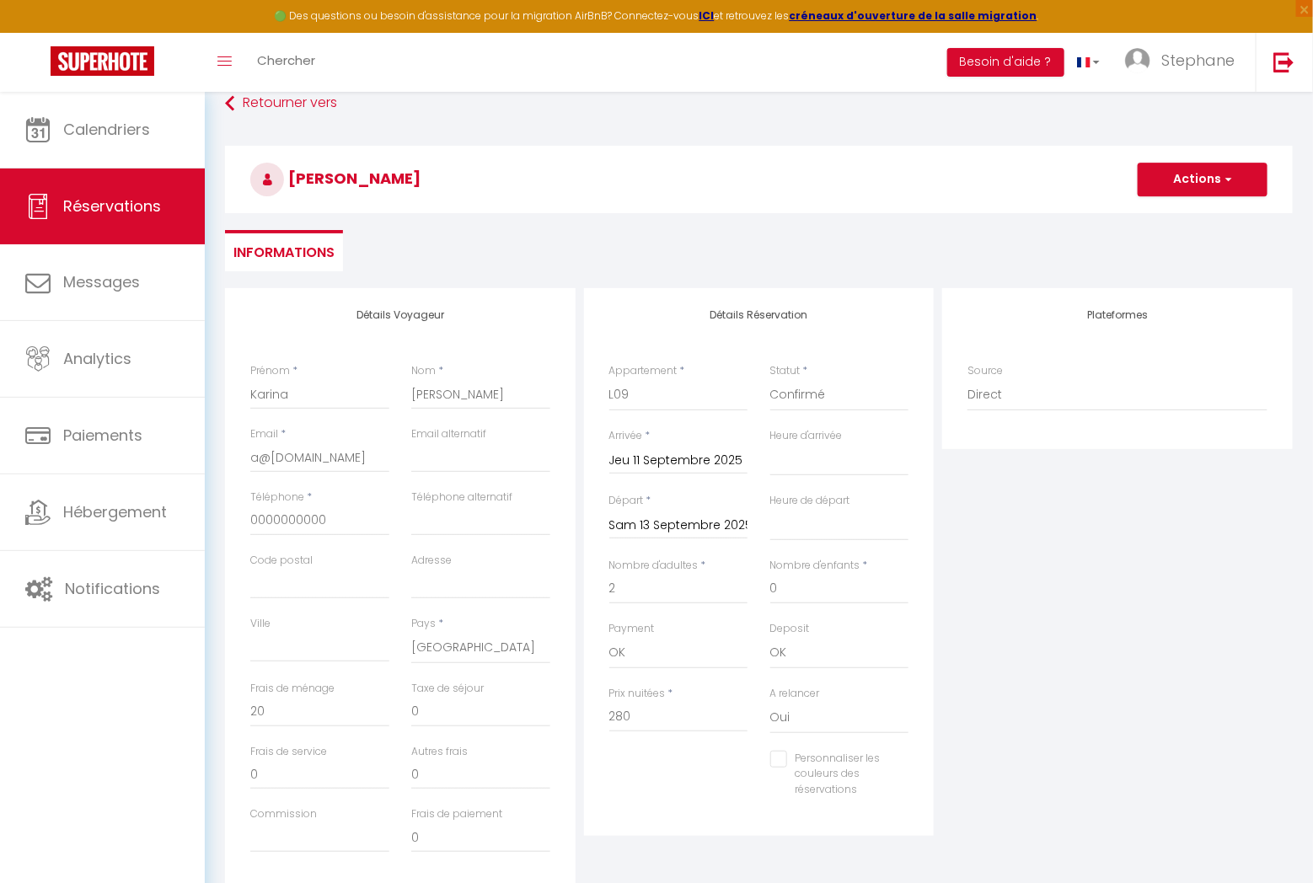
scroll to position [0, 0]
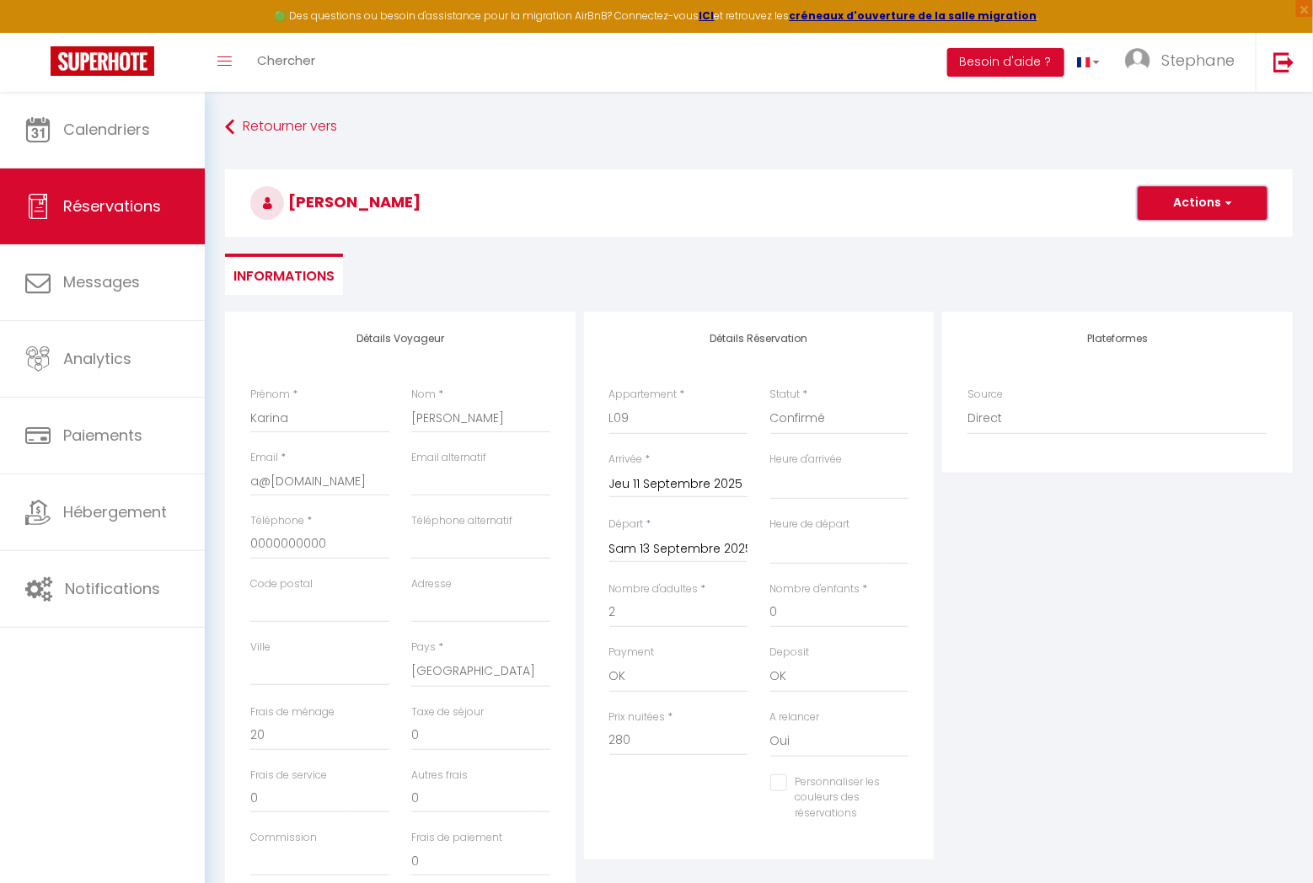
click at [1211, 211] on button "Actions" at bounding box center [1203, 203] width 130 height 34
click at [1191, 242] on link "Enregistrer" at bounding box center [1185, 240] width 133 height 22
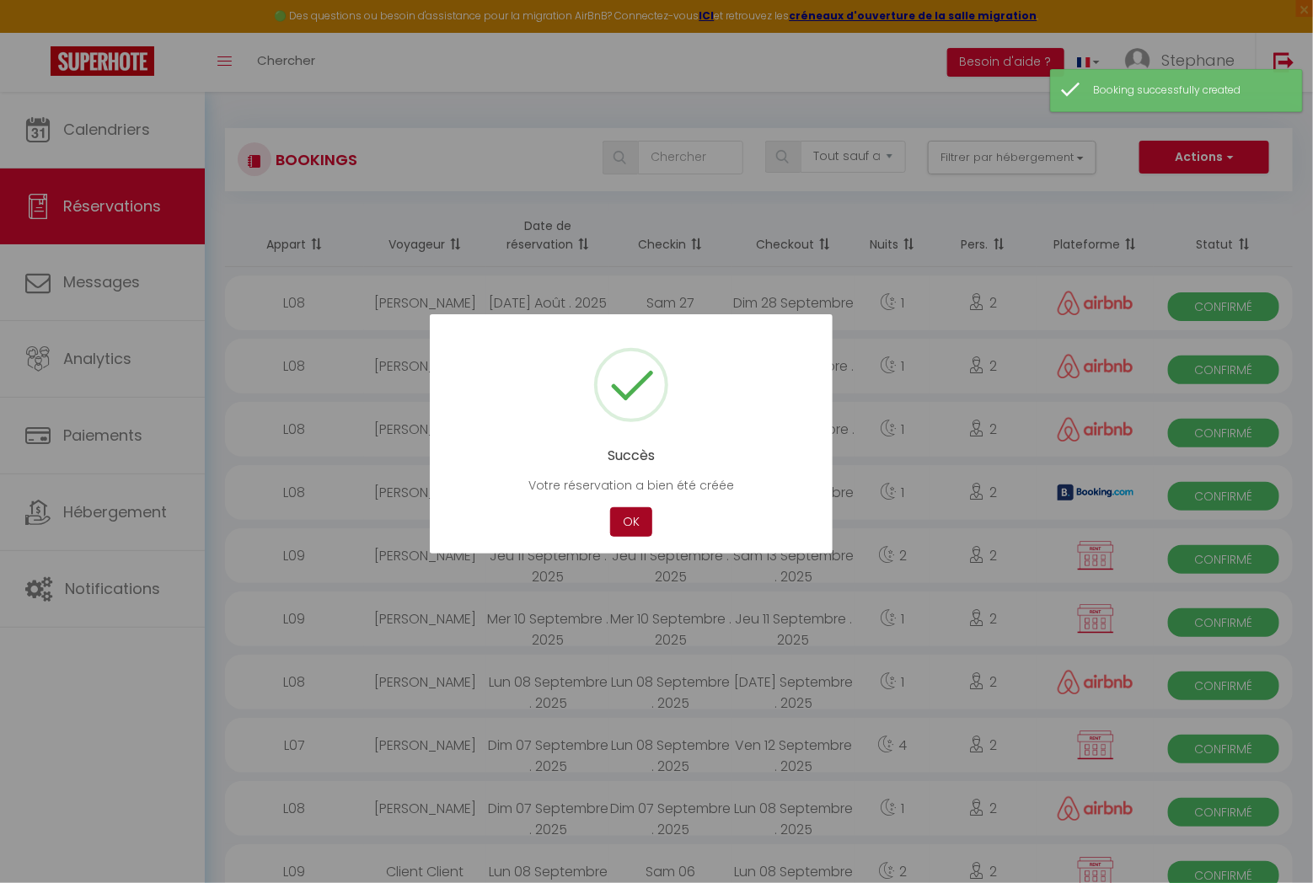
click at [629, 523] on button "OK" at bounding box center [631, 521] width 42 height 29
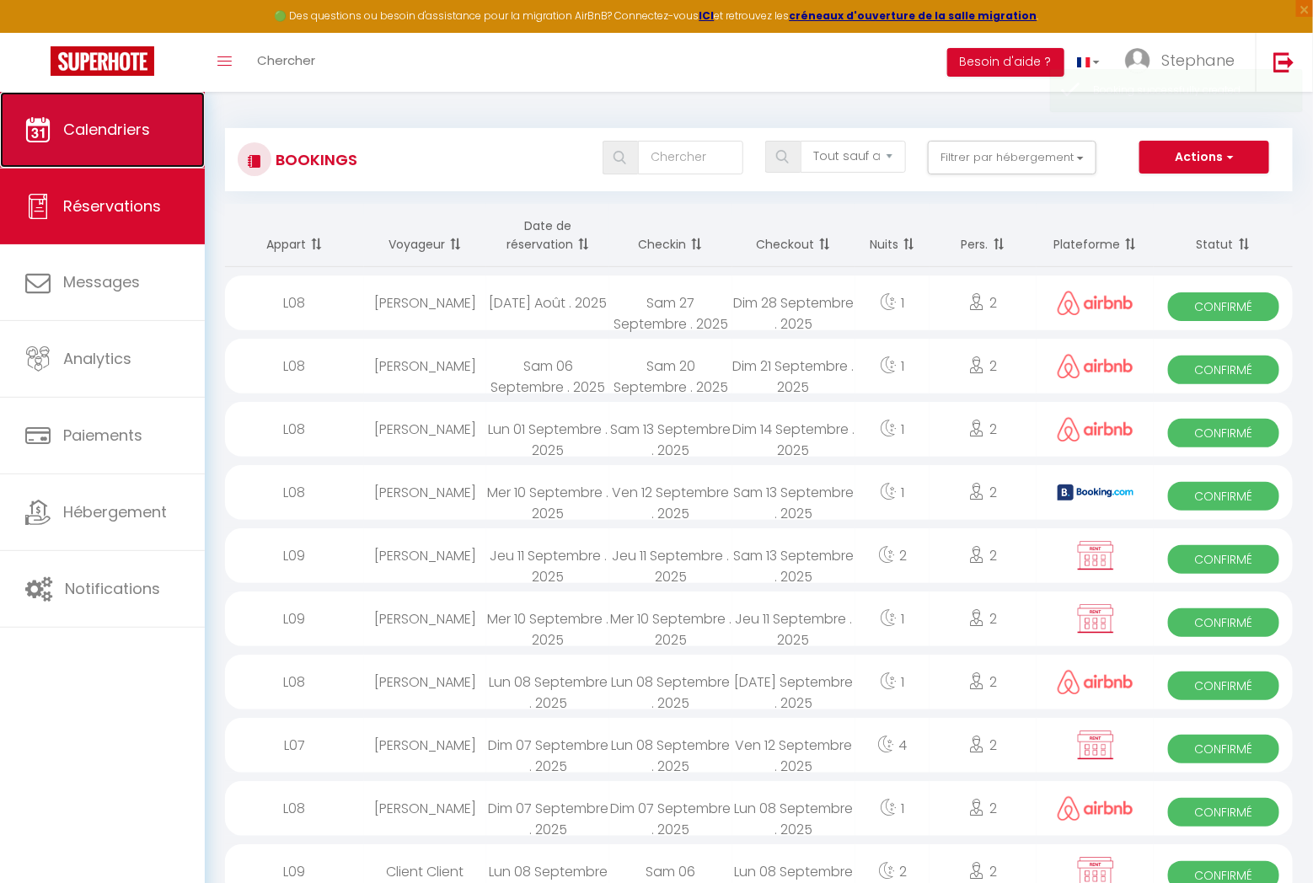
click at [91, 137] on span "Calendriers" at bounding box center [106, 129] width 87 height 21
